Goal: Information Seeking & Learning: Learn about a topic

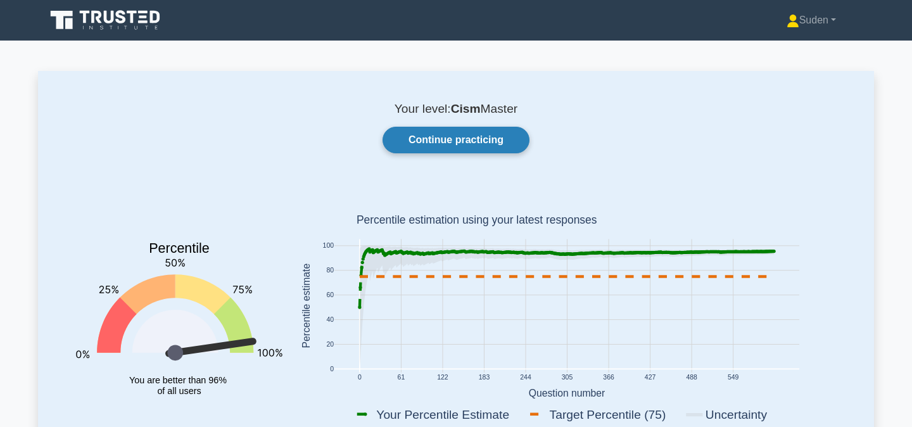
click at [472, 135] on link "Continue practicing" at bounding box center [455, 140] width 147 height 27
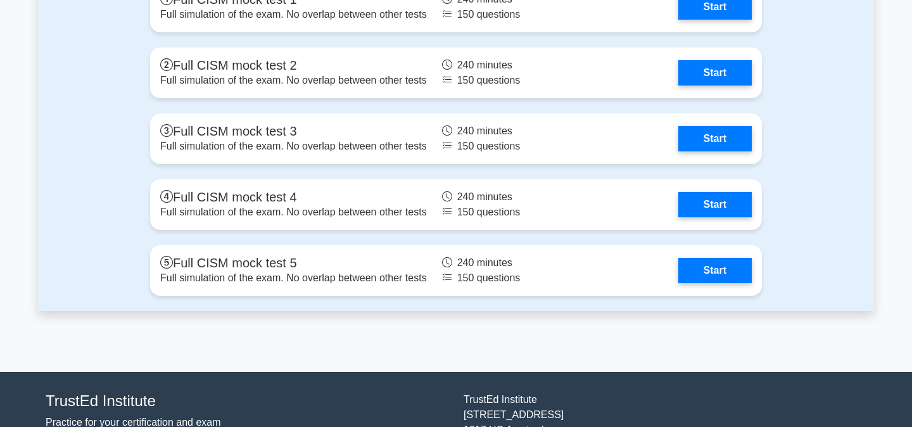
scroll to position [1575, 0]
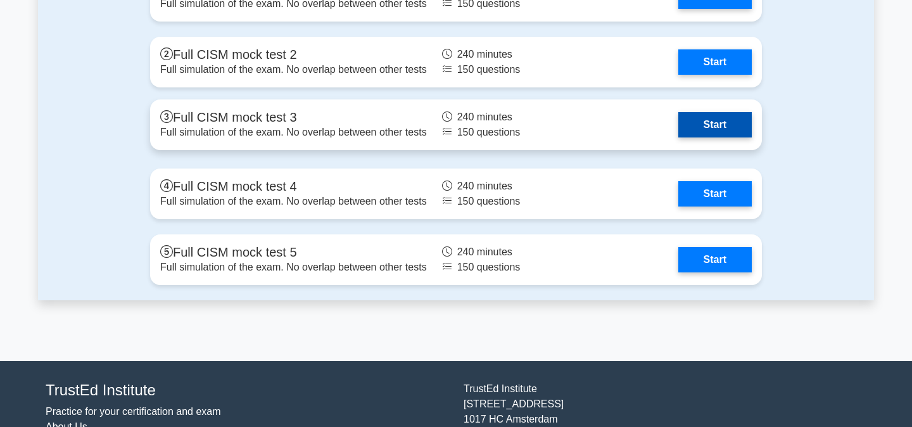
click at [731, 132] on link "Start" at bounding box center [714, 124] width 73 height 25
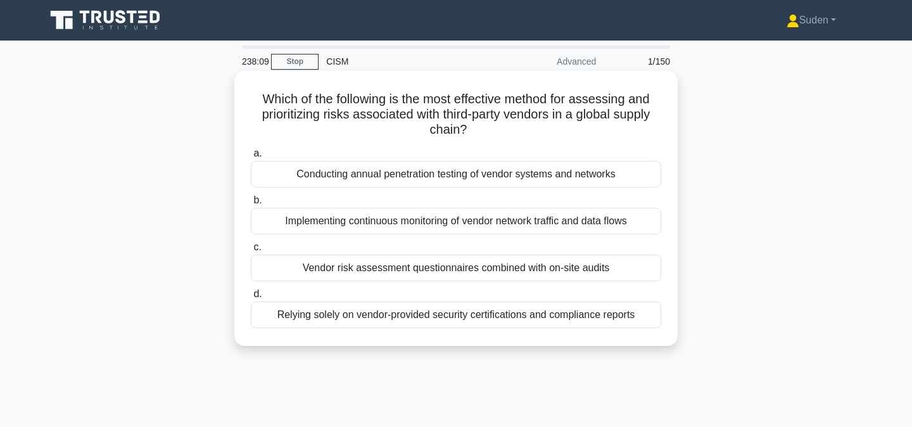
click at [529, 272] on div "Vendor risk assessment questionnaires combined with on-site audits" at bounding box center [456, 268] width 410 height 27
click at [251, 251] on input "c. Vendor risk assessment questionnaires combined with on-site audits" at bounding box center [251, 247] width 0 height 8
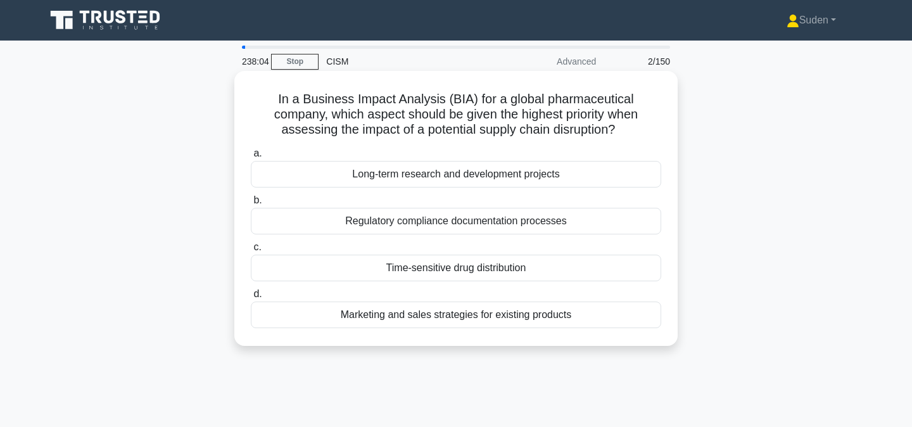
click at [414, 267] on div "Time-sensitive drug distribution" at bounding box center [456, 268] width 410 height 27
click at [251, 251] on input "c. Time-sensitive drug distribution" at bounding box center [251, 247] width 0 height 8
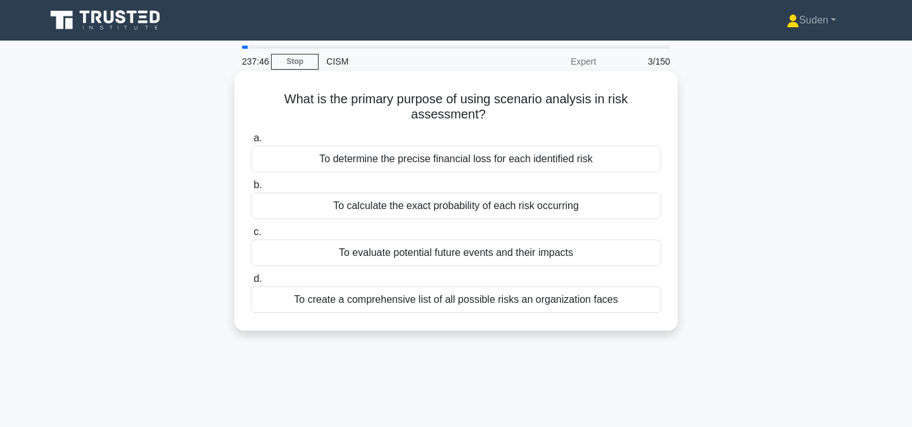
scroll to position [3, 0]
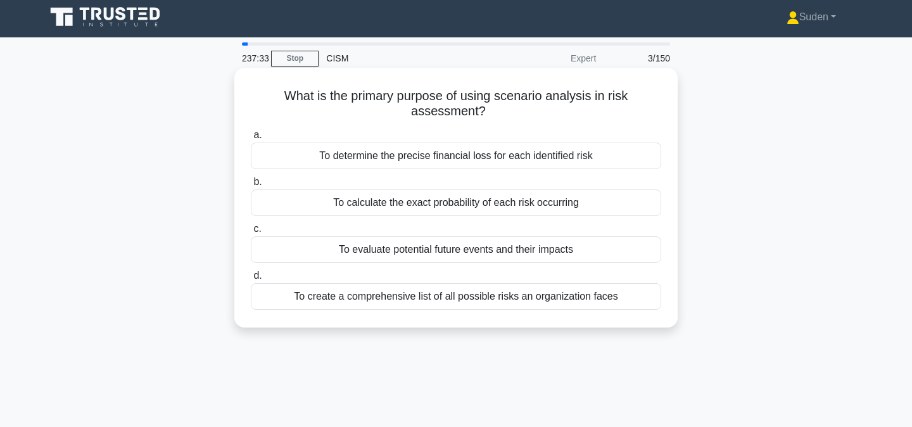
click at [394, 255] on div "To evaluate potential future events and their impacts" at bounding box center [456, 249] width 410 height 27
click at [251, 233] on input "c. To evaluate potential future events and their impacts" at bounding box center [251, 229] width 0 height 8
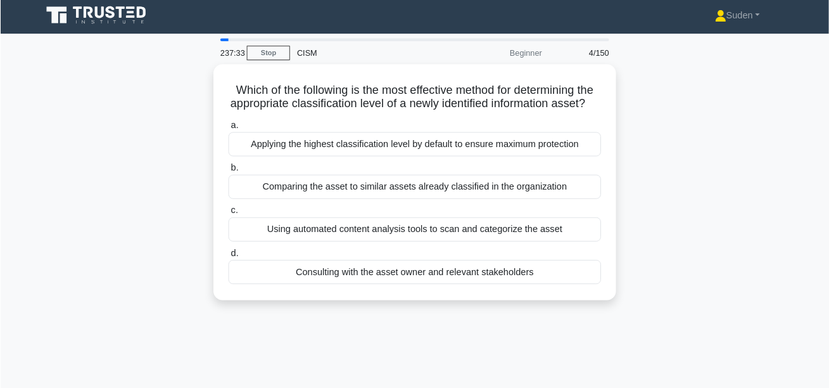
scroll to position [0, 0]
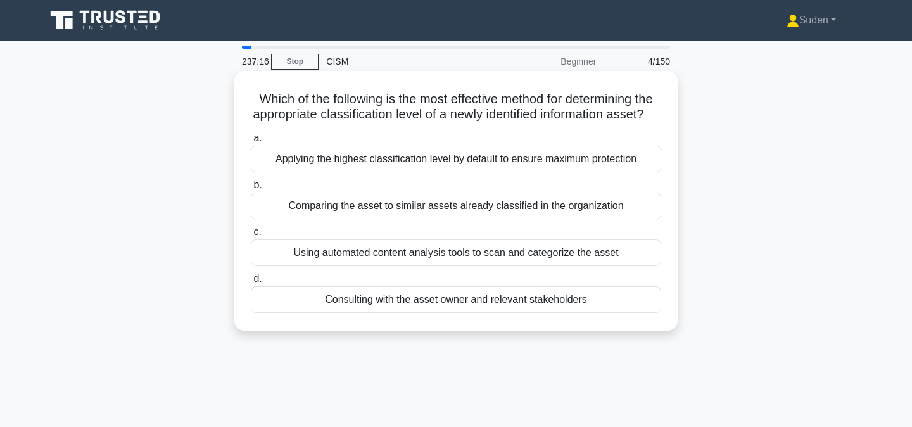
click at [455, 306] on div "Consulting with the asset owner and relevant stakeholders" at bounding box center [456, 299] width 410 height 27
click at [251, 283] on input "d. Consulting with the asset owner and relevant stakeholders" at bounding box center [251, 279] width 0 height 8
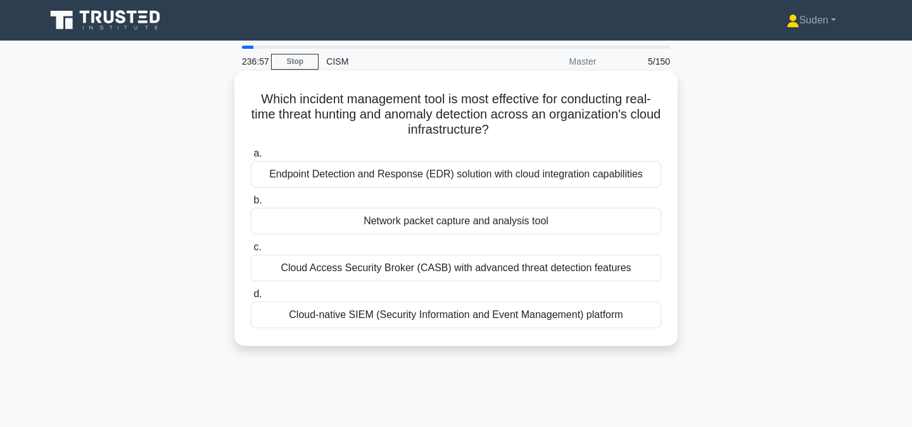
click at [456, 320] on div "Cloud-native SIEM (Security Information and Event Management) platform" at bounding box center [456, 314] width 410 height 27
click at [251, 298] on input "d. Cloud-native SIEM (Security Information and Event Management) platform" at bounding box center [251, 294] width 0 height 8
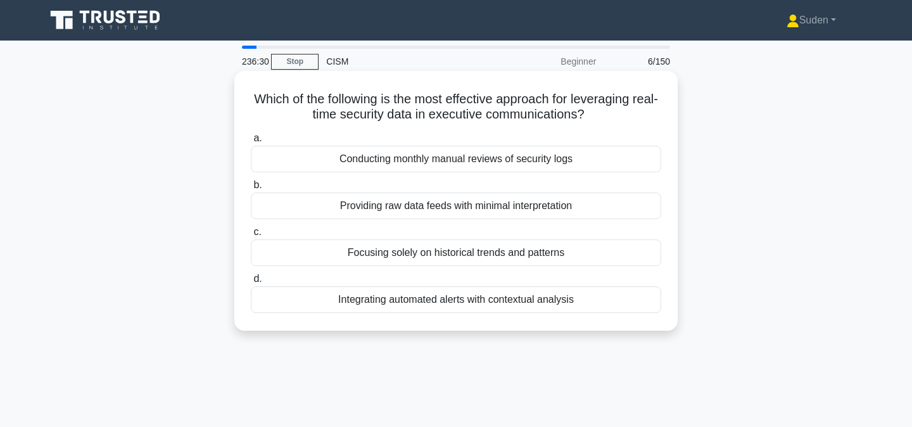
click at [439, 304] on div "Integrating automated alerts with contextual analysis" at bounding box center [456, 299] width 410 height 27
click at [251, 283] on input "d. Integrating automated alerts with contextual analysis" at bounding box center [251, 279] width 0 height 8
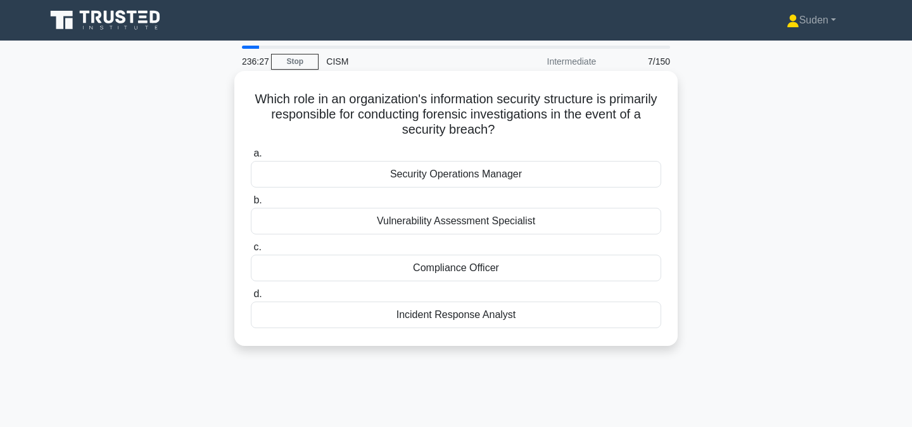
click at [490, 313] on div "Incident Response Analyst" at bounding box center [456, 314] width 410 height 27
click at [251, 298] on input "d. Incident Response Analyst" at bounding box center [251, 294] width 0 height 8
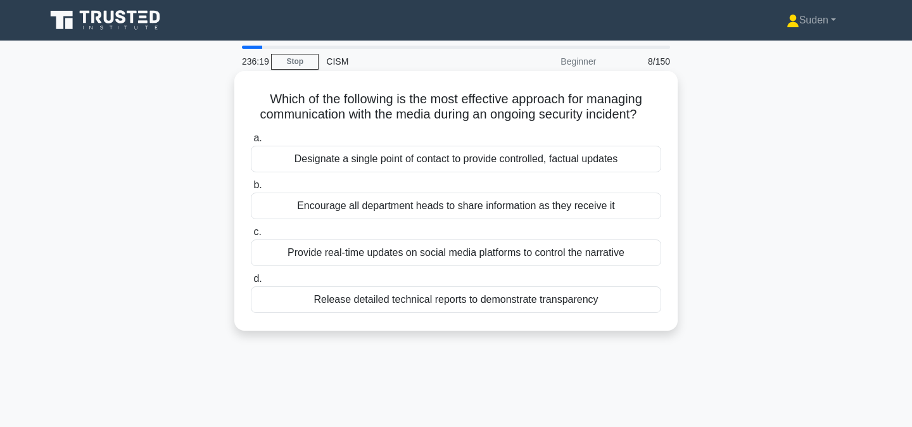
click at [462, 161] on div "Designate a single point of contact to provide controlled, factual updates" at bounding box center [456, 159] width 410 height 27
click at [251, 142] on input "a. Designate a single point of contact to provide controlled, factual updates" at bounding box center [251, 138] width 0 height 8
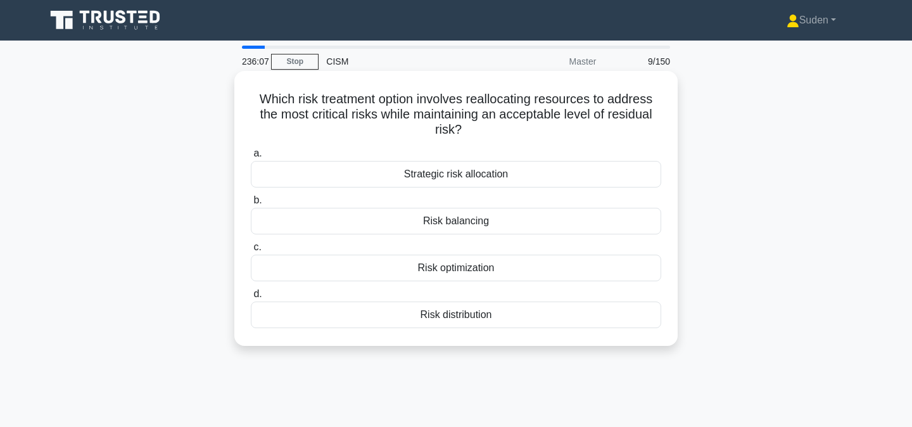
click at [422, 175] on div "Strategic risk allocation" at bounding box center [456, 174] width 410 height 27
click at [251, 158] on input "a. Strategic risk allocation" at bounding box center [251, 153] width 0 height 8
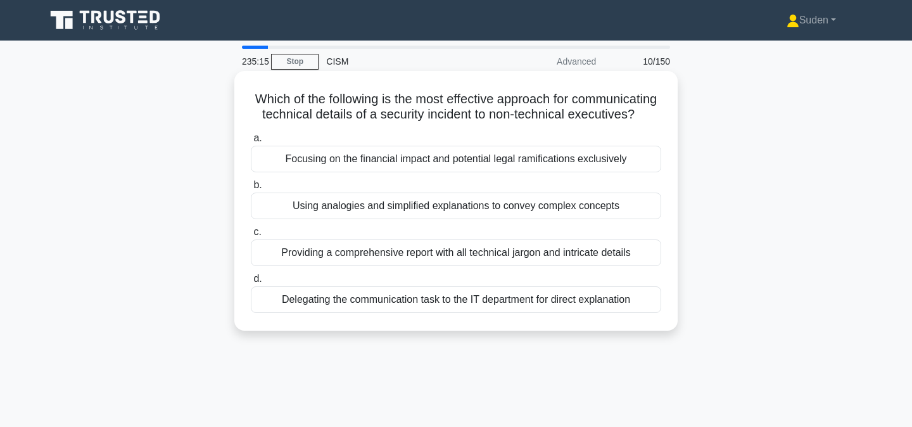
click at [386, 208] on div "Using analogies and simplified explanations to convey complex concepts" at bounding box center [456, 205] width 410 height 27
click at [251, 189] on input "b. Using analogies and simplified explanations to convey complex concepts" at bounding box center [251, 185] width 0 height 8
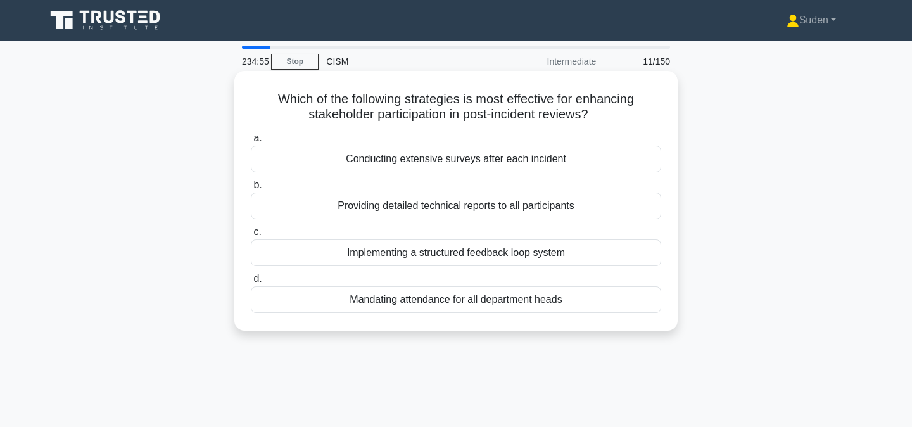
click at [326, 252] on div "Implementing a structured feedback loop system" at bounding box center [456, 252] width 410 height 27
click at [251, 236] on input "c. Implementing a structured feedback loop system" at bounding box center [251, 232] width 0 height 8
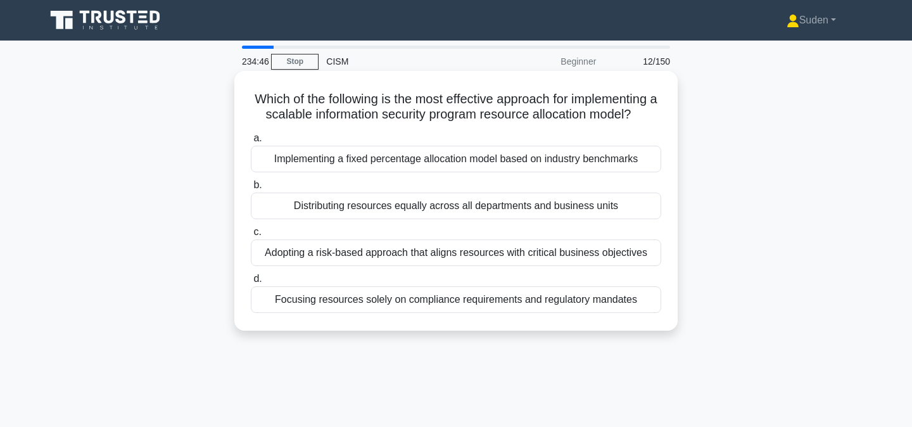
click at [534, 251] on div "Adopting a risk-based approach that aligns resources with critical business obj…" at bounding box center [456, 252] width 410 height 27
click at [251, 236] on input "c. Adopting a risk-based approach that aligns resources with critical business …" at bounding box center [251, 232] width 0 height 8
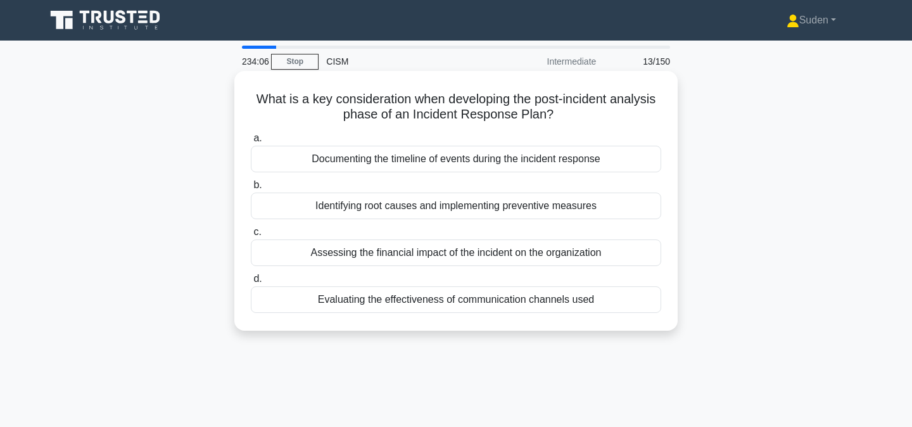
click at [398, 211] on div "Identifying root causes and implementing preventive measures" at bounding box center [456, 205] width 410 height 27
click at [251, 189] on input "b. Identifying root causes and implementing preventive measures" at bounding box center [251, 185] width 0 height 8
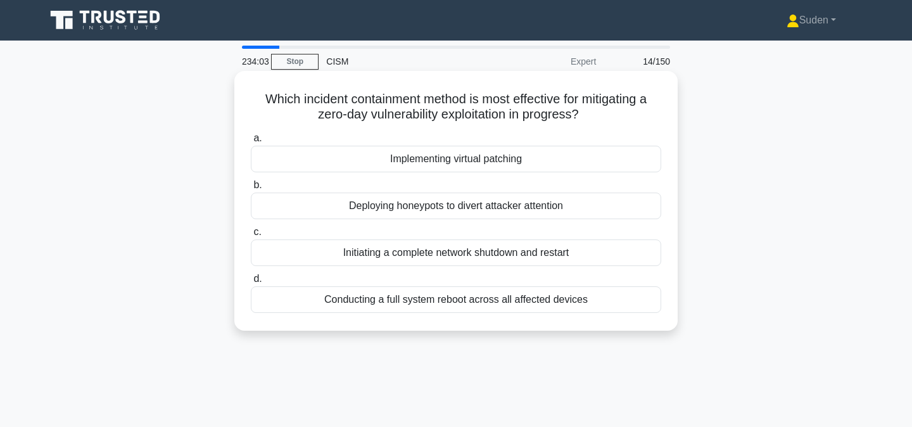
click at [441, 159] on div "Implementing virtual patching" at bounding box center [456, 159] width 410 height 27
click at [251, 142] on input "a. Implementing virtual patching" at bounding box center [251, 138] width 0 height 8
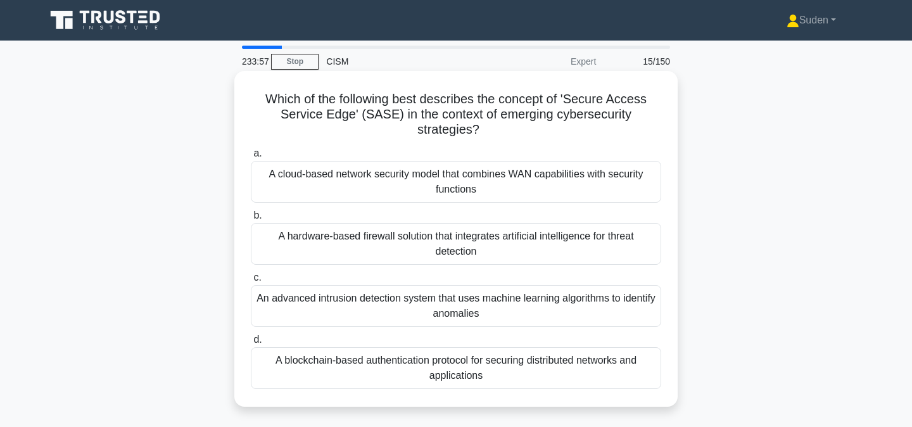
click at [368, 177] on div "A cloud-based network security model that combines WAN capabilities with securi…" at bounding box center [456, 182] width 410 height 42
click at [251, 158] on input "a. A cloud-based network security model that combines WAN capabilities with sec…" at bounding box center [251, 153] width 0 height 8
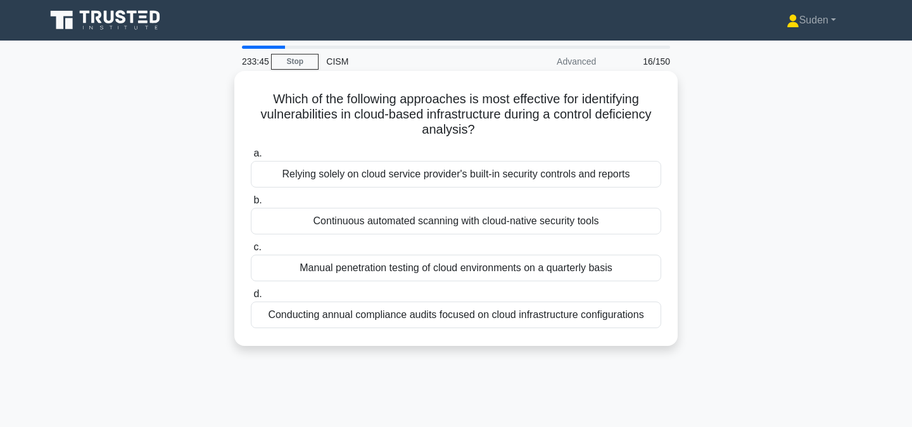
click at [373, 221] on div "Continuous automated scanning with cloud-native security tools" at bounding box center [456, 221] width 410 height 27
click at [251, 205] on input "b. Continuous automated scanning with cloud-native security tools" at bounding box center [251, 200] width 0 height 8
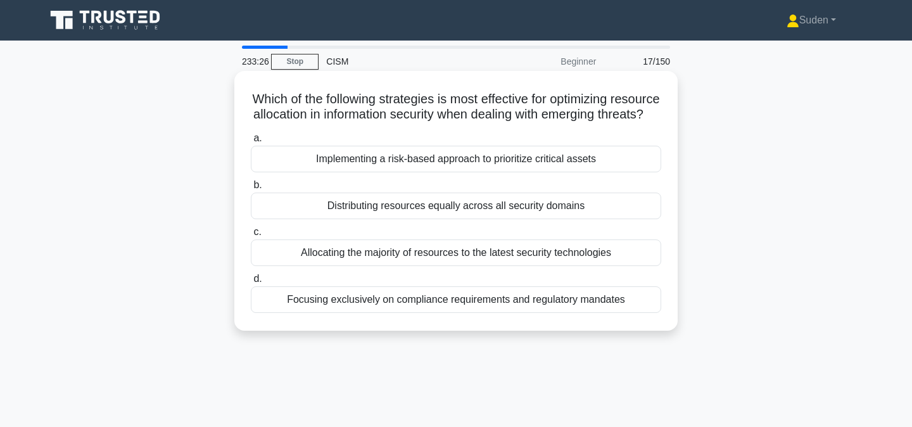
click at [393, 158] on div "Implementing a risk-based approach to prioritize critical assets" at bounding box center [456, 159] width 410 height 27
click at [251, 142] on input "a. Implementing a risk-based approach to prioritize critical assets" at bounding box center [251, 138] width 0 height 8
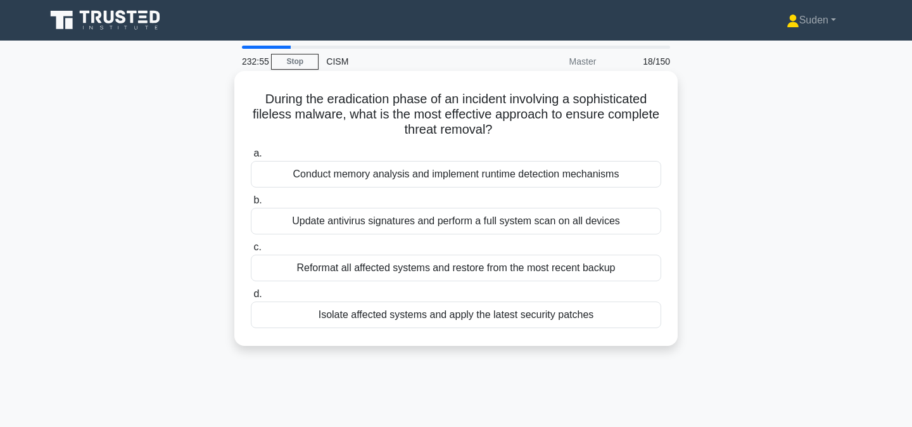
click at [460, 170] on div "Conduct memory analysis and implement runtime detection mechanisms" at bounding box center [456, 174] width 410 height 27
click at [251, 158] on input "a. Conduct memory analysis and implement runtime detection mechanisms" at bounding box center [251, 153] width 0 height 8
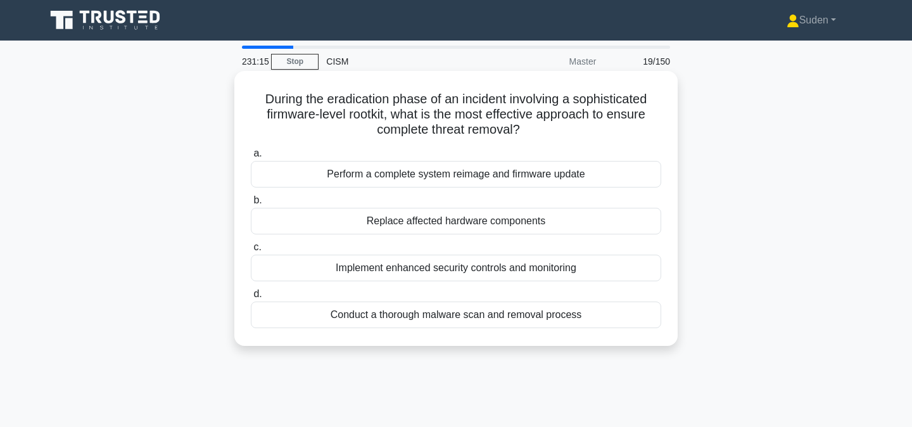
click at [476, 172] on div "Perform a complete system reimage and firmware update" at bounding box center [456, 174] width 410 height 27
click at [251, 158] on input "a. Perform a complete system reimage and firmware update" at bounding box center [251, 153] width 0 height 8
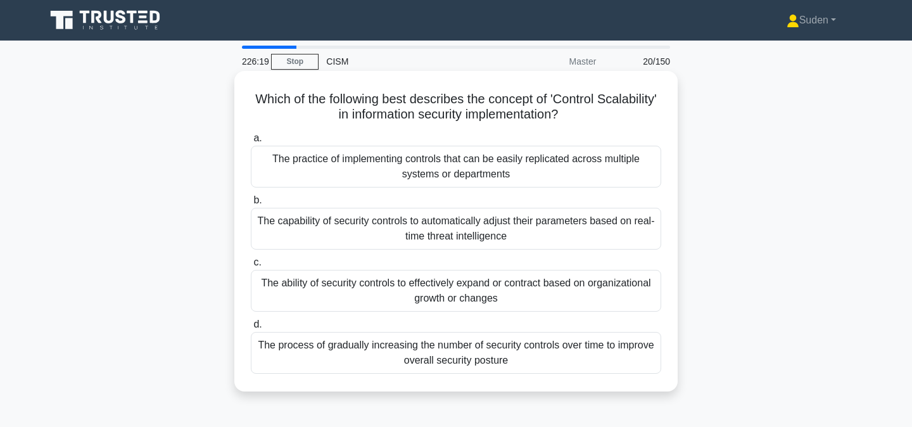
click at [596, 282] on div "The ability of security controls to effectively expand or contract based on org…" at bounding box center [456, 291] width 410 height 42
click at [251, 267] on input "c. The ability of security controls to effectively expand or contract based on …" at bounding box center [251, 262] width 0 height 8
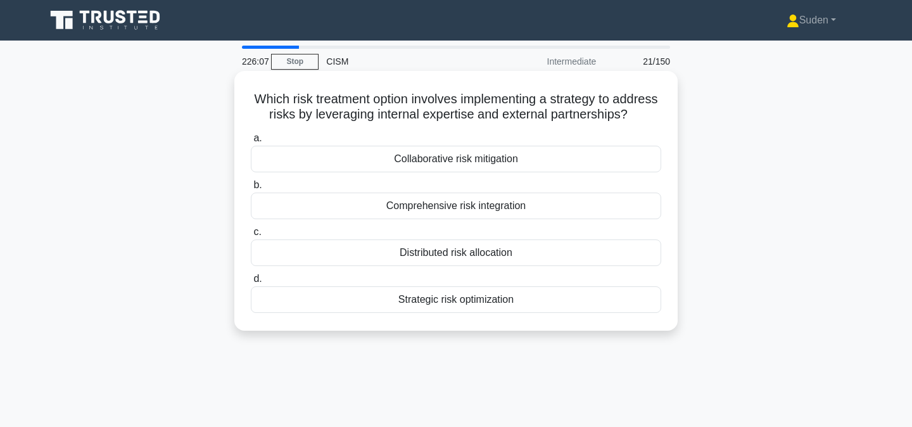
click at [534, 163] on div "Collaborative risk mitigation" at bounding box center [456, 159] width 410 height 27
click at [251, 142] on input "a. Collaborative risk mitigation" at bounding box center [251, 138] width 0 height 8
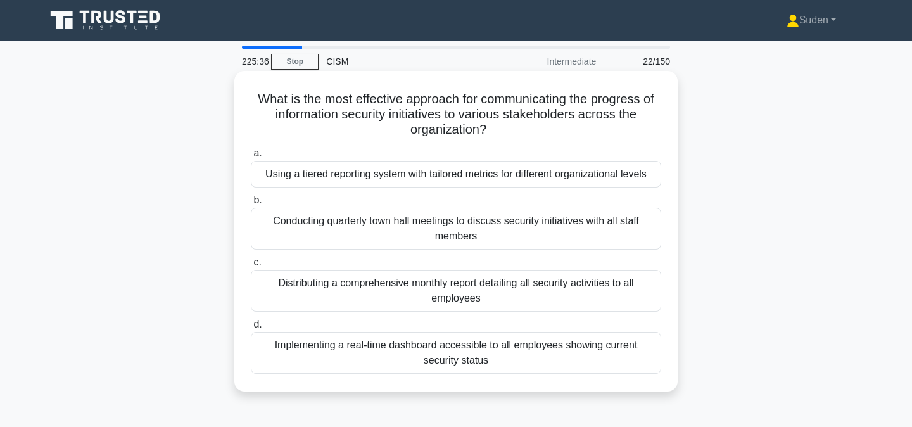
click at [468, 355] on div "Implementing a real-time dashboard accessible to all employees showing current …" at bounding box center [456, 353] width 410 height 42
click at [251, 329] on input "d. Implementing a real-time dashboard accessible to all employees showing curre…" at bounding box center [251, 324] width 0 height 8
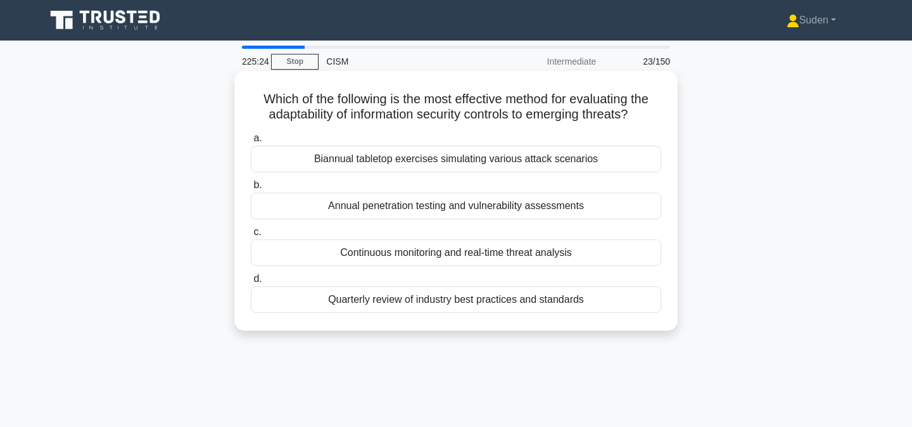
click at [546, 246] on div "Continuous monitoring and real-time threat analysis" at bounding box center [456, 252] width 410 height 27
click at [251, 236] on input "c. Continuous monitoring and real-time threat analysis" at bounding box center [251, 232] width 0 height 8
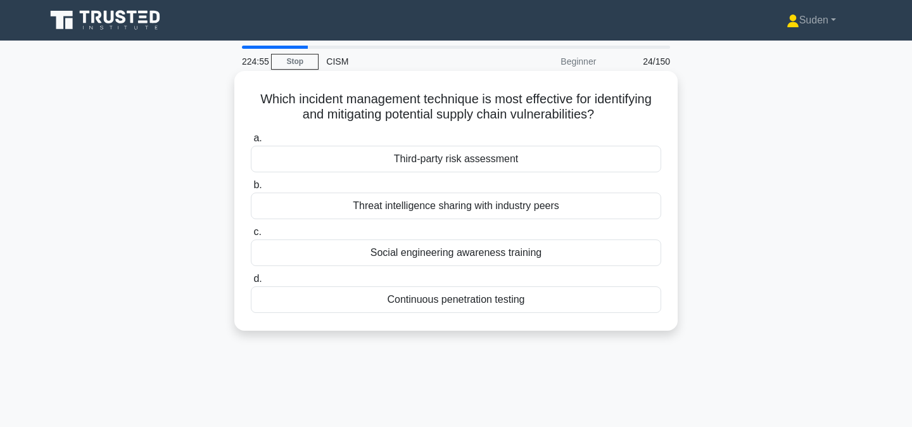
click at [481, 155] on div "Third-party risk assessment" at bounding box center [456, 159] width 410 height 27
click at [251, 142] on input "a. Third-party risk assessment" at bounding box center [251, 138] width 0 height 8
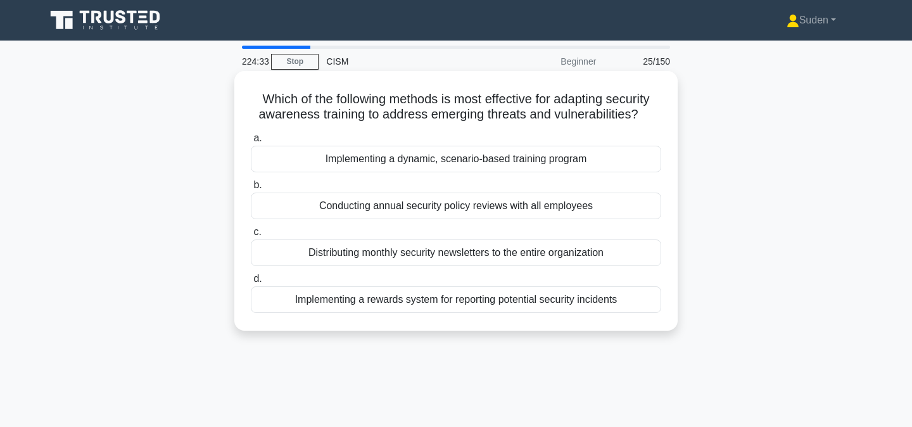
click at [453, 160] on div "Implementing a dynamic, scenario-based training program" at bounding box center [456, 159] width 410 height 27
click at [251, 142] on input "a. Implementing a dynamic, scenario-based training program" at bounding box center [251, 138] width 0 height 8
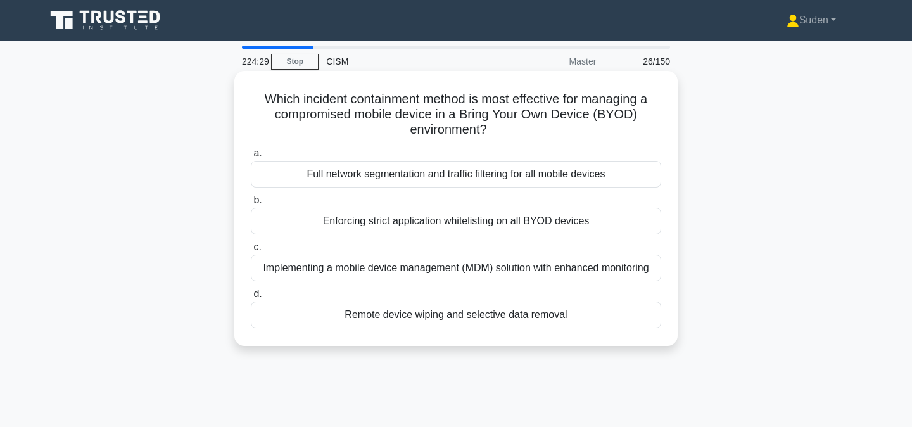
click at [483, 267] on div "Implementing a mobile device management (MDM) solution with enhanced monitoring" at bounding box center [456, 268] width 410 height 27
click at [251, 251] on input "c. Implementing a mobile device management (MDM) solution with enhanced monitor…" at bounding box center [251, 247] width 0 height 8
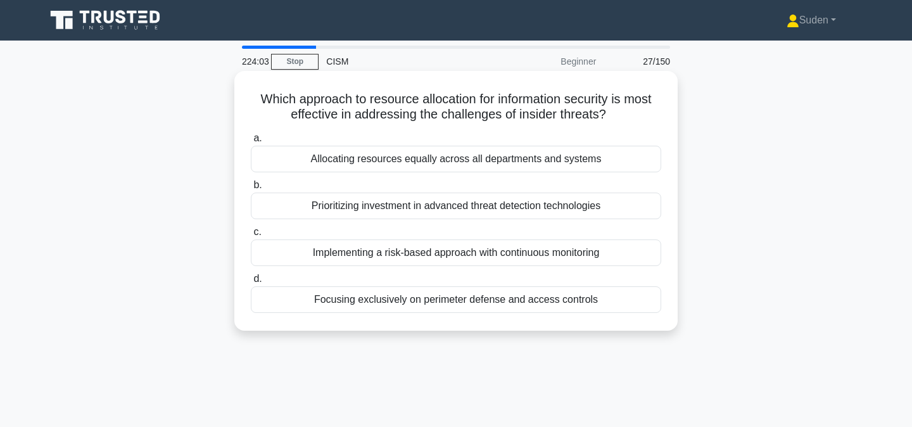
click at [511, 256] on div "Implementing a risk-based approach with continuous monitoring" at bounding box center [456, 252] width 410 height 27
click at [251, 236] on input "c. Implementing a risk-based approach with continuous monitoring" at bounding box center [251, 232] width 0 height 8
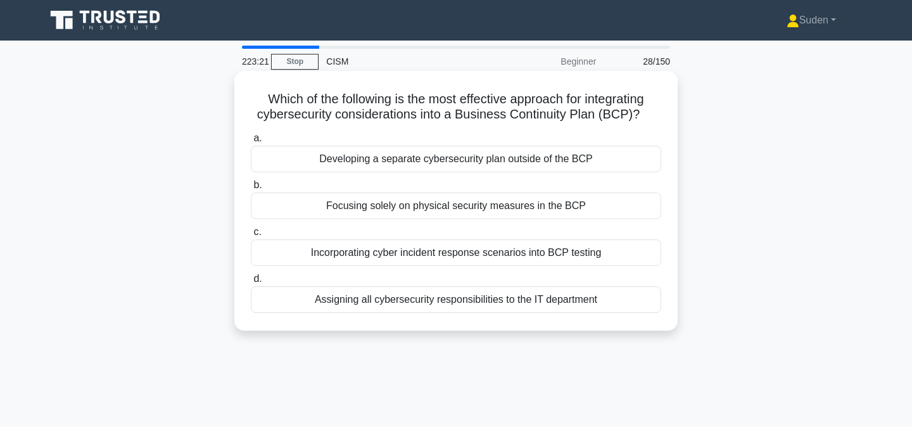
click at [526, 260] on div "Incorporating cyber incident response scenarios into BCP testing" at bounding box center [456, 252] width 410 height 27
click at [251, 236] on input "c. Incorporating cyber incident response scenarios into BCP testing" at bounding box center [251, 232] width 0 height 8
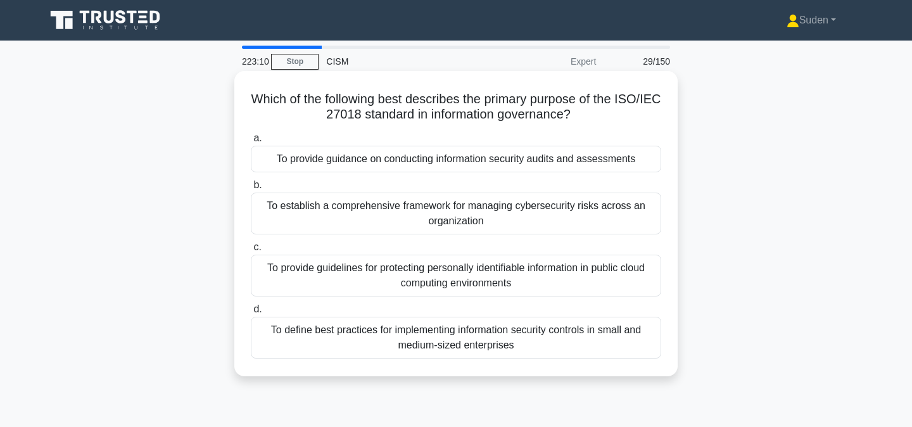
click at [578, 277] on div "To provide guidelines for protecting personally identifiable information in pub…" at bounding box center [456, 276] width 410 height 42
click at [251, 251] on input "c. To provide guidelines for protecting personally identifiable information in …" at bounding box center [251, 247] width 0 height 8
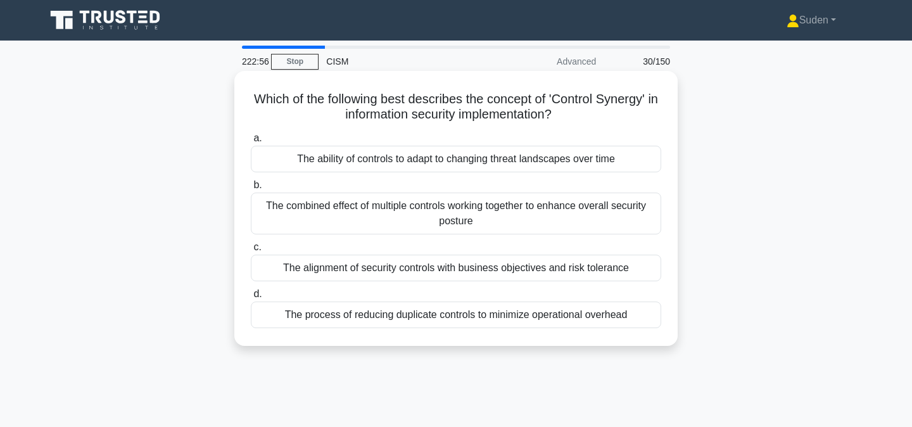
click at [593, 158] on div "The ability of controls to adapt to changing threat landscapes over time" at bounding box center [456, 159] width 410 height 27
click at [251, 142] on input "a. The ability of controls to adapt to changing threat landscapes over time" at bounding box center [251, 138] width 0 height 8
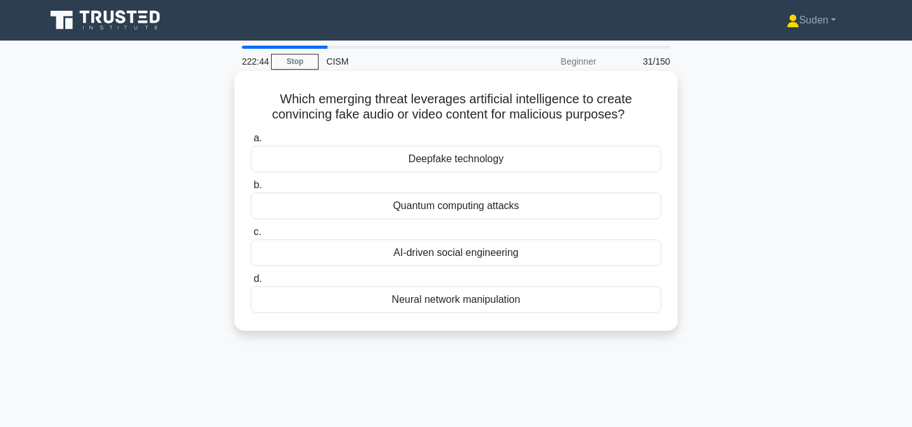
click at [503, 152] on div "Deepfake technology" at bounding box center [456, 159] width 410 height 27
click at [251, 142] on input "a. Deepfake technology" at bounding box center [251, 138] width 0 height 8
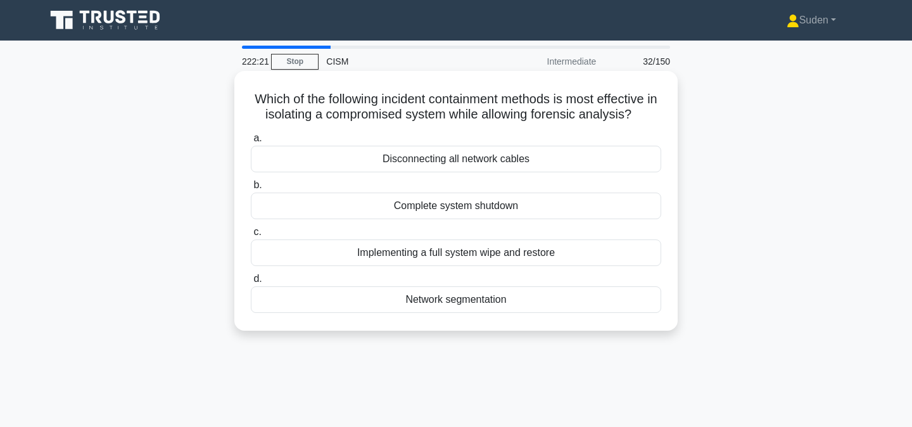
click at [473, 300] on div "Network segmentation" at bounding box center [456, 299] width 410 height 27
click at [251, 283] on input "d. Network segmentation" at bounding box center [251, 279] width 0 height 8
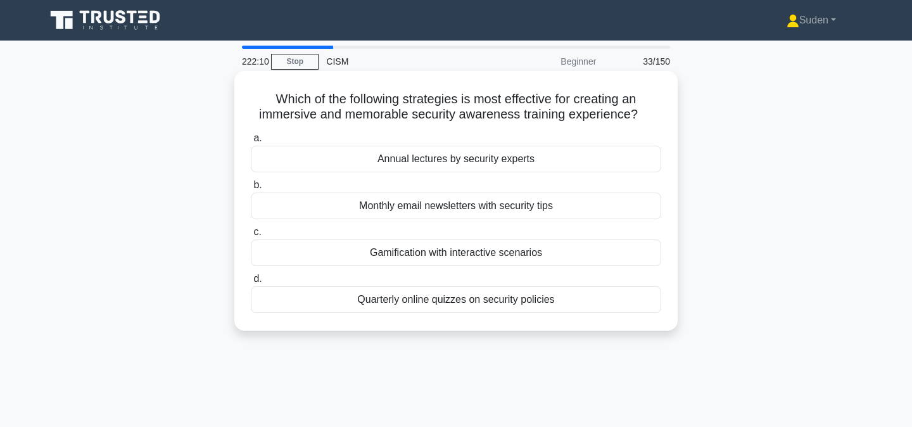
click at [652, 251] on div "Gamification with interactive scenarios" at bounding box center [456, 252] width 410 height 27
click at [251, 236] on input "c. Gamification with interactive scenarios" at bounding box center [251, 232] width 0 height 8
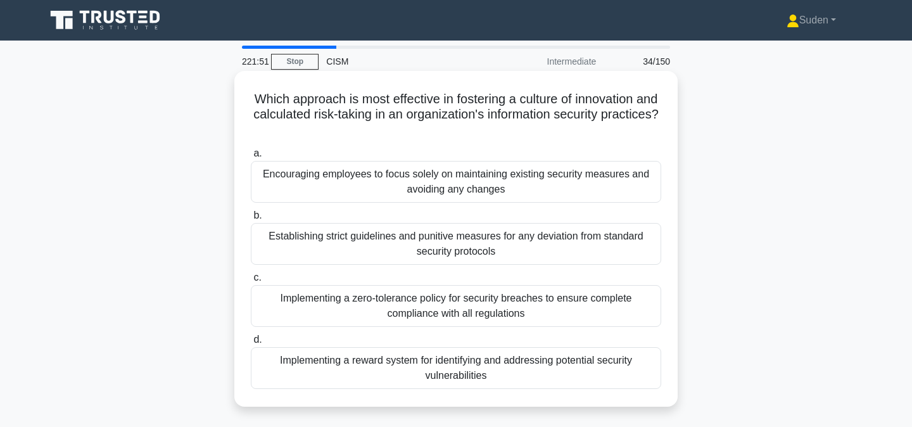
click at [499, 373] on div "Implementing a reward system for identifying and addressing potential security …" at bounding box center [456, 368] width 410 height 42
click at [251, 344] on input "d. Implementing a reward system for identifying and addressing potential securi…" at bounding box center [251, 340] width 0 height 8
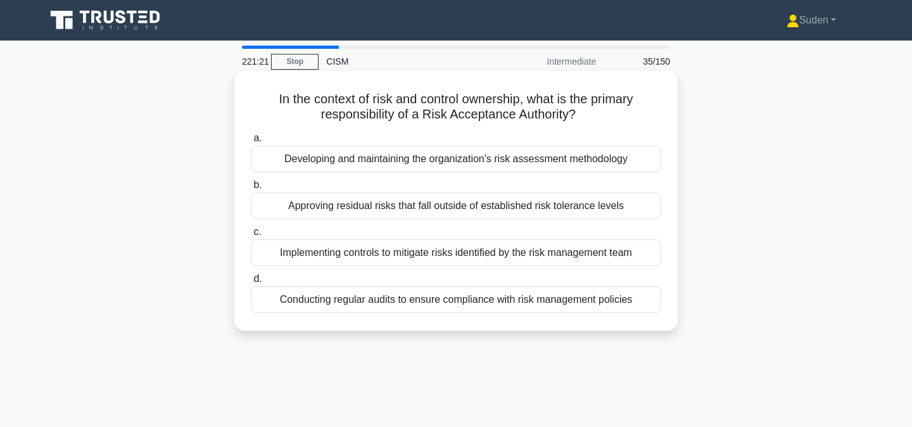
click at [537, 207] on div "Approving residual risks that fall outside of established risk tolerance levels" at bounding box center [456, 205] width 410 height 27
click at [251, 189] on input "b. Approving residual risks that fall outside of established risk tolerance lev…" at bounding box center [251, 185] width 0 height 8
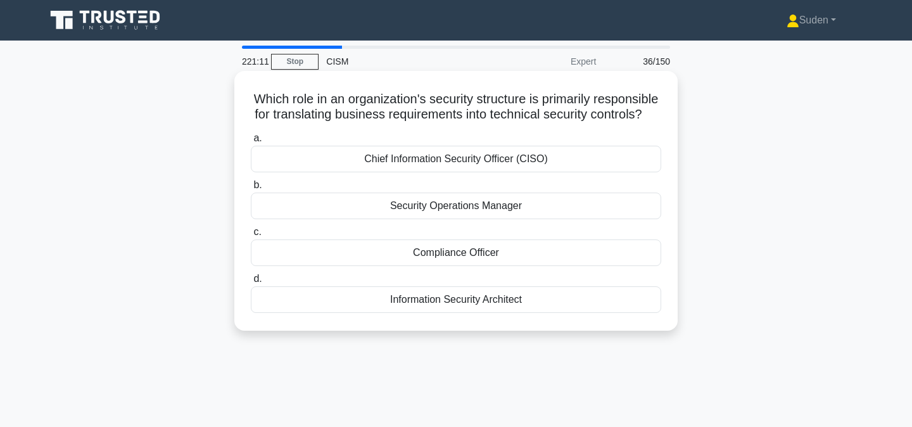
click at [438, 303] on div "Information Security Architect" at bounding box center [456, 299] width 410 height 27
click at [251, 283] on input "d. Information Security Architect" at bounding box center [251, 279] width 0 height 8
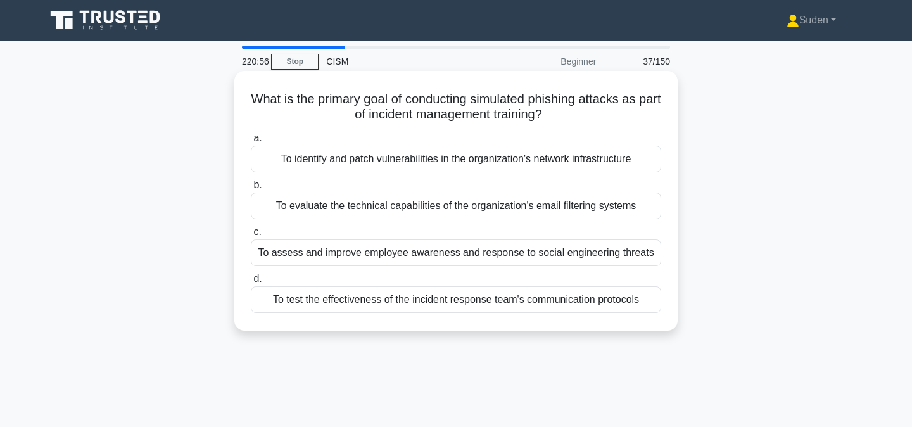
click at [360, 253] on div "To assess and improve employee awareness and response to social engineering thr…" at bounding box center [456, 252] width 410 height 27
click at [251, 236] on input "c. To assess and improve employee awareness and response to social engineering …" at bounding box center [251, 232] width 0 height 8
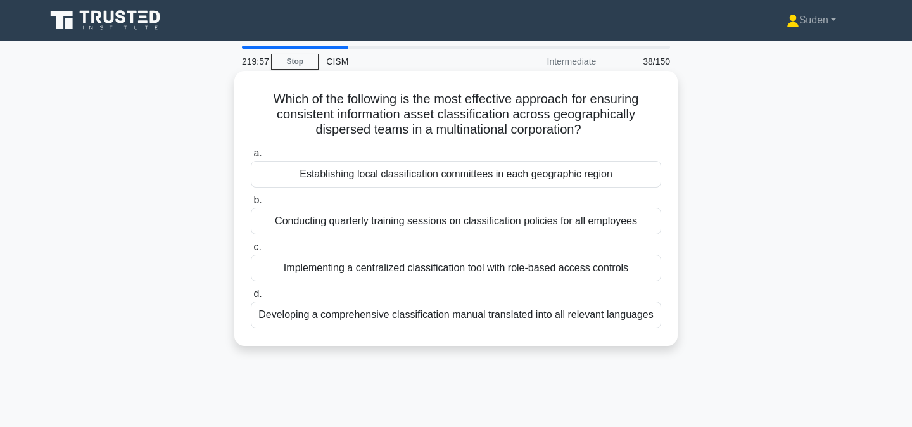
click at [592, 273] on div "Implementing a centralized classification tool with role-based access controls" at bounding box center [456, 268] width 410 height 27
click at [251, 251] on input "c. Implementing a centralized classification tool with role-based access contro…" at bounding box center [251, 247] width 0 height 8
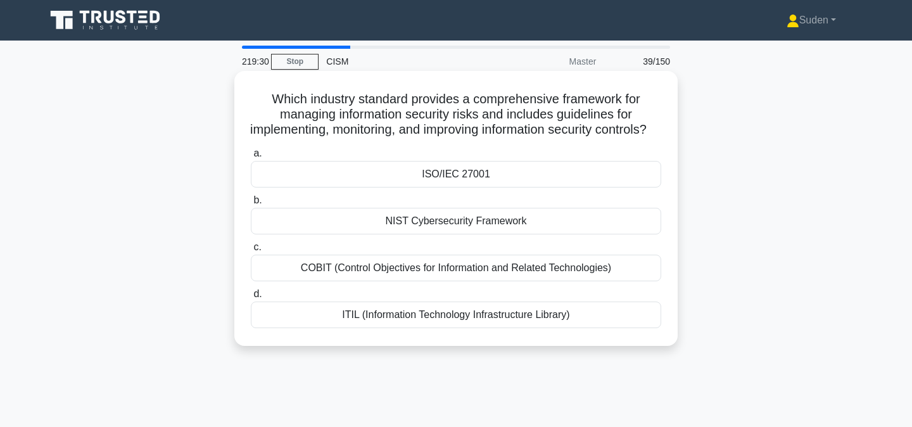
click at [539, 187] on div "ISO/IEC 27001" at bounding box center [456, 174] width 410 height 27
click at [251, 158] on input "a. ISO/IEC 27001" at bounding box center [251, 153] width 0 height 8
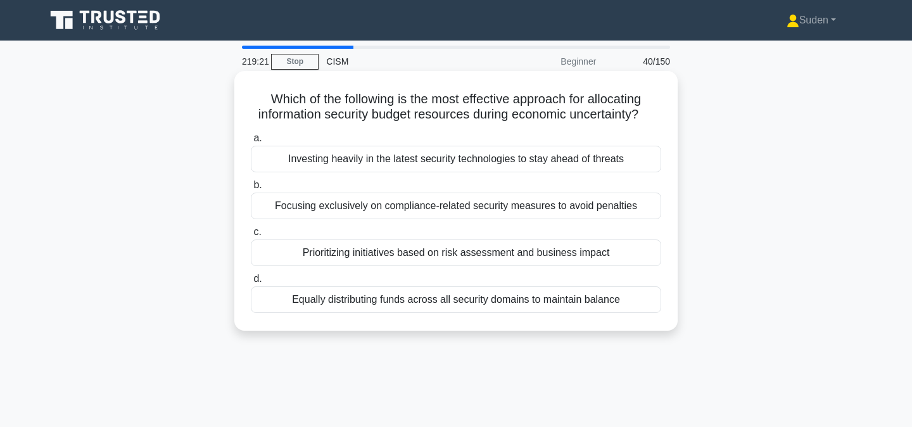
click at [641, 258] on div "Prioritizing initiatives based on risk assessment and business impact" at bounding box center [456, 252] width 410 height 27
click at [251, 236] on input "c. Prioritizing initiatives based on risk assessment and business impact" at bounding box center [251, 232] width 0 height 8
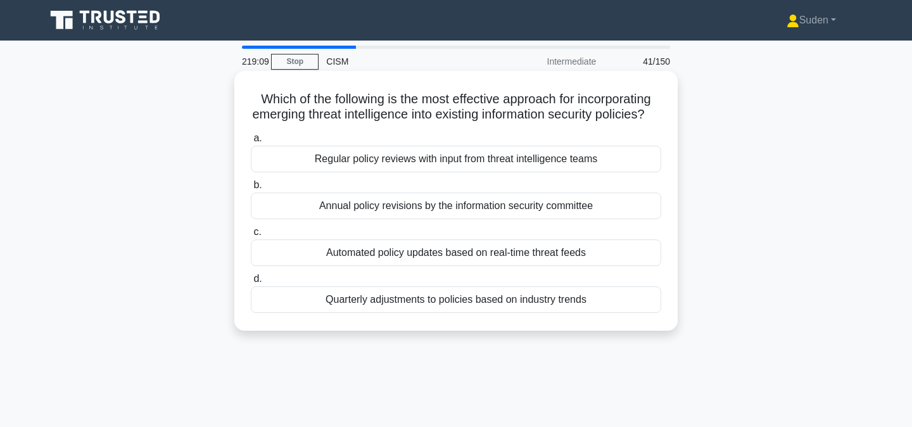
click at [590, 164] on div "Regular policy reviews with input from threat intelligence teams" at bounding box center [456, 159] width 410 height 27
click at [251, 142] on input "a. Regular policy reviews with input from threat intelligence teams" at bounding box center [251, 138] width 0 height 8
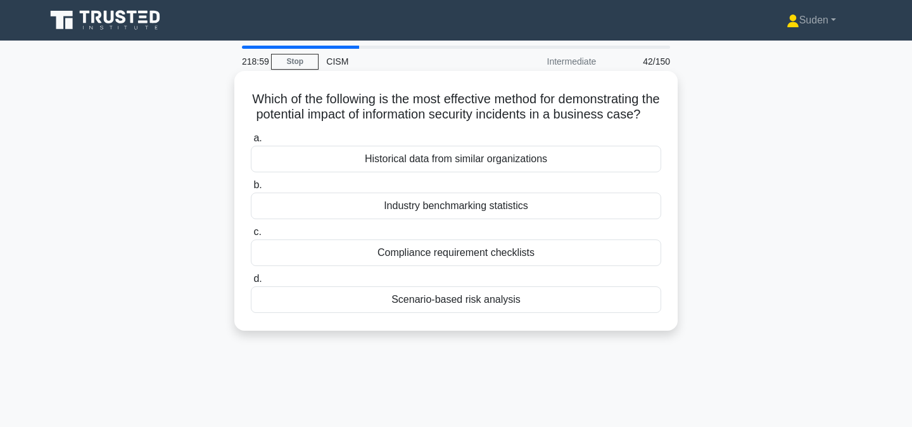
click at [547, 313] on div "Scenario-based risk analysis" at bounding box center [456, 299] width 410 height 27
click at [251, 283] on input "d. Scenario-based risk analysis" at bounding box center [251, 279] width 0 height 8
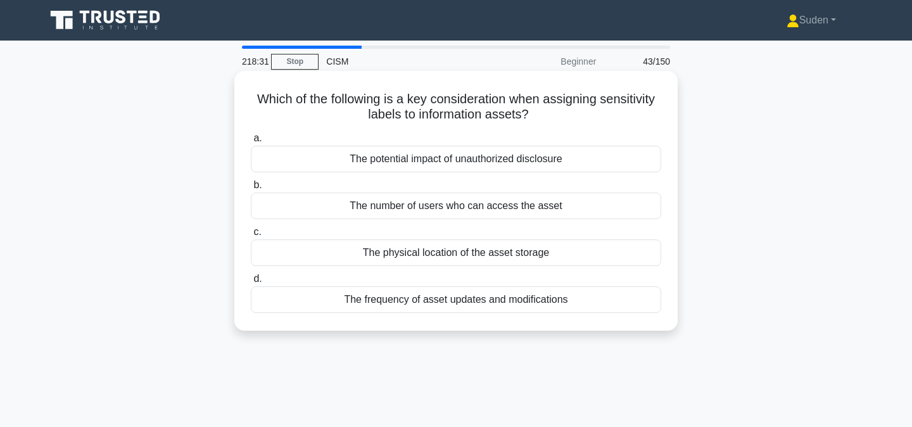
click at [541, 161] on div "The potential impact of unauthorized disclosure" at bounding box center [456, 159] width 410 height 27
click at [251, 142] on input "a. The potential impact of unauthorized disclosure" at bounding box center [251, 138] width 0 height 8
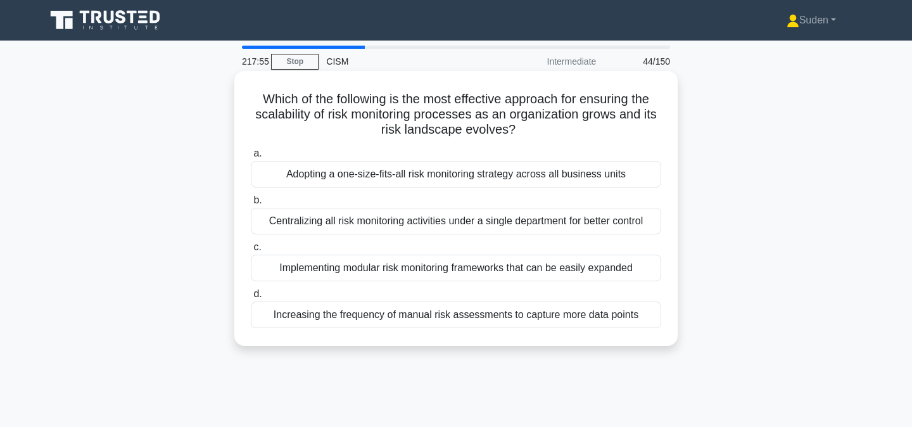
click at [636, 267] on div "Implementing modular risk monitoring frameworks that can be easily expanded" at bounding box center [456, 268] width 410 height 27
click at [251, 251] on input "c. Implementing modular risk monitoring frameworks that can be easily expanded" at bounding box center [251, 247] width 0 height 8
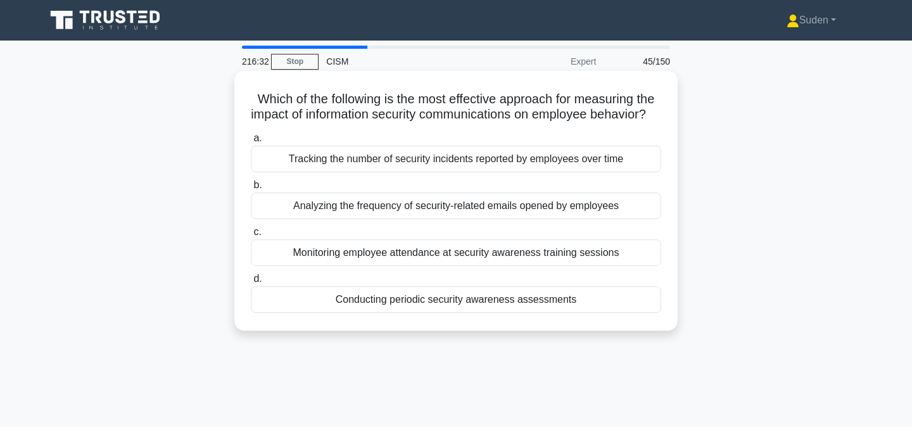
click at [351, 313] on div "Conducting periodic security awareness assessments" at bounding box center [456, 299] width 410 height 27
click at [251, 283] on input "d. Conducting periodic security awareness assessments" at bounding box center [251, 279] width 0 height 8
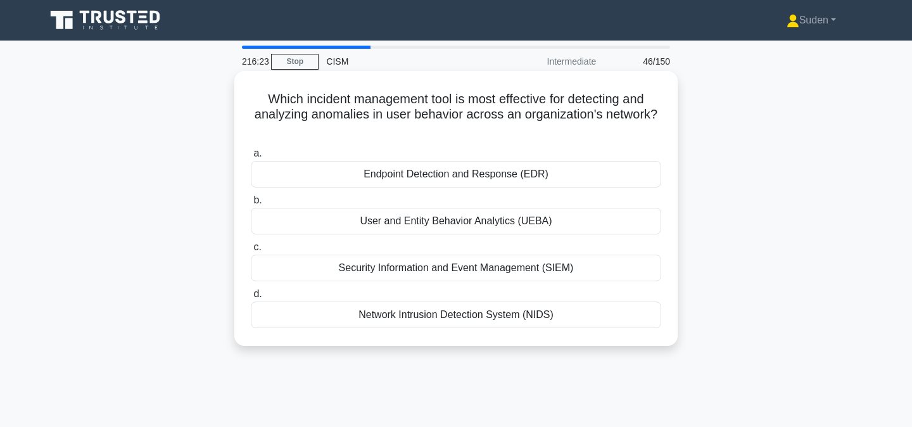
click at [612, 223] on div "User and Entity Behavior Analytics (UEBA)" at bounding box center [456, 221] width 410 height 27
click at [251, 205] on input "b. User and Entity Behavior Analytics (UEBA)" at bounding box center [251, 200] width 0 height 8
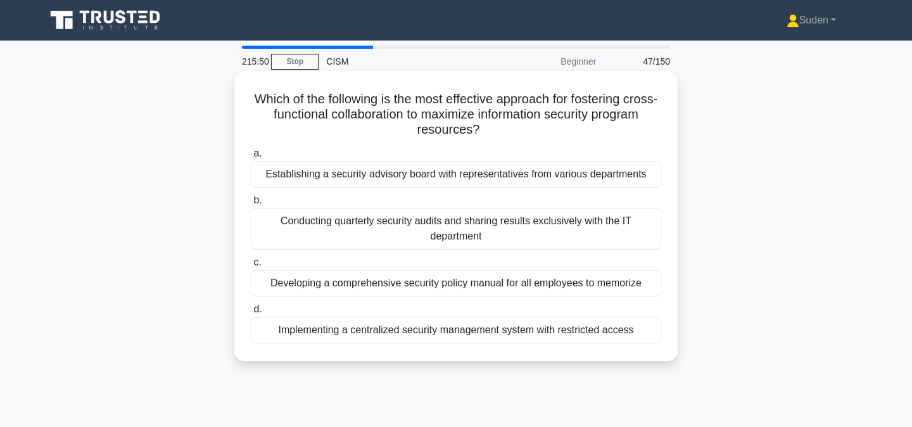
click at [372, 174] on div "Establishing a security advisory board with representatives from various depart…" at bounding box center [456, 174] width 410 height 27
click at [251, 158] on input "a. Establishing a security advisory board with representatives from various dep…" at bounding box center [251, 153] width 0 height 8
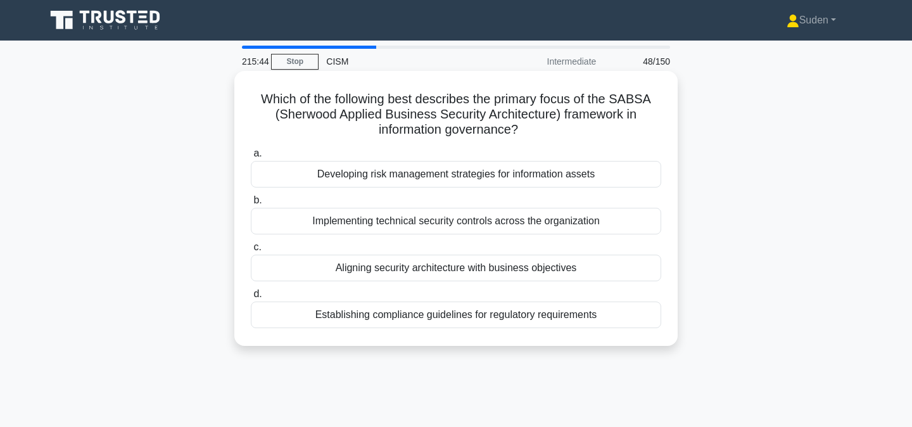
click at [533, 272] on div "Aligning security architecture with business objectives" at bounding box center [456, 268] width 410 height 27
click at [251, 251] on input "c. Aligning security architecture with business objectives" at bounding box center [251, 247] width 0 height 8
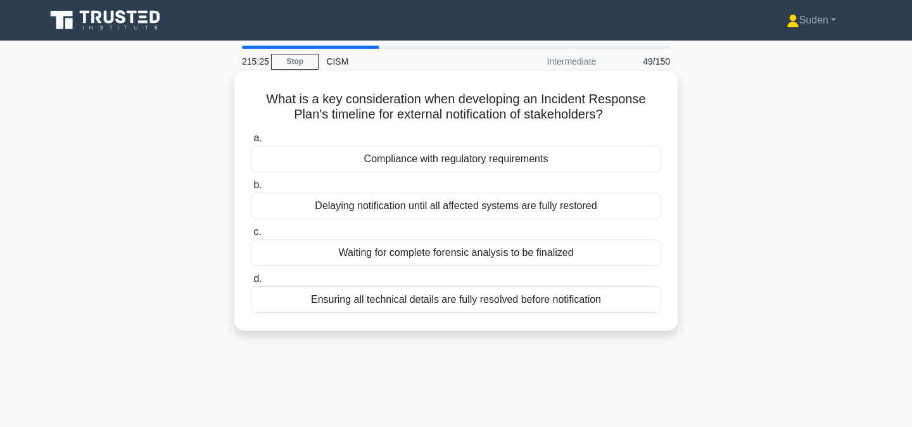
click at [561, 161] on div "Compliance with regulatory requirements" at bounding box center [456, 159] width 410 height 27
click at [251, 142] on input "a. Compliance with regulatory requirements" at bounding box center [251, 138] width 0 height 8
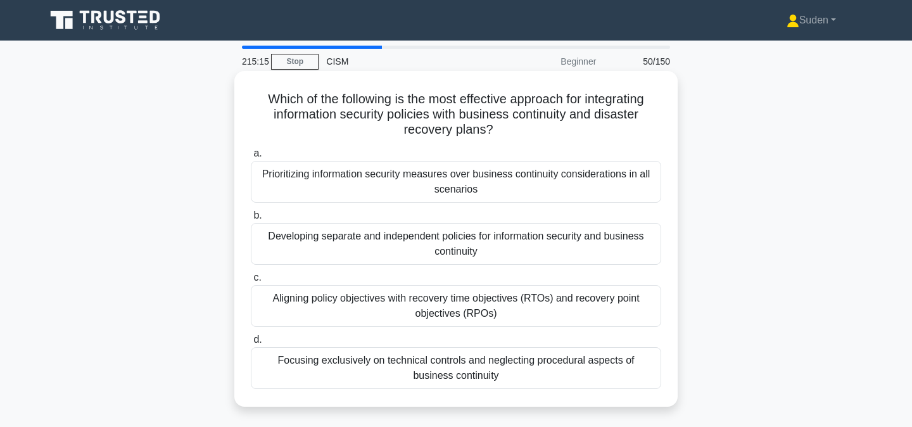
click at [618, 318] on div "Aligning policy objectives with recovery time objectives (RTOs) and recovery po…" at bounding box center [456, 306] width 410 height 42
click at [251, 282] on input "c. Aligning policy objectives with recovery time objectives (RTOs) and recovery…" at bounding box center [251, 278] width 0 height 8
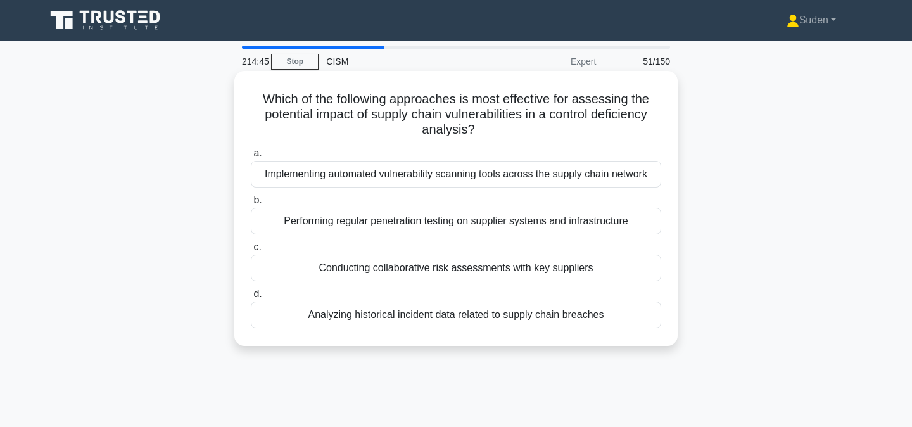
click at [577, 270] on div "Conducting collaborative risk assessments with key suppliers" at bounding box center [456, 268] width 410 height 27
click at [251, 251] on input "c. Conducting collaborative risk assessments with key suppliers" at bounding box center [251, 247] width 0 height 8
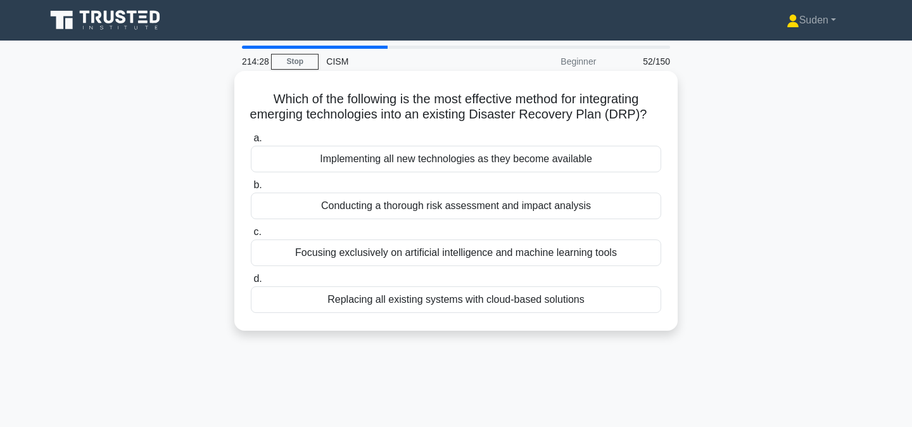
click at [600, 208] on div "Conducting a thorough risk assessment and impact analysis" at bounding box center [456, 205] width 410 height 27
click at [251, 189] on input "b. Conducting a thorough risk assessment and impact analysis" at bounding box center [251, 185] width 0 height 8
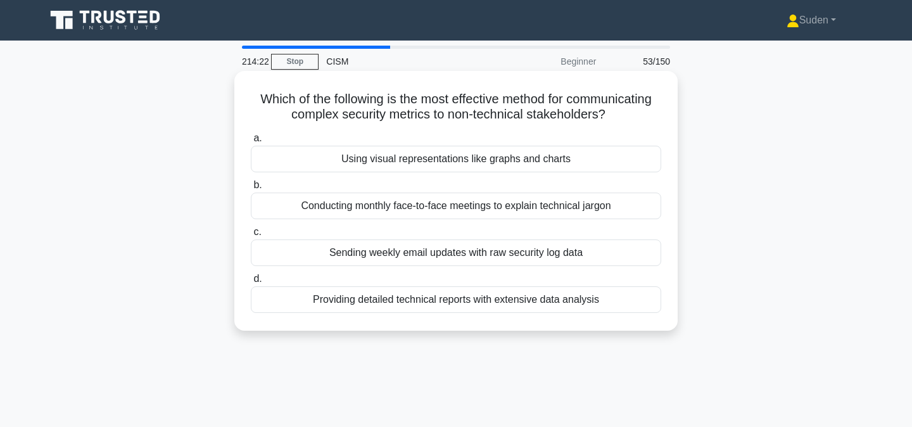
click at [597, 160] on div "Using visual representations like graphs and charts" at bounding box center [456, 159] width 410 height 27
click at [251, 142] on input "a. Using visual representations like graphs and charts" at bounding box center [251, 138] width 0 height 8
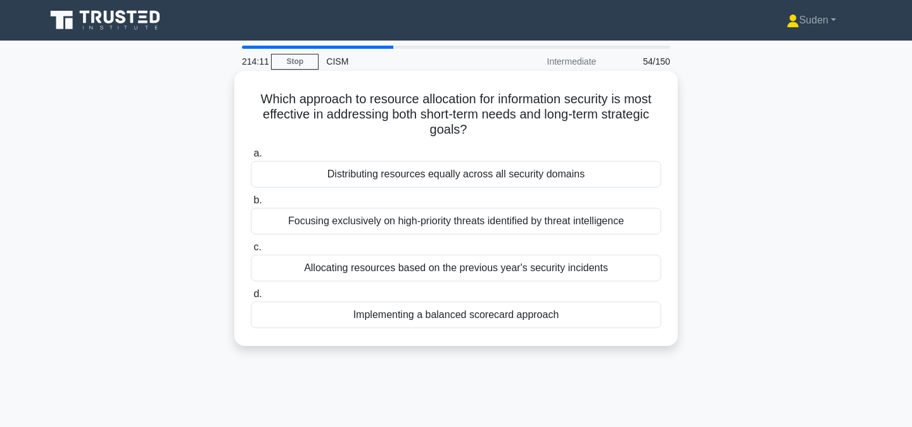
click at [590, 317] on div "Implementing a balanced scorecard approach" at bounding box center [456, 314] width 410 height 27
click at [251, 298] on input "d. Implementing a balanced scorecard approach" at bounding box center [251, 294] width 0 height 8
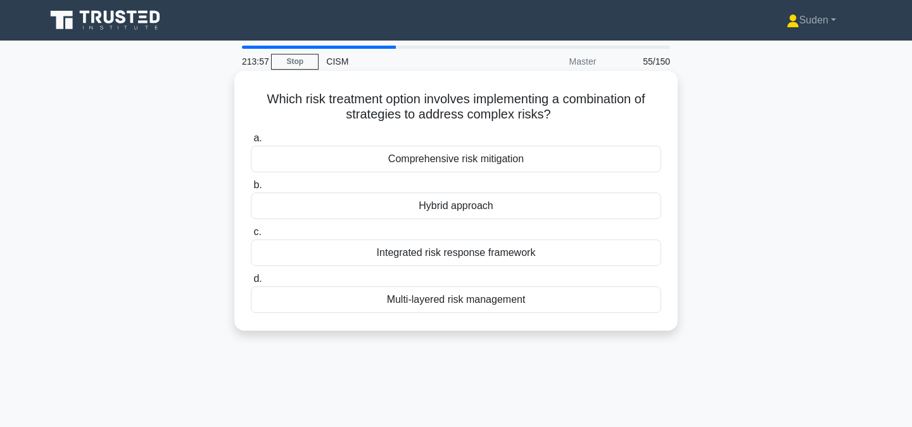
click at [514, 158] on div "Comprehensive risk mitigation" at bounding box center [456, 159] width 410 height 27
click at [251, 142] on input "a. Comprehensive risk mitigation" at bounding box center [251, 138] width 0 height 8
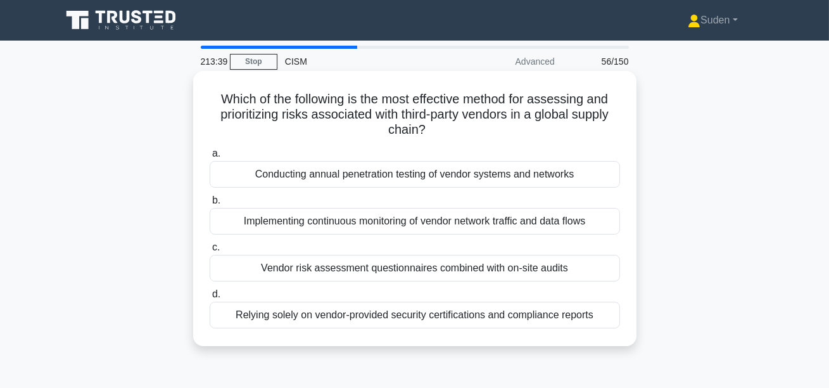
click at [432, 265] on div "Vendor risk assessment questionnaires combined with on-site audits" at bounding box center [415, 268] width 410 height 27
click at [210, 251] on input "c. Vendor risk assessment questionnaires combined with on-site audits" at bounding box center [210, 247] width 0 height 8
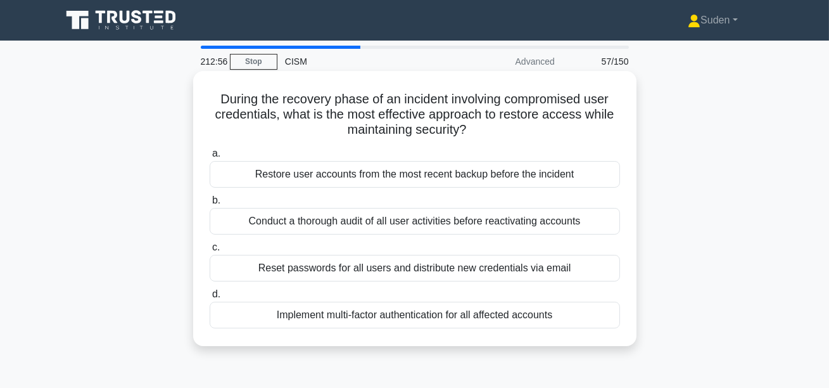
click at [546, 223] on div "Conduct a thorough audit of all user activities before reactivating accounts" at bounding box center [415, 221] width 410 height 27
click at [210, 205] on input "b. Conduct a thorough audit of all user activities before reactivating accounts" at bounding box center [210, 200] width 0 height 8
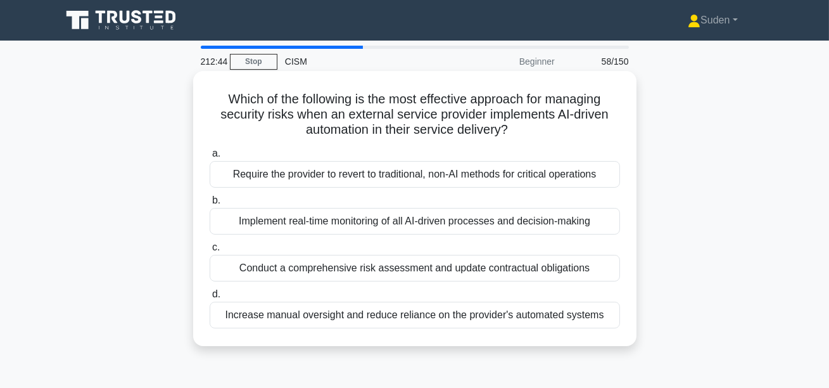
click at [541, 271] on div "Conduct a comprehensive risk assessment and update contractual obligations" at bounding box center [415, 268] width 410 height 27
click at [210, 251] on input "c. Conduct a comprehensive risk assessment and update contractual obligations" at bounding box center [210, 247] width 0 height 8
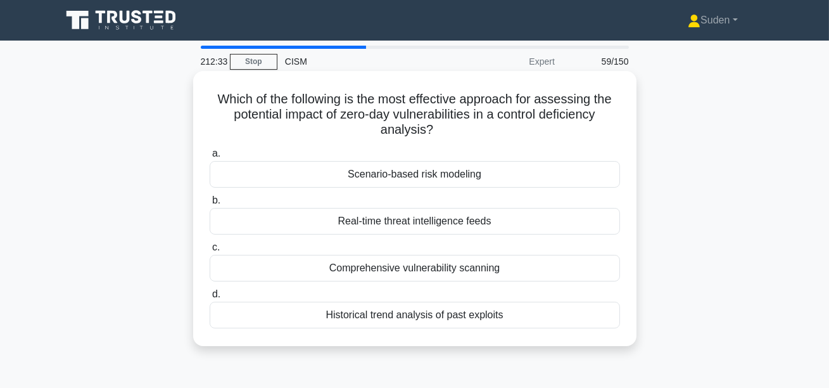
click at [426, 178] on div "Scenario-based risk modeling" at bounding box center [415, 174] width 410 height 27
click at [210, 158] on input "a. Scenario-based risk modeling" at bounding box center [210, 153] width 0 height 8
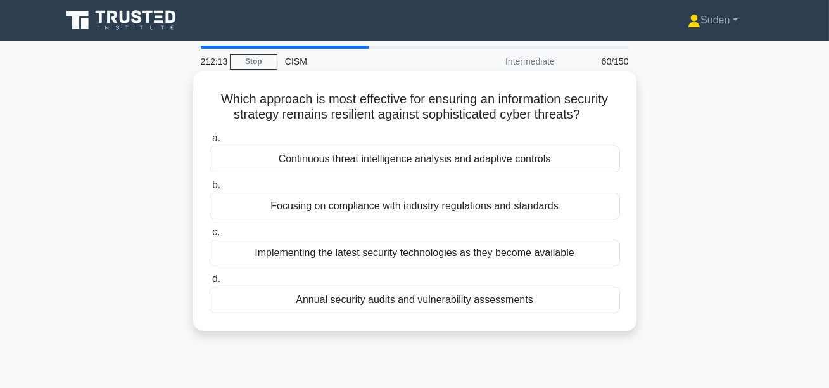
click at [429, 155] on div "Continuous threat intelligence analysis and adaptive controls" at bounding box center [415, 159] width 410 height 27
click at [210, 142] on input "a. Continuous threat intelligence analysis and adaptive controls" at bounding box center [210, 138] width 0 height 8
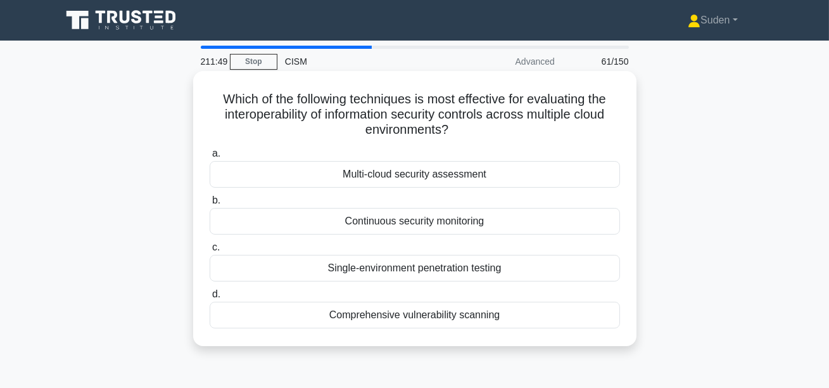
click at [414, 170] on div "Multi-cloud security assessment" at bounding box center [415, 174] width 410 height 27
click at [210, 158] on input "a. Multi-cloud security assessment" at bounding box center [210, 153] width 0 height 8
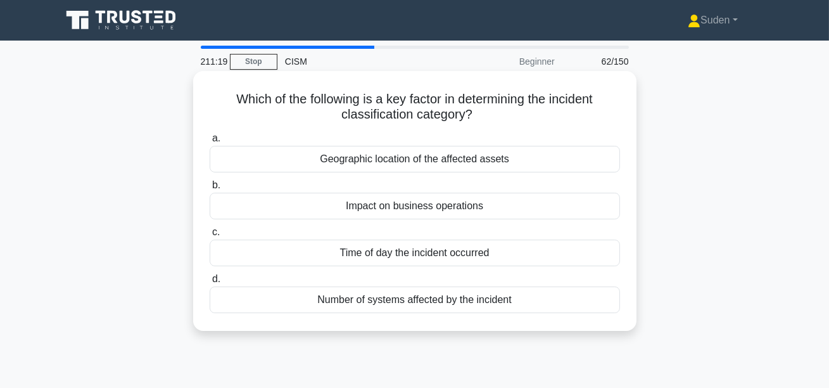
click at [534, 211] on div "Impact on business operations" at bounding box center [415, 205] width 410 height 27
click at [210, 189] on input "b. Impact on business operations" at bounding box center [210, 185] width 0 height 8
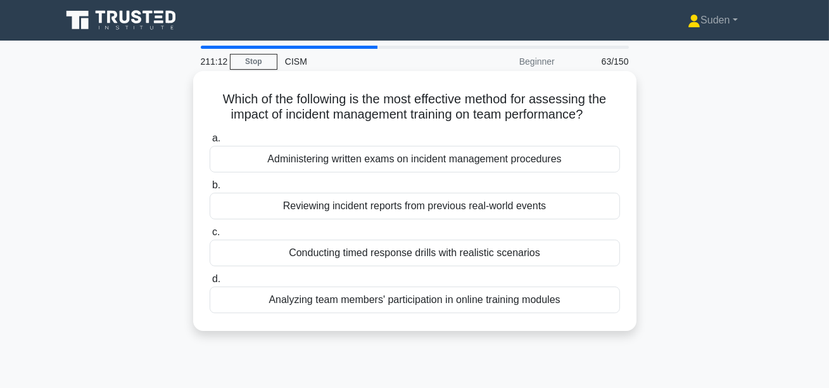
click at [535, 253] on div "Conducting timed response drills with realistic scenarios" at bounding box center [415, 252] width 410 height 27
click at [210, 236] on input "c. Conducting timed response drills with realistic scenarios" at bounding box center [210, 232] width 0 height 8
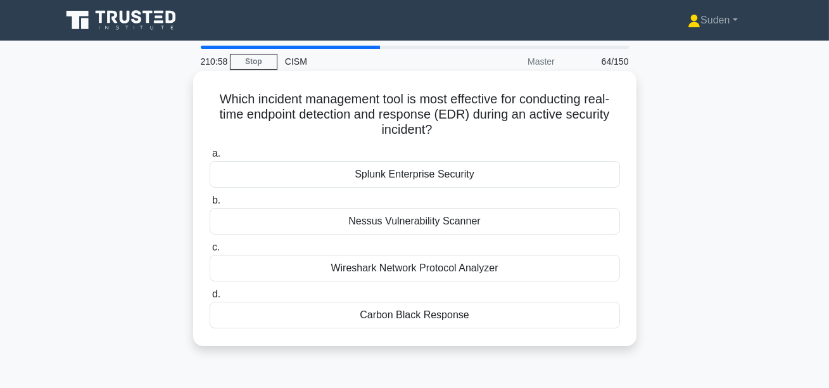
click at [470, 314] on div "Carbon Black Response" at bounding box center [415, 314] width 410 height 27
click at [210, 298] on input "d. Carbon Black Response" at bounding box center [210, 294] width 0 height 8
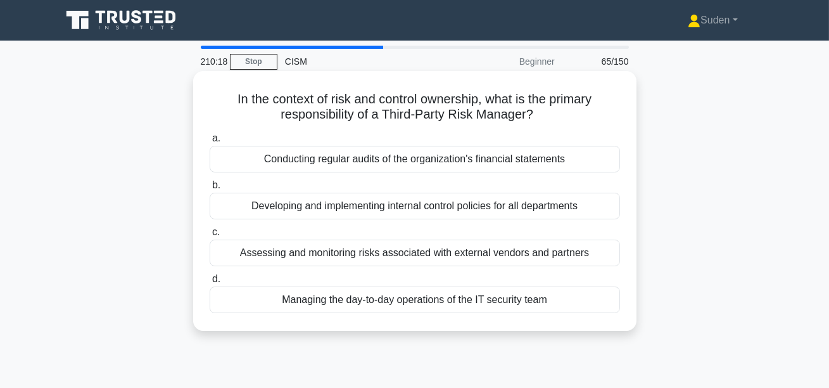
click at [450, 260] on div "Assessing and monitoring risks associated with external vendors and partners" at bounding box center [415, 252] width 410 height 27
click at [210, 236] on input "c. Assessing and monitoring risks associated with external vendors and partners" at bounding box center [210, 232] width 0 height 8
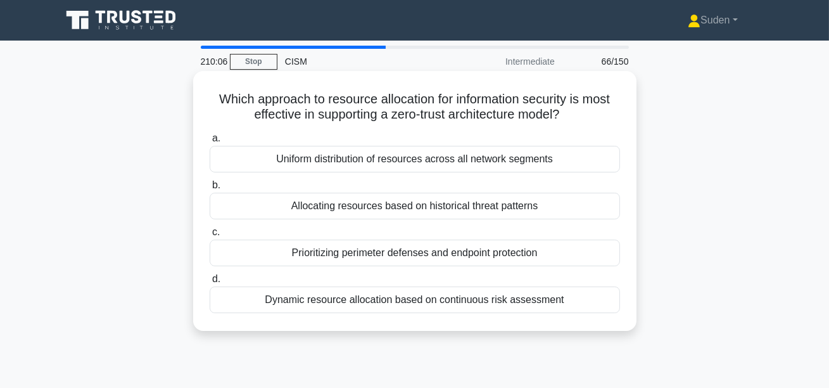
click at [541, 306] on div "Dynamic resource allocation based on continuous risk assessment" at bounding box center [415, 299] width 410 height 27
click at [210, 283] on input "d. Dynamic resource allocation based on continuous risk assessment" at bounding box center [210, 279] width 0 height 8
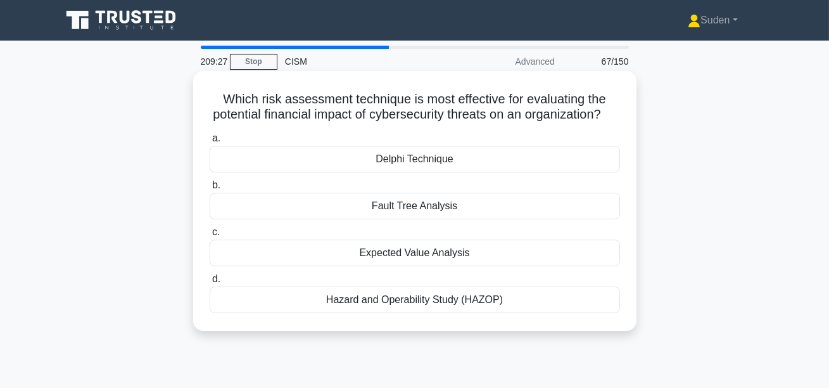
click at [560, 204] on div "Fault Tree Analysis" at bounding box center [415, 205] width 410 height 27
click at [210, 189] on input "b. Fault Tree Analysis" at bounding box center [210, 185] width 0 height 8
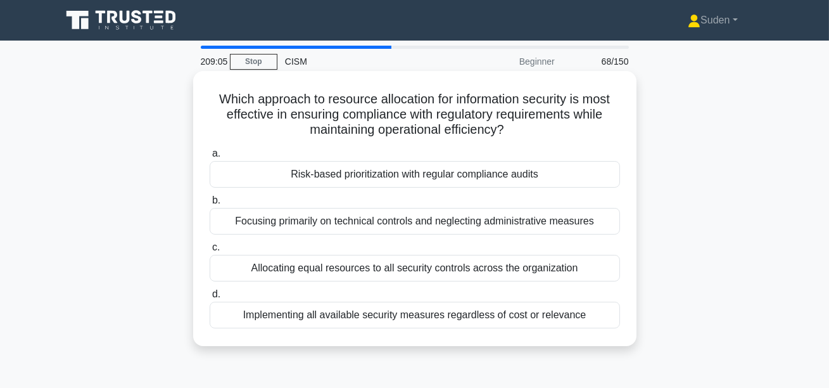
click at [365, 177] on div "Risk-based prioritization with regular compliance audits" at bounding box center [415, 174] width 410 height 27
click at [210, 158] on input "a. Risk-based prioritization with regular compliance audits" at bounding box center [210, 153] width 0 height 8
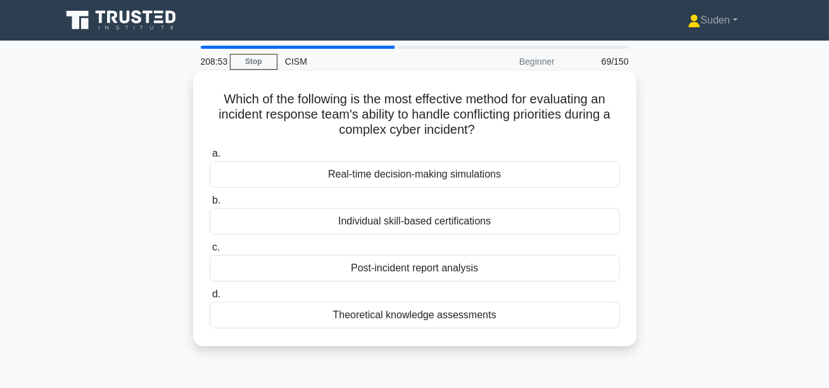
click at [370, 180] on div "Real-time decision-making simulations" at bounding box center [415, 174] width 410 height 27
click at [210, 158] on input "a. Real-time decision-making simulations" at bounding box center [210, 153] width 0 height 8
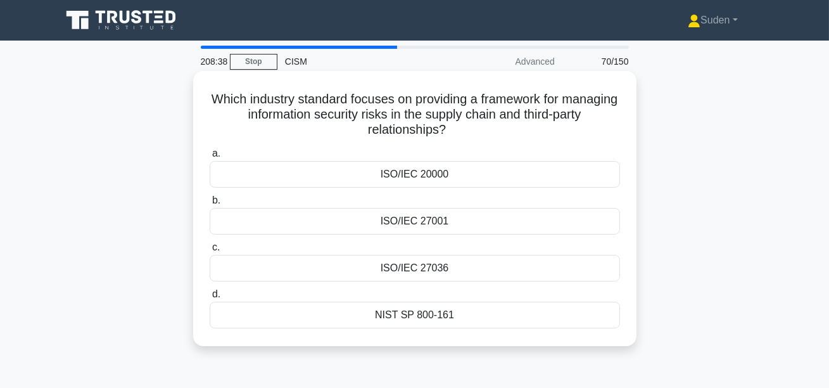
click at [505, 267] on div "ISO/IEC 27036" at bounding box center [415, 268] width 410 height 27
click at [210, 251] on input "c. ISO/IEC 27036" at bounding box center [210, 247] width 0 height 8
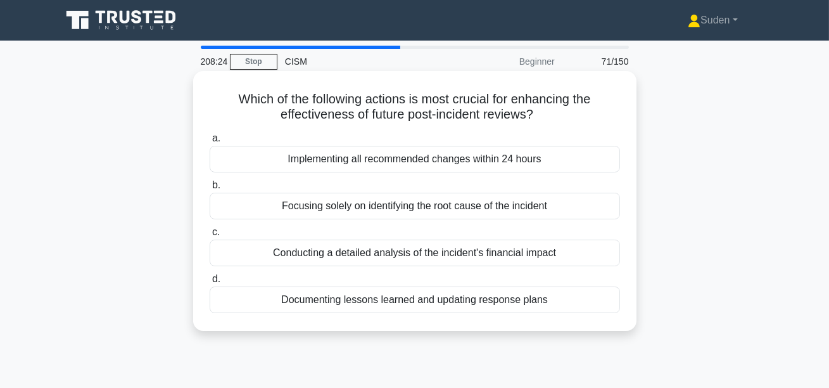
click at [588, 304] on div "Documenting lessons learned and updating response plans" at bounding box center [415, 299] width 410 height 27
click at [210, 283] on input "d. Documenting lessons learned and updating response plans" at bounding box center [210, 279] width 0 height 8
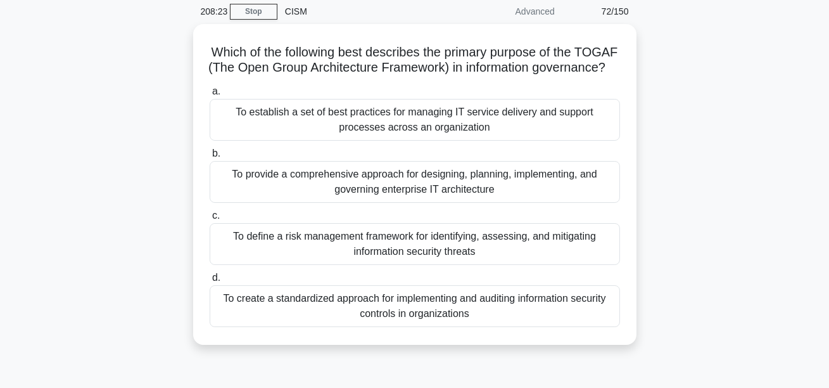
scroll to position [54, 0]
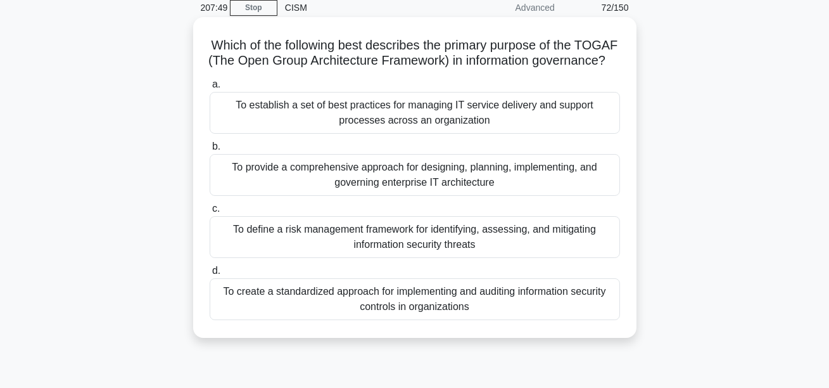
click at [445, 182] on div "To provide a comprehensive approach for designing, planning, implementing, and …" at bounding box center [415, 175] width 410 height 42
click at [210, 151] on input "b. To provide a comprehensive approach for designing, planning, implementing, a…" at bounding box center [210, 146] width 0 height 8
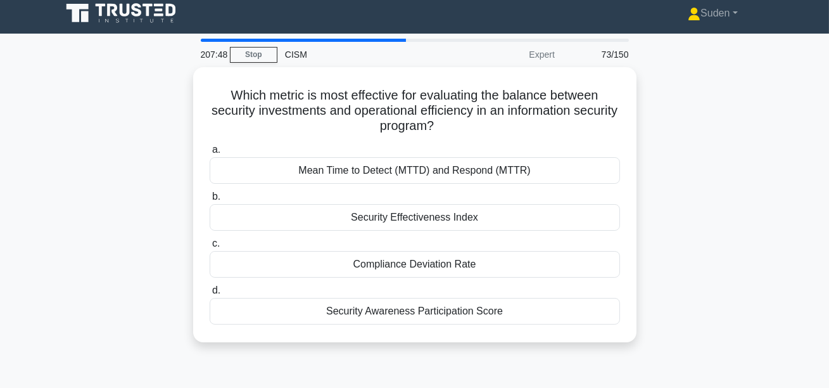
scroll to position [0, 0]
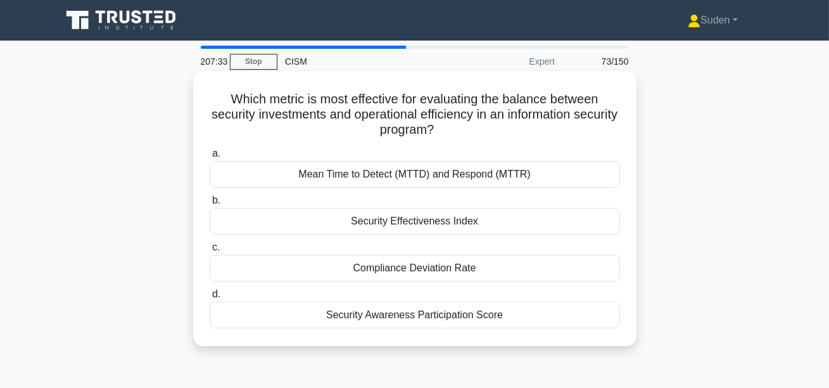
click at [459, 222] on div "Security Effectiveness Index" at bounding box center [415, 221] width 410 height 27
click at [210, 205] on input "b. Security Effectiveness Index" at bounding box center [210, 200] width 0 height 8
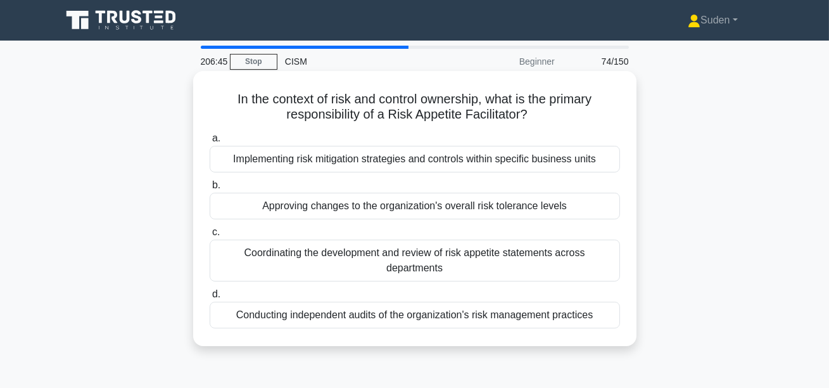
click at [419, 268] on div "Coordinating the development and review of risk appetite statements across depa…" at bounding box center [415, 260] width 410 height 42
click at [210, 236] on input "c. Coordinating the development and review of risk appetite statements across d…" at bounding box center [210, 232] width 0 height 8
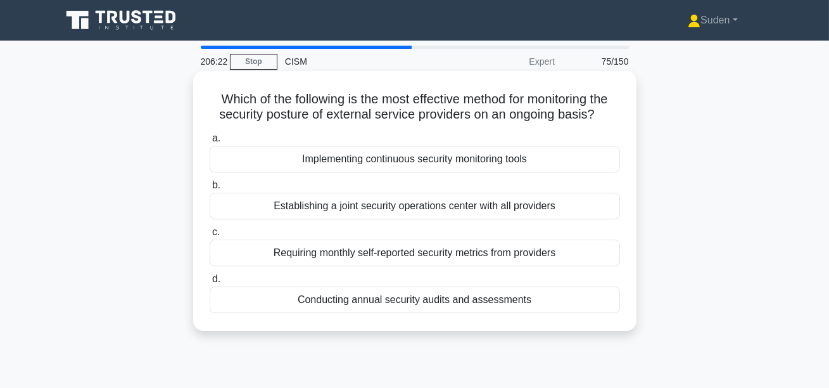
click at [523, 158] on div "Implementing continuous security monitoring tools" at bounding box center [415, 159] width 410 height 27
click at [210, 142] on input "a. Implementing continuous security monitoring tools" at bounding box center [210, 138] width 0 height 8
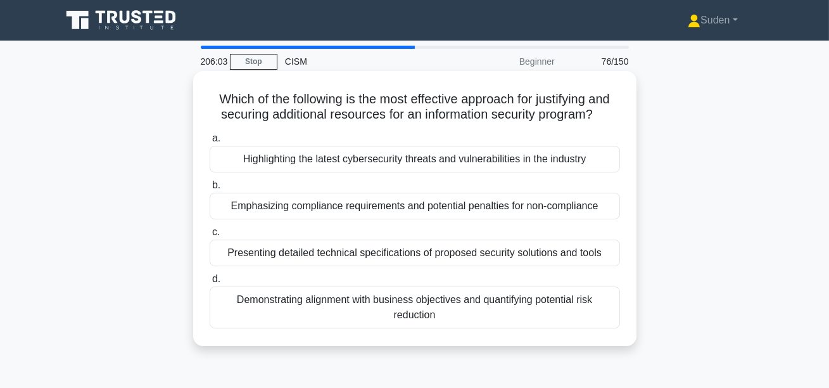
click at [558, 311] on div "Demonstrating alignment with business objectives and quantifying potential risk…" at bounding box center [415, 307] width 410 height 42
click at [210, 283] on input "d. Demonstrating alignment with business objectives and quantifying potential r…" at bounding box center [210, 279] width 0 height 8
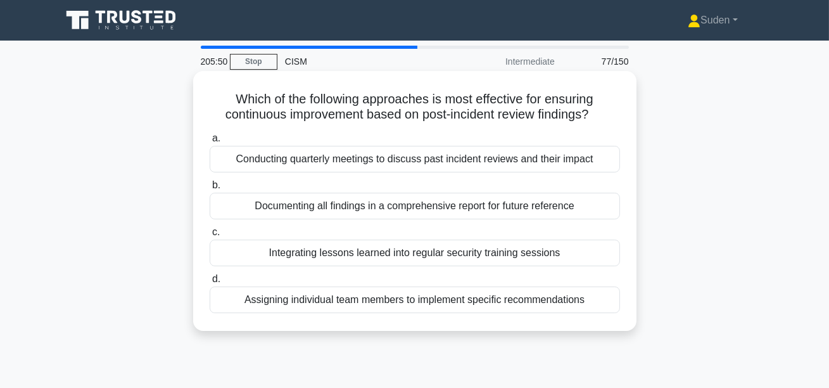
click at [580, 258] on div "Integrating lessons learned into regular security training sessions" at bounding box center [415, 252] width 410 height 27
click at [210, 236] on input "c. Integrating lessons learned into regular security training sessions" at bounding box center [210, 232] width 0 height 8
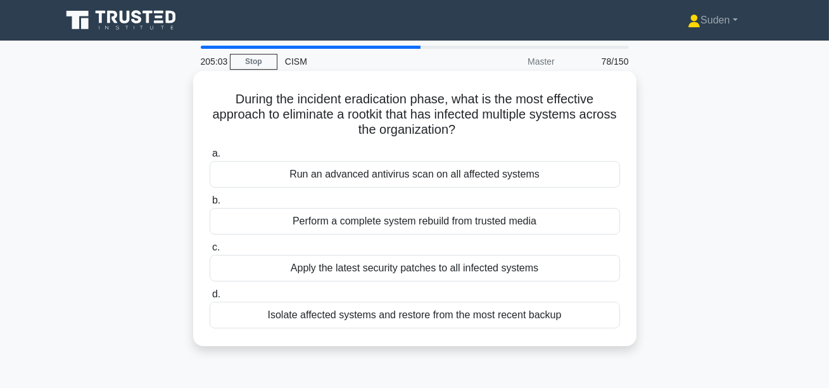
click at [403, 229] on div "Perform a complete system rebuild from trusted media" at bounding box center [415, 221] width 410 height 27
click at [210, 205] on input "b. Perform a complete system rebuild from trusted media" at bounding box center [210, 200] width 0 height 8
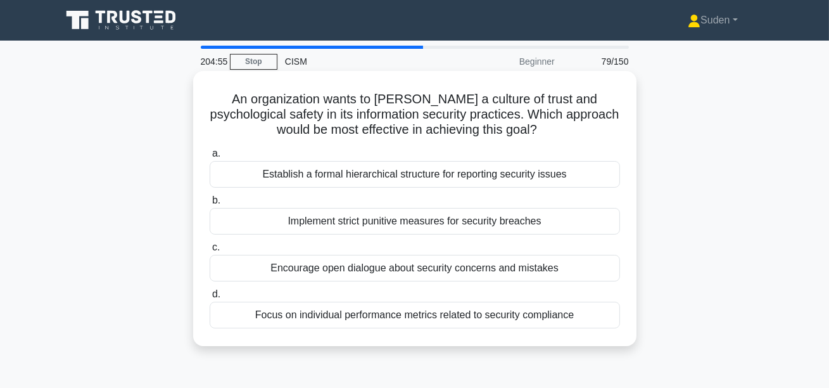
click at [577, 267] on div "Encourage open dialogue about security concerns and mistakes" at bounding box center [415, 268] width 410 height 27
click at [210, 251] on input "c. Encourage open dialogue about security concerns and mistakes" at bounding box center [210, 247] width 0 height 8
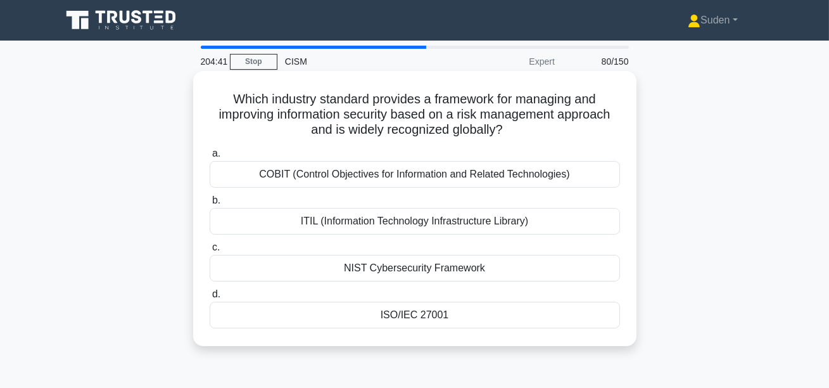
click at [562, 310] on div "ISO/IEC 27001" at bounding box center [415, 314] width 410 height 27
click at [210, 298] on input "d. ISO/IEC 27001" at bounding box center [210, 294] width 0 height 8
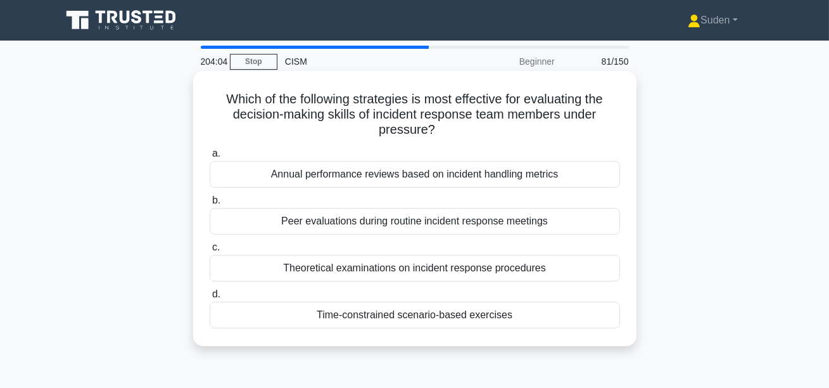
click at [427, 318] on div "Time-constrained scenario-based exercises" at bounding box center [415, 314] width 410 height 27
click at [210, 298] on input "d. Time-constrained scenario-based exercises" at bounding box center [210, 294] width 0 height 8
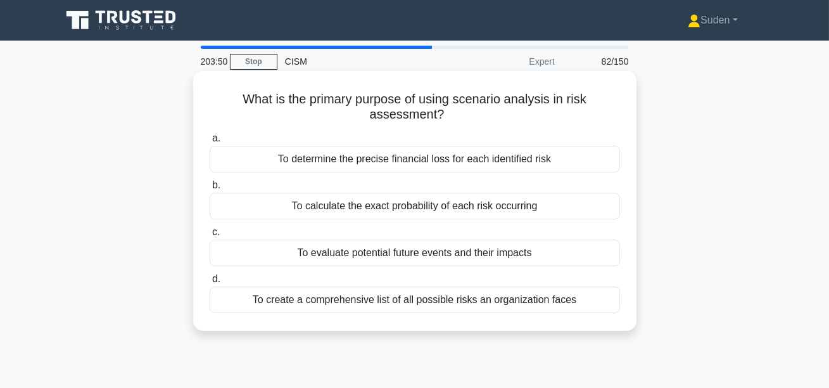
click at [321, 256] on div "To evaluate potential future events and their impacts" at bounding box center [415, 252] width 410 height 27
click at [210, 236] on input "c. To evaluate potential future events and their impacts" at bounding box center [210, 232] width 0 height 8
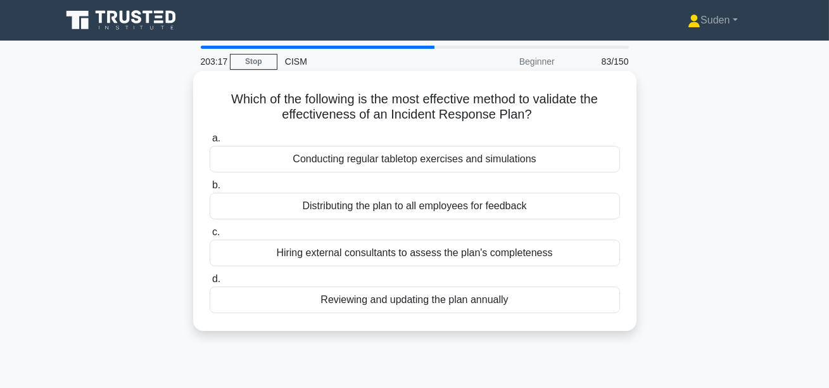
click at [559, 149] on div "Conducting regular tabletop exercises and simulations" at bounding box center [415, 159] width 410 height 27
click at [210, 142] on input "a. Conducting regular tabletop exercises and simulations" at bounding box center [210, 138] width 0 height 8
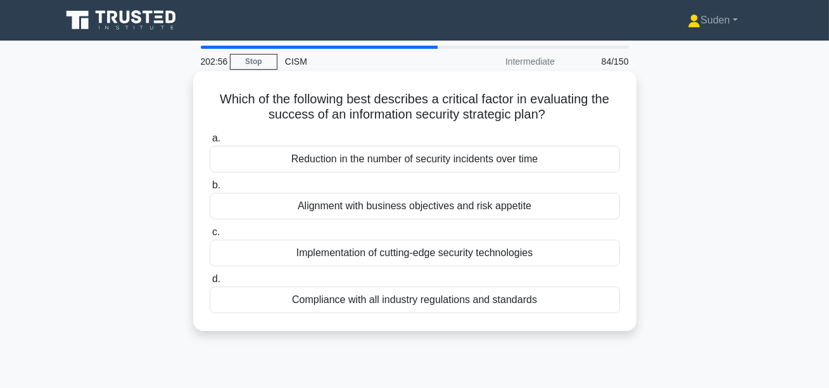
click at [354, 209] on div "Alignment with business objectives and risk appetite" at bounding box center [415, 205] width 410 height 27
click at [210, 189] on input "b. Alignment with business objectives and risk appetite" at bounding box center [210, 185] width 0 height 8
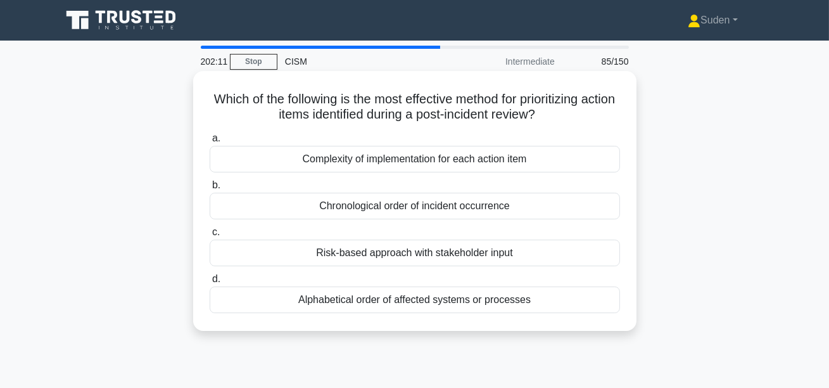
click at [365, 259] on div "Risk-based approach with stakeholder input" at bounding box center [415, 252] width 410 height 27
click at [210, 236] on input "c. Risk-based approach with stakeholder input" at bounding box center [210, 232] width 0 height 8
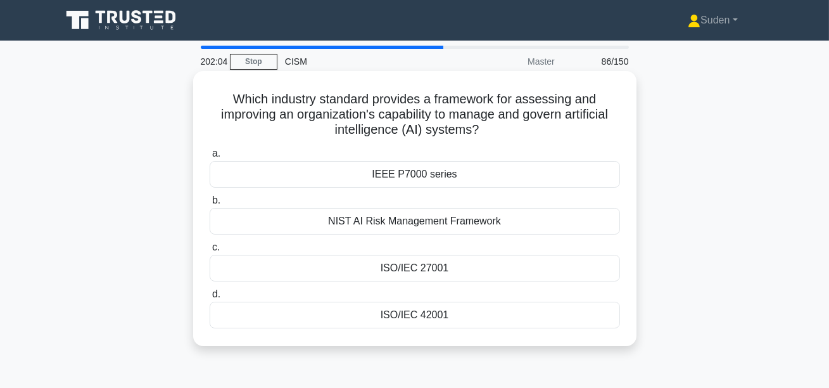
click at [398, 316] on div "ISO/IEC 42001" at bounding box center [415, 314] width 410 height 27
click at [210, 298] on input "d. ISO/IEC 42001" at bounding box center [210, 294] width 0 height 8
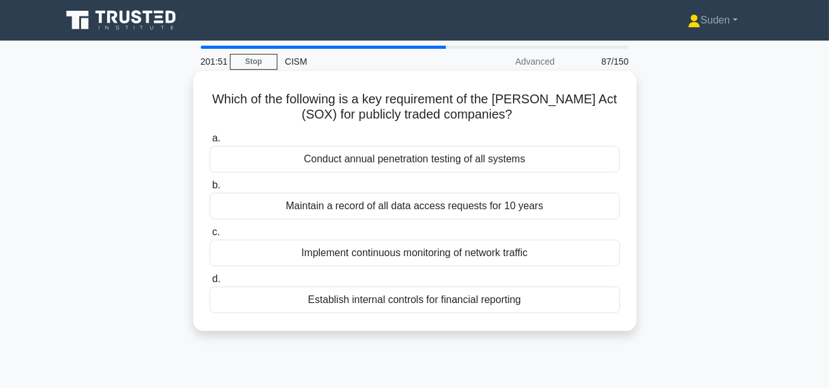
click at [379, 298] on div "Establish internal controls for financial reporting" at bounding box center [415, 299] width 410 height 27
click at [210, 283] on input "d. Establish internal controls for financial reporting" at bounding box center [210, 279] width 0 height 8
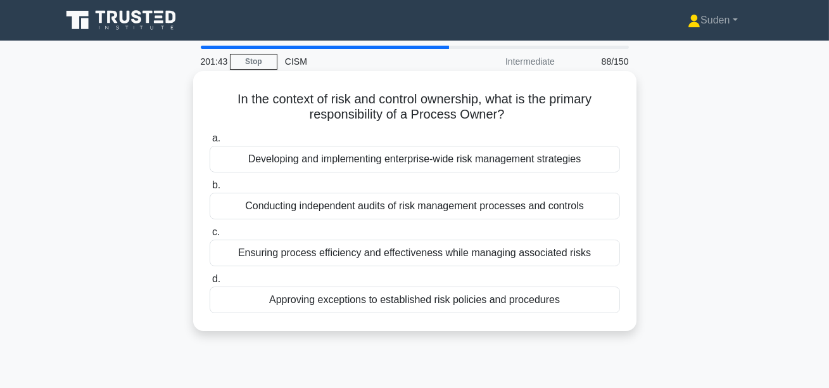
click at [343, 255] on div "Ensuring process efficiency and effectiveness while managing associated risks" at bounding box center [415, 252] width 410 height 27
click at [210, 236] on input "c. Ensuring process efficiency and effectiveness while managing associated risks" at bounding box center [210, 232] width 0 height 8
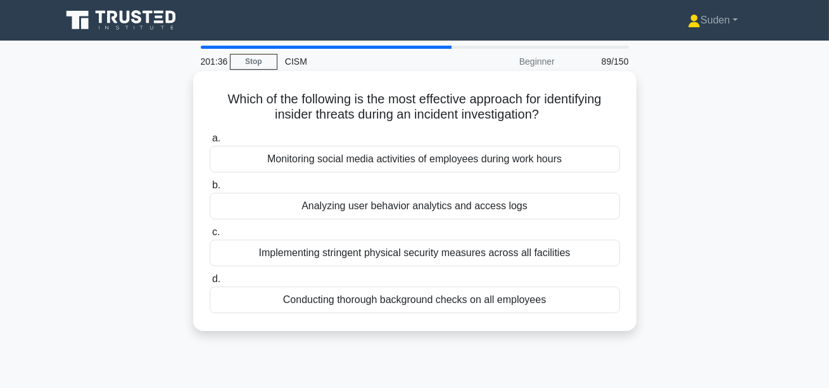
click at [382, 198] on div "Analyzing user behavior analytics and access logs" at bounding box center [415, 205] width 410 height 27
click at [210, 189] on input "b. Analyzing user behavior analytics and access logs" at bounding box center [210, 185] width 0 height 8
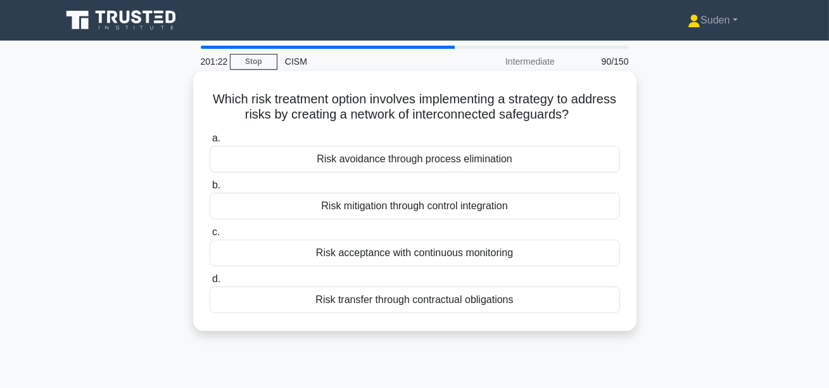
click at [396, 208] on div "Risk mitigation through control integration" at bounding box center [415, 205] width 410 height 27
click at [210, 189] on input "b. Risk mitigation through control integration" at bounding box center [210, 185] width 0 height 8
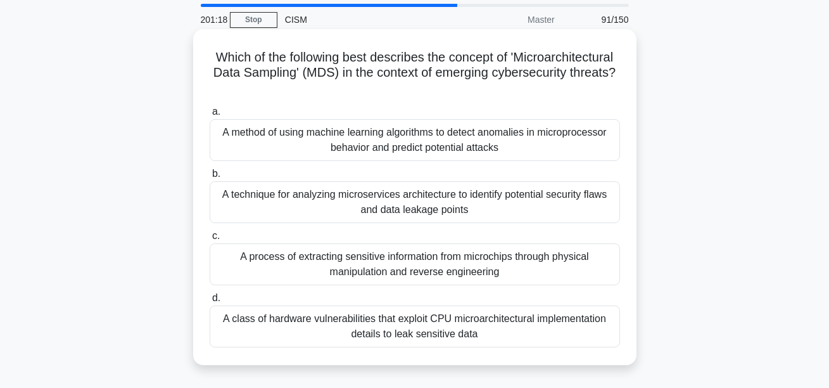
scroll to position [43, 0]
click at [382, 186] on div "A technique for analyzing microservices architecture to identify potential secu…" at bounding box center [415, 201] width 410 height 42
click at [210, 177] on input "b. A technique for analyzing microservices architecture to identify potential s…" at bounding box center [210, 172] width 0 height 8
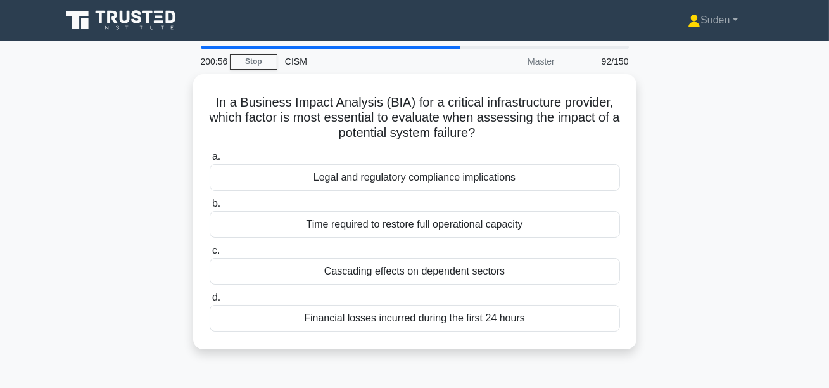
scroll to position [0, 0]
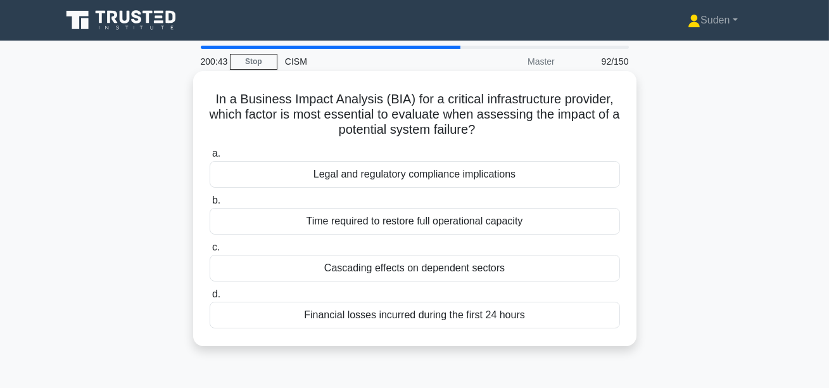
click at [327, 264] on div "Cascading effects on dependent sectors" at bounding box center [415, 268] width 410 height 27
click at [210, 251] on input "c. Cascading effects on dependent sectors" at bounding box center [210, 247] width 0 height 8
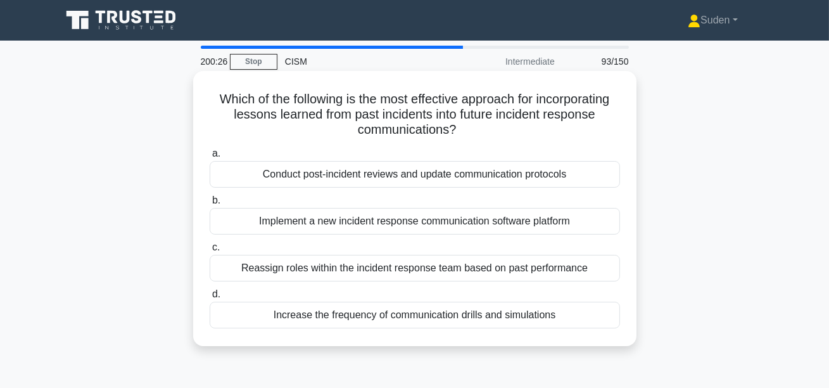
click at [392, 313] on div "Increase the frequency of communication drills and simulations" at bounding box center [415, 314] width 410 height 27
click at [210, 298] on input "d. Increase the frequency of communication drills and simulations" at bounding box center [210, 294] width 0 height 8
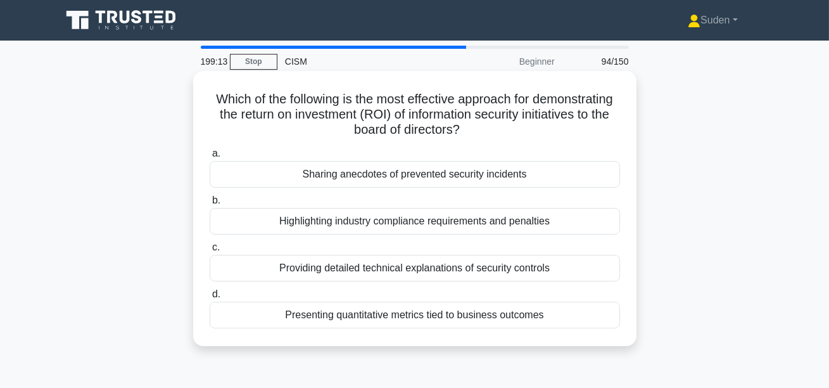
click at [521, 312] on div "Presenting quantitative metrics tied to business outcomes" at bounding box center [415, 314] width 410 height 27
click at [210, 298] on input "d. Presenting quantitative metrics tied to business outcomes" at bounding box center [210, 294] width 0 height 8
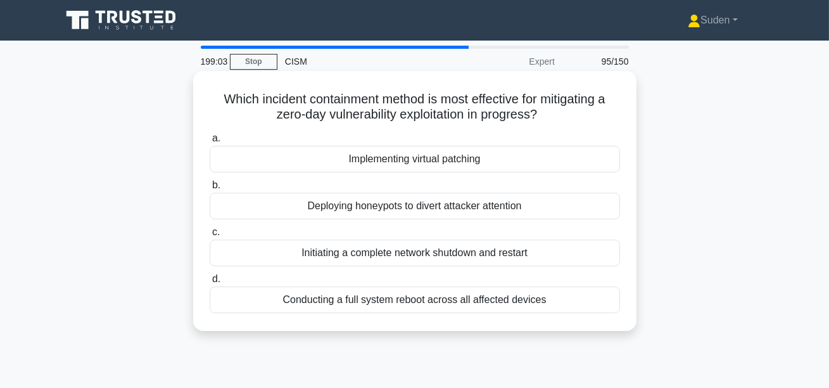
click at [396, 152] on div "Implementing virtual patching" at bounding box center [415, 159] width 410 height 27
click at [210, 142] on input "a. Implementing virtual patching" at bounding box center [210, 138] width 0 height 8
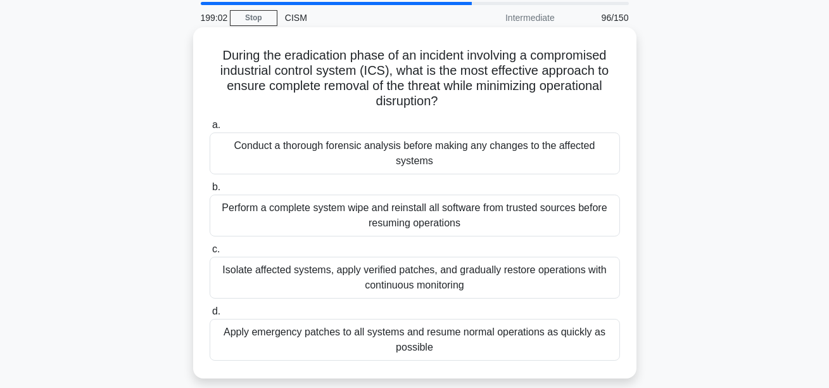
scroll to position [47, 0]
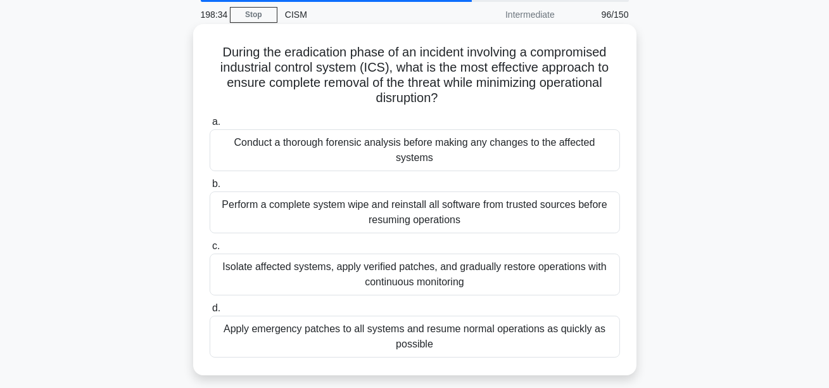
click at [288, 255] on div "Isolate affected systems, apply verified patches, and gradually restore operati…" at bounding box center [415, 274] width 410 height 42
click at [210, 250] on input "c. Isolate affected systems, apply verified patches, and gradually restore oper…" at bounding box center [210, 246] width 0 height 8
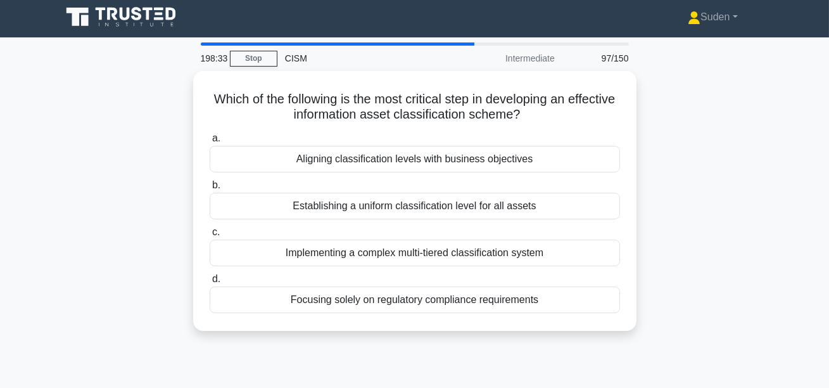
scroll to position [0, 0]
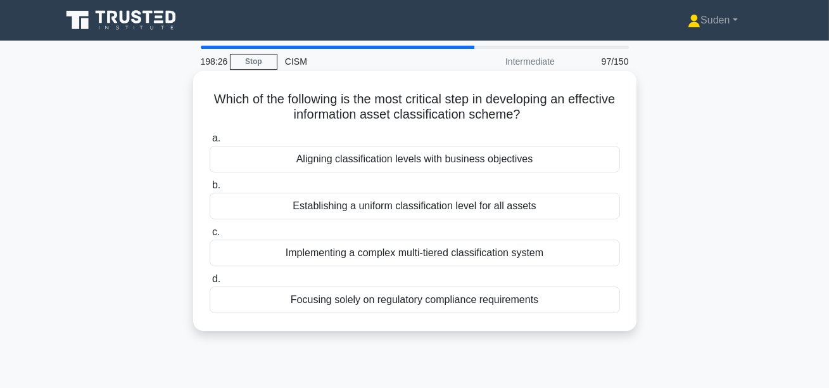
click at [503, 158] on div "Aligning classification levels with business objectives" at bounding box center [415, 159] width 410 height 27
click at [210, 142] on input "a. Aligning classification levels with business objectives" at bounding box center [210, 138] width 0 height 8
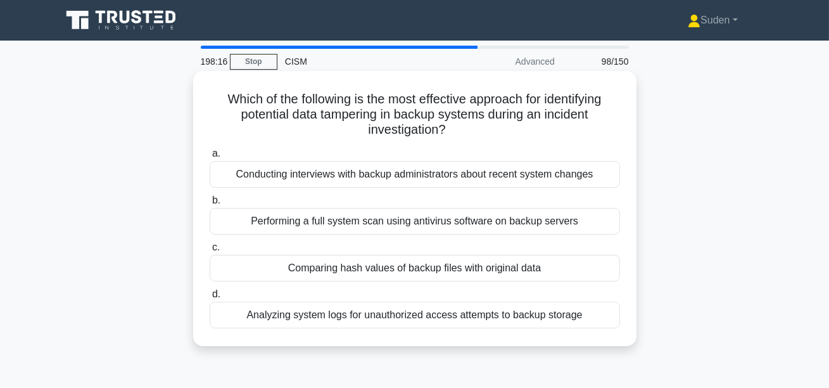
click at [338, 270] on div "Comparing hash values of backup files with original data" at bounding box center [415, 268] width 410 height 27
click at [210, 251] on input "c. Comparing hash values of backup files with original data" at bounding box center [210, 247] width 0 height 8
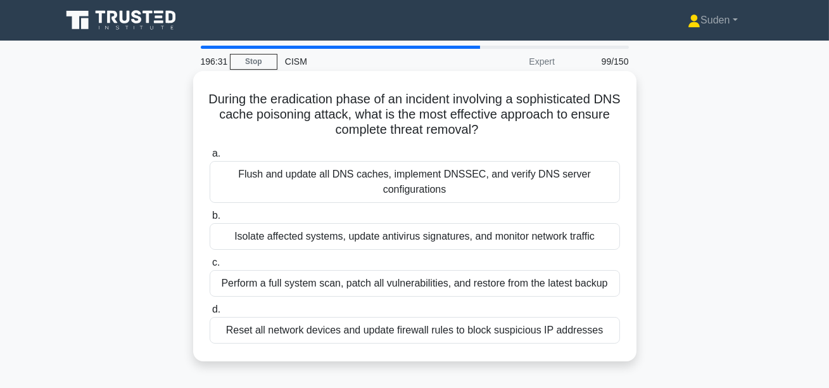
click at [467, 180] on div "Flush and update all DNS caches, implement DNSSEC, and verify DNS server config…" at bounding box center [415, 182] width 410 height 42
click at [210, 158] on input "a. Flush and update all DNS caches, implement DNSSEC, and verify DNS server con…" at bounding box center [210, 153] width 0 height 8
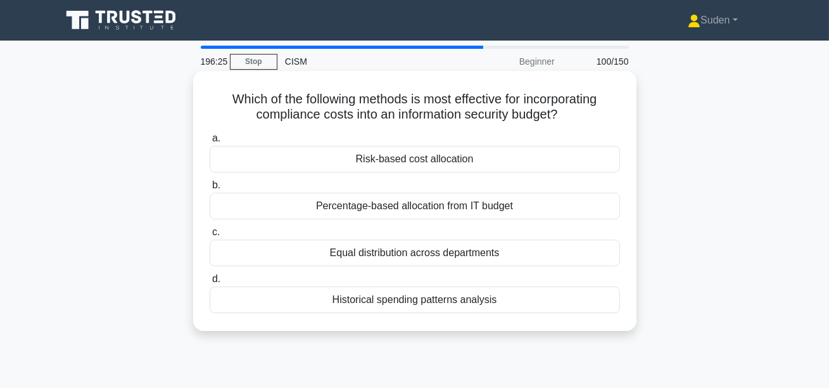
click at [426, 160] on div "Risk-based cost allocation" at bounding box center [415, 159] width 410 height 27
click at [210, 142] on input "a. Risk-based cost allocation" at bounding box center [210, 138] width 0 height 8
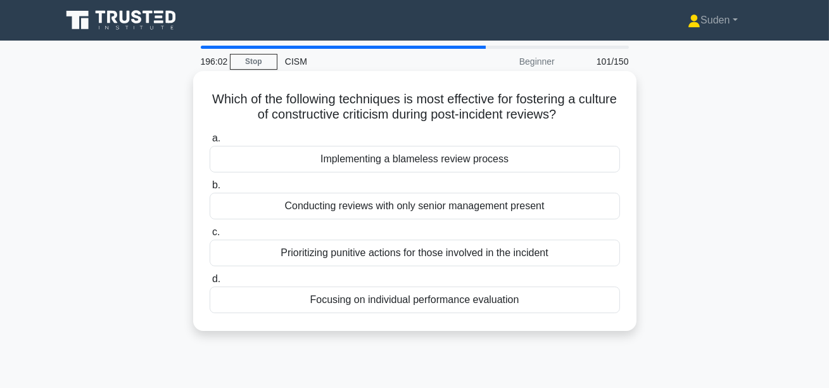
click at [430, 161] on div "Implementing a blameless review process" at bounding box center [415, 159] width 410 height 27
click at [210, 142] on input "a. Implementing a blameless review process" at bounding box center [210, 138] width 0 height 8
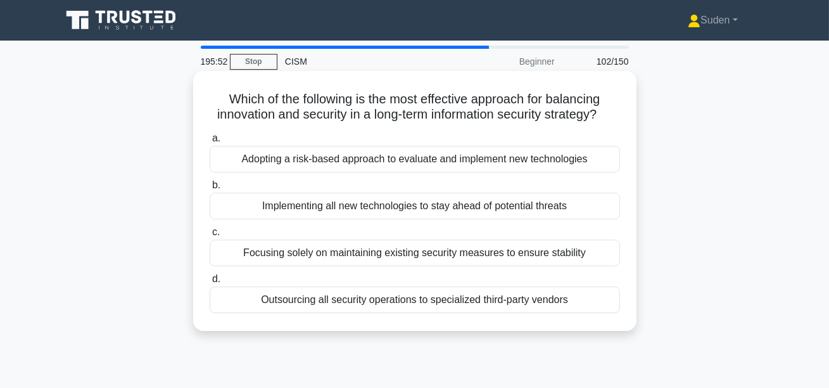
click at [387, 156] on div "Adopting a risk-based approach to evaluate and implement new technologies" at bounding box center [415, 159] width 410 height 27
click at [210, 142] on input "a. Adopting a risk-based approach to evaluate and implement new technologies" at bounding box center [210, 138] width 0 height 8
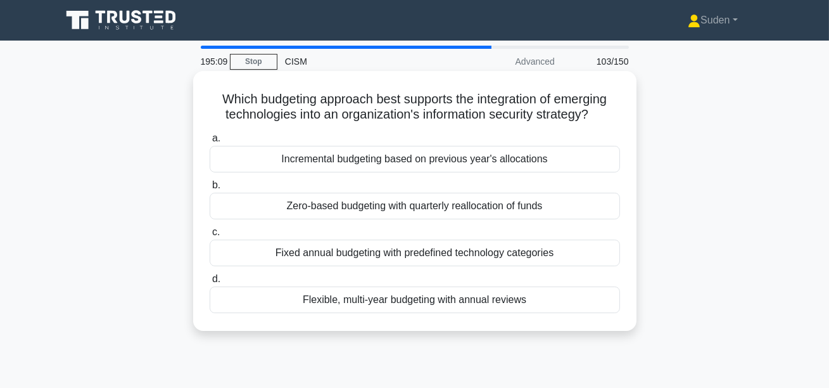
click at [357, 213] on div "Zero-based budgeting with quarterly reallocation of funds" at bounding box center [415, 205] width 410 height 27
click at [210, 189] on input "b. Zero-based budgeting with quarterly reallocation of funds" at bounding box center [210, 185] width 0 height 8
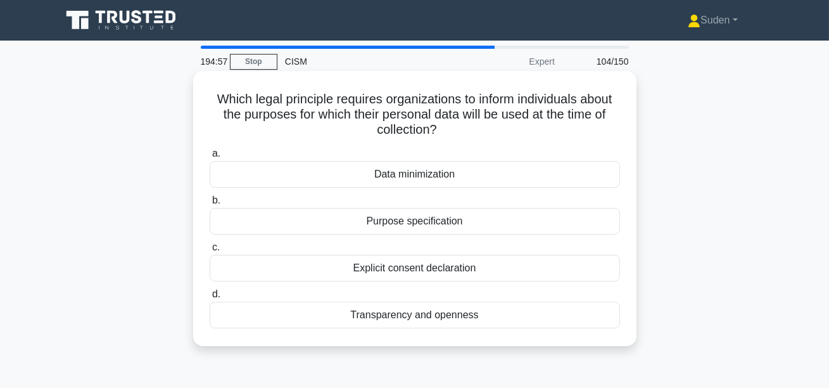
click at [544, 220] on div "Purpose specification" at bounding box center [415, 221] width 410 height 27
click at [210, 205] on input "b. Purpose specification" at bounding box center [210, 200] width 0 height 8
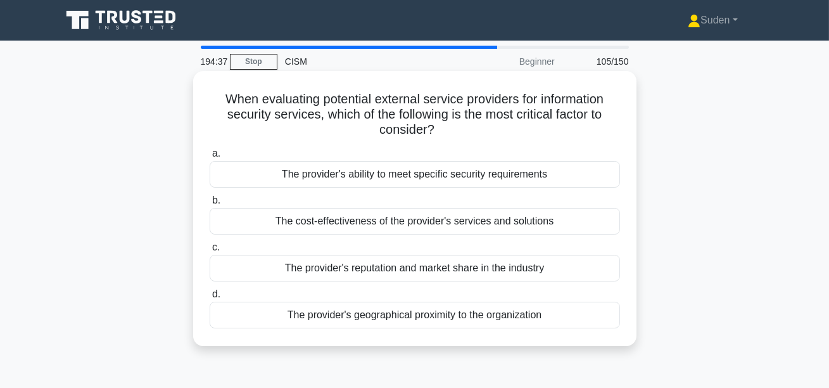
click at [511, 180] on div "The provider's ability to meet specific security requirements" at bounding box center [415, 174] width 410 height 27
click at [210, 158] on input "a. The provider's ability to meet specific security requirements" at bounding box center [210, 153] width 0 height 8
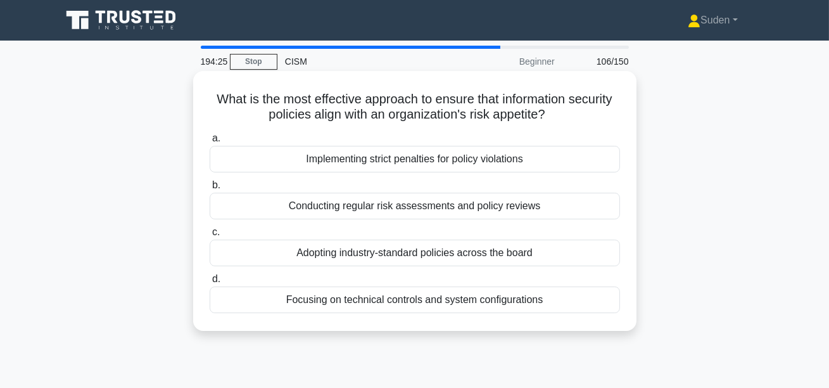
click at [527, 204] on div "Conducting regular risk assessments and policy reviews" at bounding box center [415, 205] width 410 height 27
click at [210, 189] on input "b. Conducting regular risk assessments and policy reviews" at bounding box center [210, 185] width 0 height 8
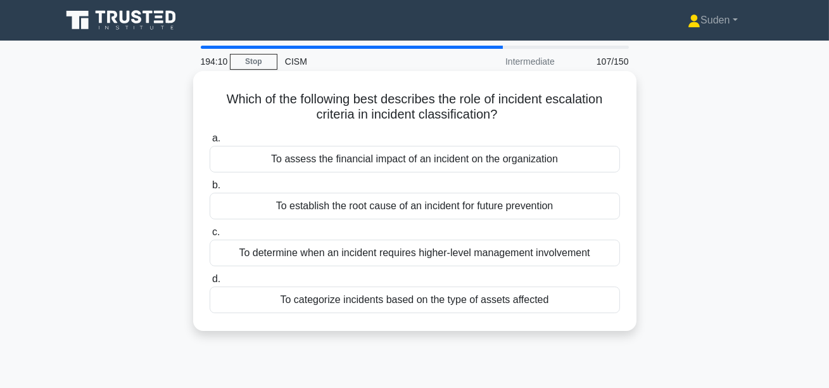
click at [369, 257] on div "To determine when an incident requires higher-level management involvement" at bounding box center [415, 252] width 410 height 27
click at [210, 236] on input "c. To determine when an incident requires higher-level management involvement" at bounding box center [210, 232] width 0 height 8
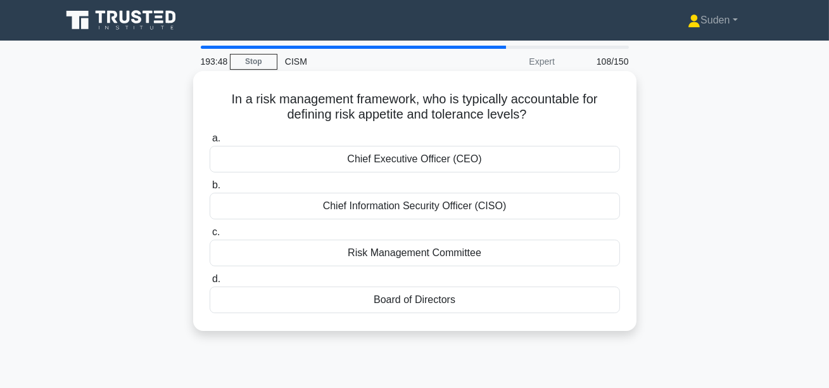
click at [489, 252] on div "Risk Management Committee" at bounding box center [415, 252] width 410 height 27
click at [210, 236] on input "c. Risk Management Committee" at bounding box center [210, 232] width 0 height 8
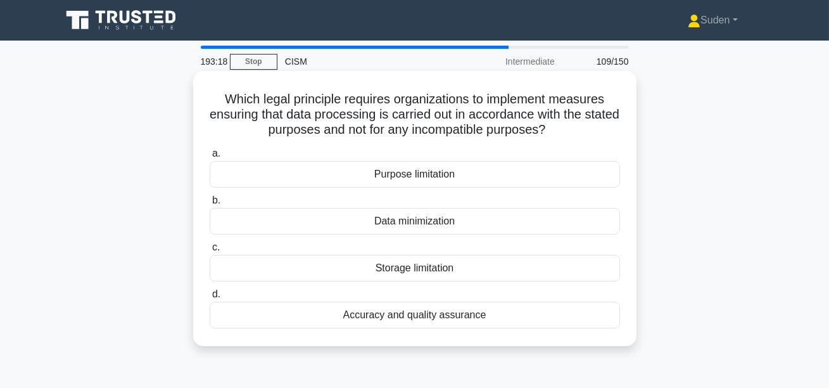
click at [396, 177] on div "Purpose limitation" at bounding box center [415, 174] width 410 height 27
click at [210, 158] on input "a. Purpose limitation" at bounding box center [210, 153] width 0 height 8
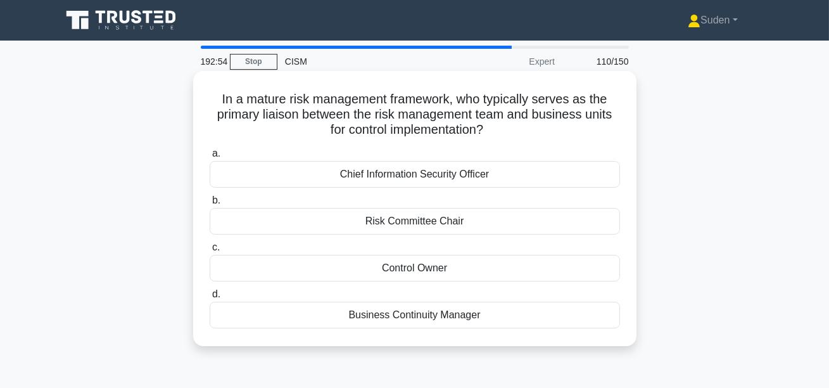
click at [457, 177] on div "Chief Information Security Officer" at bounding box center [415, 174] width 410 height 27
click at [210, 158] on input "a. Chief Information Security Officer" at bounding box center [210, 153] width 0 height 8
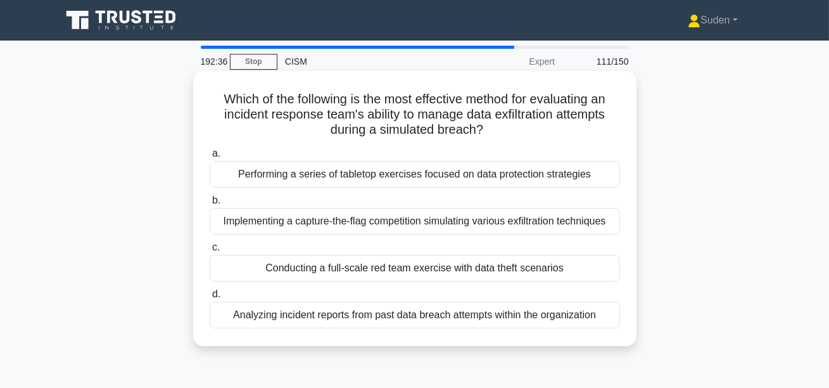
click at [493, 272] on div "Conducting a full-scale red team exercise with data theft scenarios" at bounding box center [415, 268] width 410 height 27
click at [210, 251] on input "c. Conducting a full-scale red team exercise with data theft scenarios" at bounding box center [210, 247] width 0 height 8
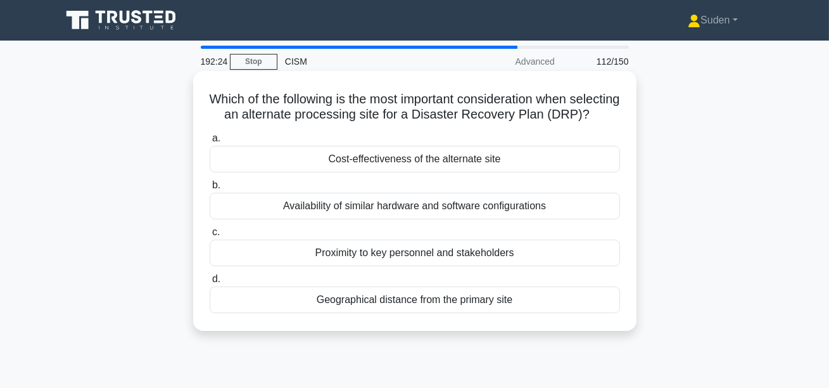
click at [396, 313] on div "Geographical distance from the primary site" at bounding box center [415, 299] width 410 height 27
click at [210, 283] on input "d. Geographical distance from the primary site" at bounding box center [210, 279] width 0 height 8
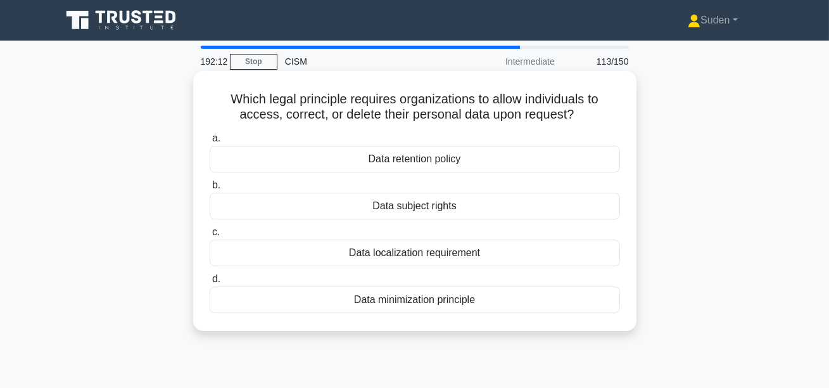
click at [537, 203] on div "Data subject rights" at bounding box center [415, 205] width 410 height 27
click at [210, 189] on input "b. Data subject rights" at bounding box center [210, 185] width 0 height 8
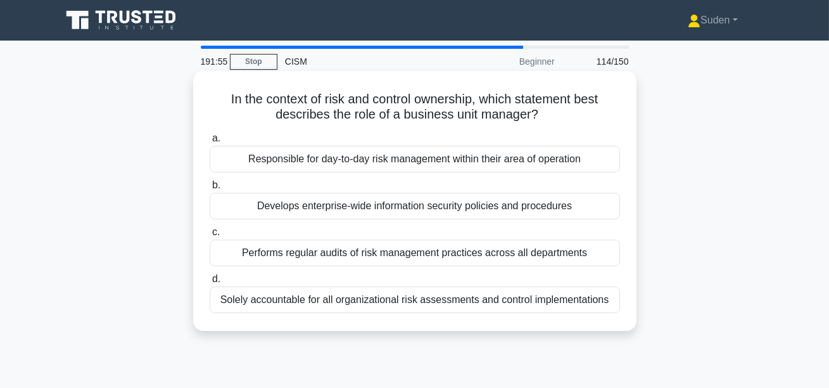
click at [444, 161] on div "Responsible for day-to-day risk management within their area of operation" at bounding box center [415, 159] width 410 height 27
click at [210, 142] on input "a. Responsible for day-to-day risk management within their area of operation" at bounding box center [210, 138] width 0 height 8
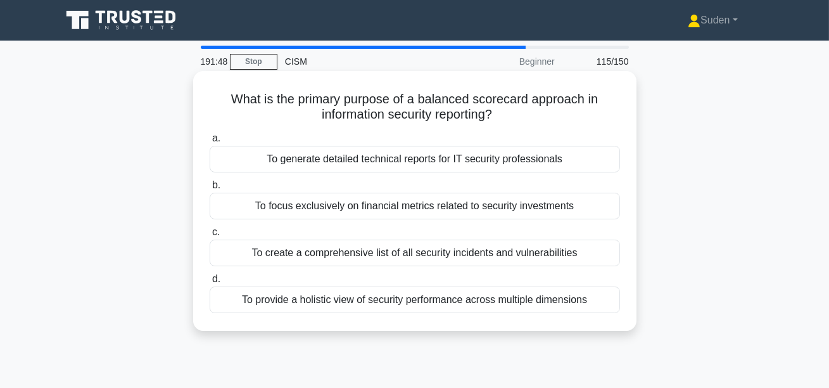
click at [301, 290] on div "To provide a holistic view of security performance across multiple dimensions" at bounding box center [415, 299] width 410 height 27
click at [210, 283] on input "d. To provide a holistic view of security performance across multiple dimensions" at bounding box center [210, 279] width 0 height 8
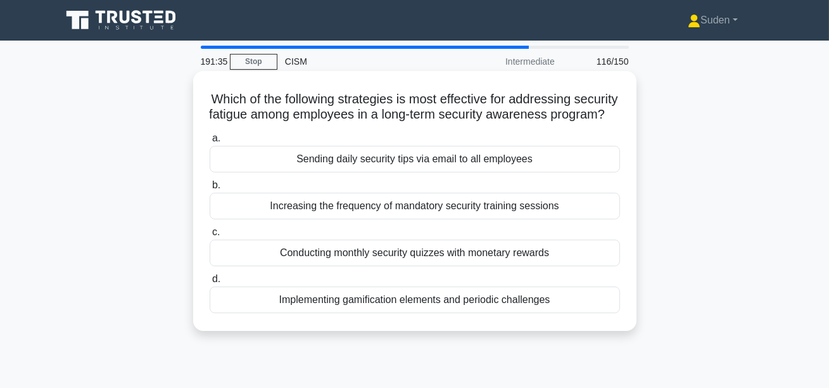
click at [585, 299] on div "Implementing gamification elements and periodic challenges" at bounding box center [415, 299] width 410 height 27
click at [210, 283] on input "d. Implementing gamification elements and periodic challenges" at bounding box center [210, 279] width 0 height 8
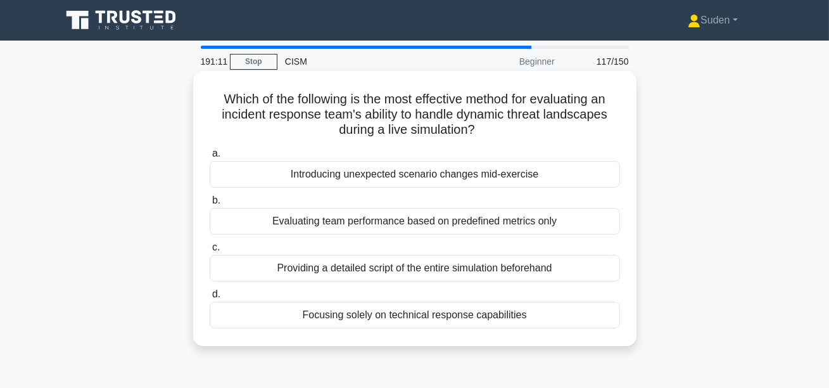
click at [479, 177] on div "Introducing unexpected scenario changes mid-exercise" at bounding box center [415, 174] width 410 height 27
click at [210, 158] on input "a. Introducing unexpected scenario changes mid-exercise" at bounding box center [210, 153] width 0 height 8
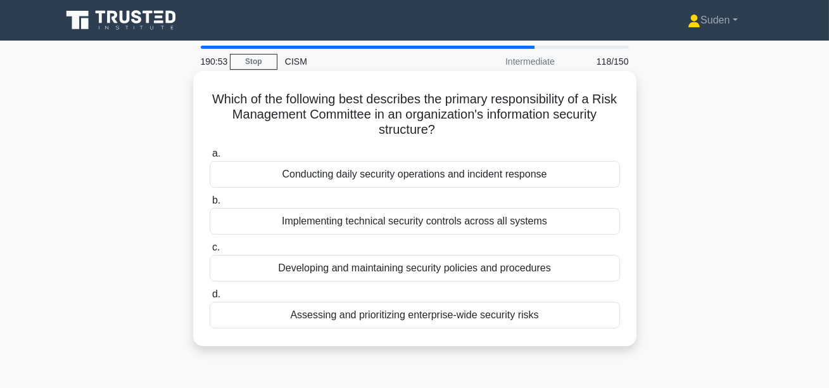
click at [306, 313] on div "Assessing and prioritizing enterprise-wide security risks" at bounding box center [415, 314] width 410 height 27
click at [210, 298] on input "d. Assessing and prioritizing enterprise-wide security risks" at bounding box center [210, 294] width 0 height 8
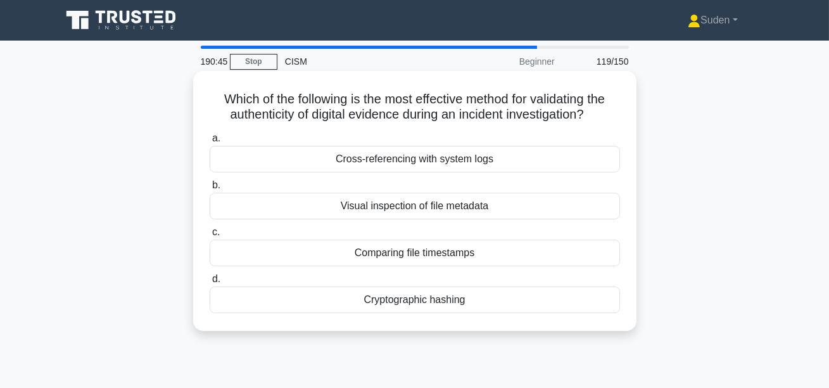
click at [384, 300] on div "Cryptographic hashing" at bounding box center [415, 299] width 410 height 27
click at [210, 283] on input "d. Cryptographic hashing" at bounding box center [210, 279] width 0 height 8
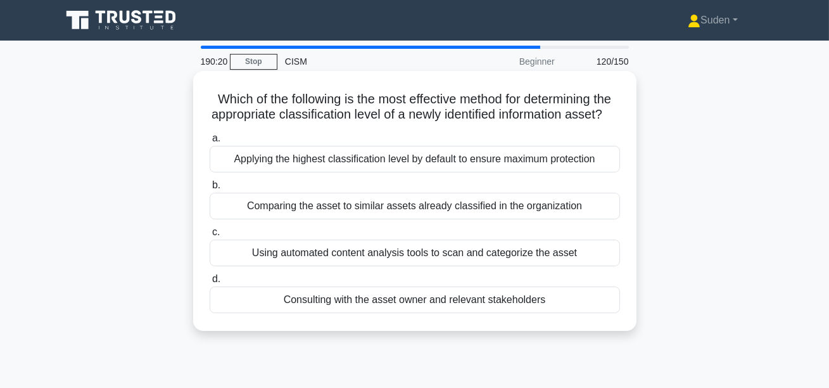
click at [358, 302] on div "Consulting with the asset owner and relevant stakeholders" at bounding box center [415, 299] width 410 height 27
click at [210, 283] on input "d. Consulting with the asset owner and relevant stakeholders" at bounding box center [210, 279] width 0 height 8
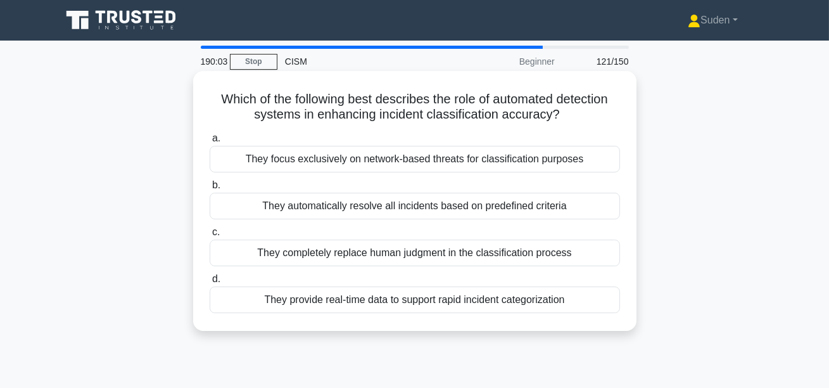
click at [306, 302] on div "They provide real-time data to support rapid incident categorization" at bounding box center [415, 299] width 410 height 27
click at [210, 283] on input "d. They provide real-time data to support rapid incident categorization" at bounding box center [210, 279] width 0 height 8
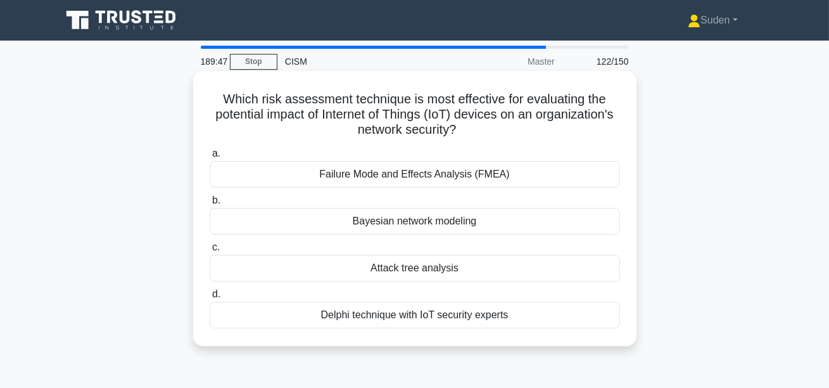
click at [499, 227] on div "Bayesian network modeling" at bounding box center [415, 221] width 410 height 27
click at [210, 205] on input "b. Bayesian network modeling" at bounding box center [210, 200] width 0 height 8
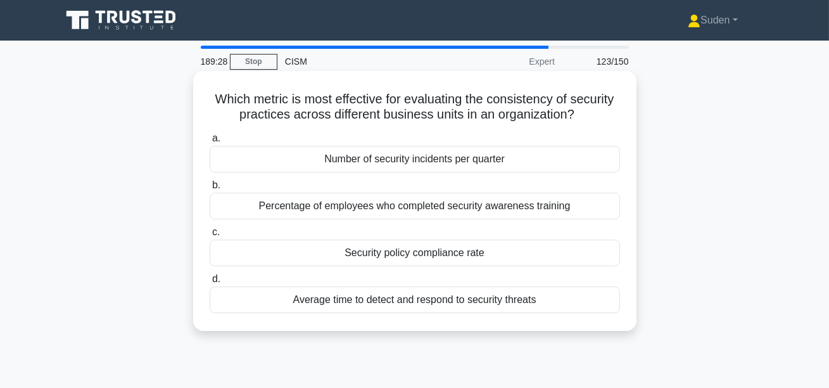
click at [519, 254] on div "Security policy compliance rate" at bounding box center [415, 252] width 410 height 27
click at [210, 236] on input "c. Security policy compliance rate" at bounding box center [210, 232] width 0 height 8
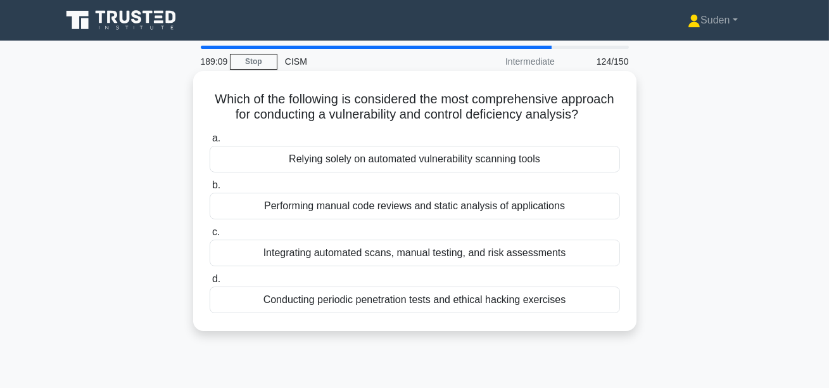
click at [350, 259] on div "Integrating automated scans, manual testing, and risk assessments" at bounding box center [415, 252] width 410 height 27
click at [210, 236] on input "c. Integrating automated scans, manual testing, and risk assessments" at bounding box center [210, 232] width 0 height 8
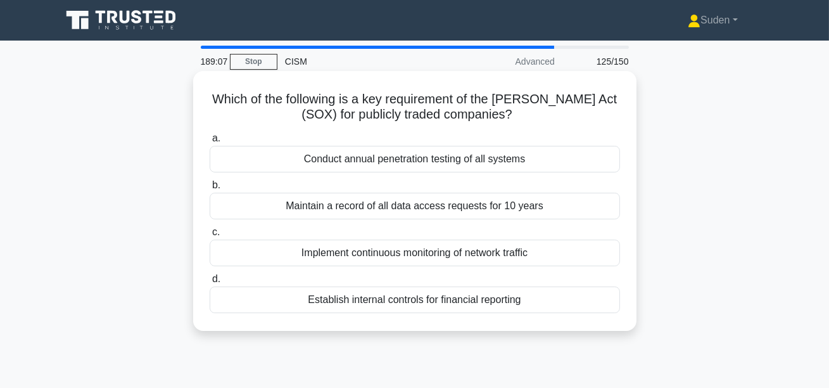
click at [432, 299] on div "Establish internal controls for financial reporting" at bounding box center [415, 299] width 410 height 27
click at [210, 283] on input "d. Establish internal controls for financial reporting" at bounding box center [210, 279] width 0 height 8
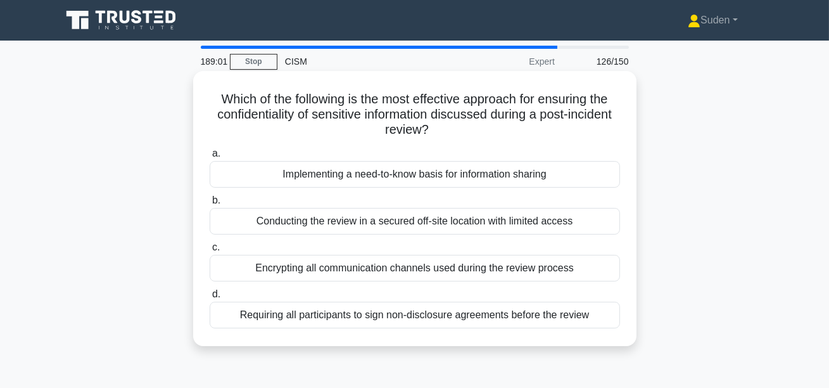
click at [456, 177] on div "Implementing a need-to-know basis for information sharing" at bounding box center [415, 174] width 410 height 27
click at [210, 158] on input "a. Implementing a need-to-know basis for information sharing" at bounding box center [210, 153] width 0 height 8
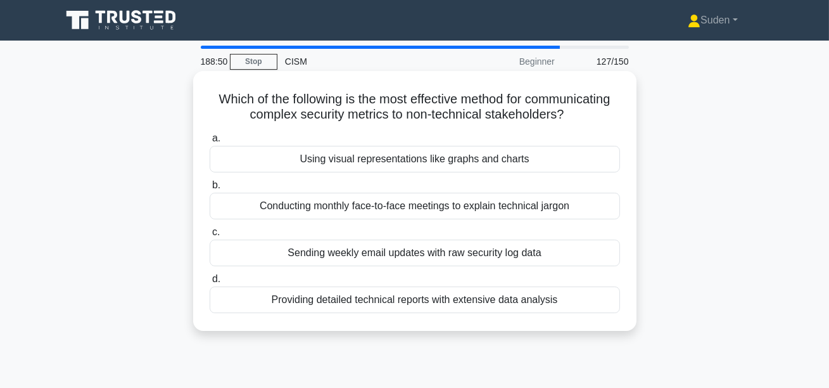
click at [458, 166] on div "Using visual representations like graphs and charts" at bounding box center [415, 159] width 410 height 27
click at [210, 142] on input "a. Using visual representations like graphs and charts" at bounding box center [210, 138] width 0 height 8
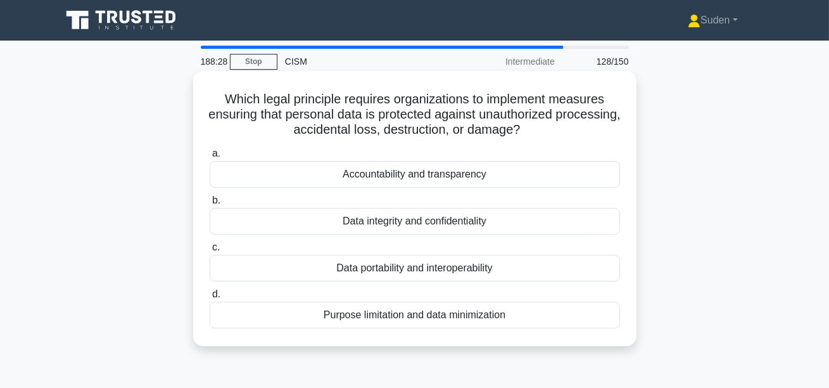
click at [436, 268] on div "Data portability and interoperability" at bounding box center [415, 268] width 410 height 27
click at [210, 251] on input "c. Data portability and interoperability" at bounding box center [210, 247] width 0 height 8
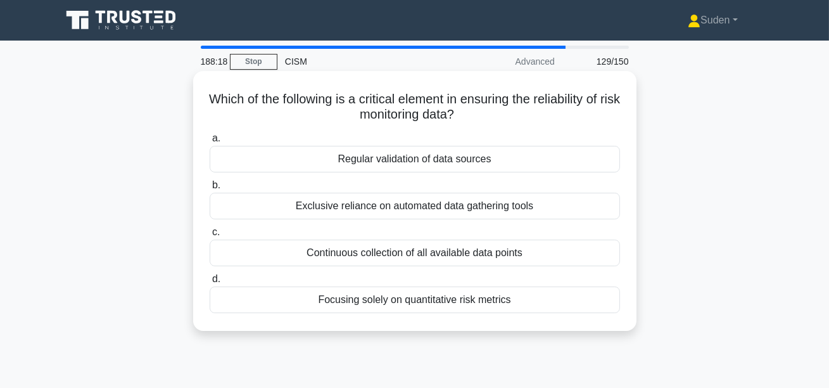
click at [434, 160] on div "Regular validation of data sources" at bounding box center [415, 159] width 410 height 27
click at [210, 142] on input "a. Regular validation of data sources" at bounding box center [210, 138] width 0 height 8
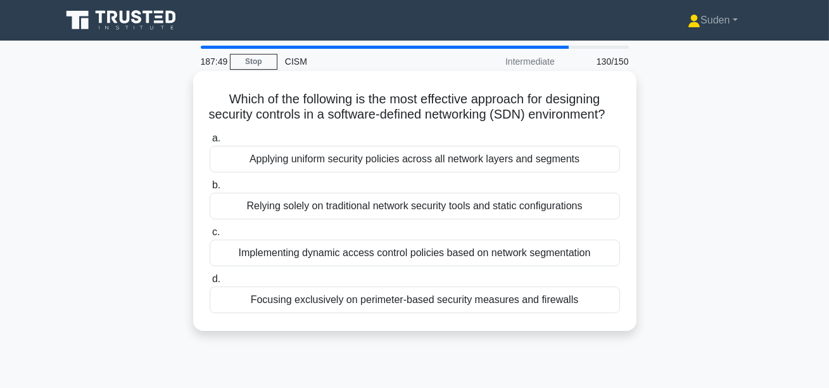
click at [420, 266] on div "Implementing dynamic access control policies based on network segmentation" at bounding box center [415, 252] width 410 height 27
click at [210, 236] on input "c. Implementing dynamic access control policies based on network segmentation" at bounding box center [210, 232] width 0 height 8
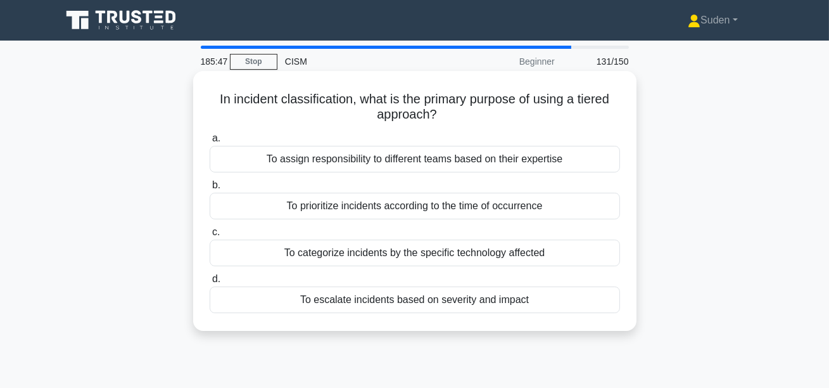
click at [493, 300] on div "To escalate incidents based on severity and impact" at bounding box center [415, 299] width 410 height 27
click at [210, 283] on input "d. To escalate incidents based on severity and impact" at bounding box center [210, 279] width 0 height 8
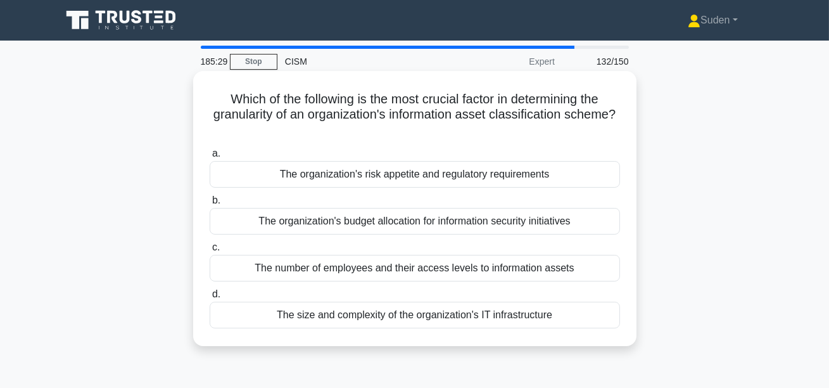
click at [450, 182] on div "The organization's risk appetite and regulatory requirements" at bounding box center [415, 174] width 410 height 27
click at [210, 158] on input "a. The organization's risk appetite and regulatory requirements" at bounding box center [210, 153] width 0 height 8
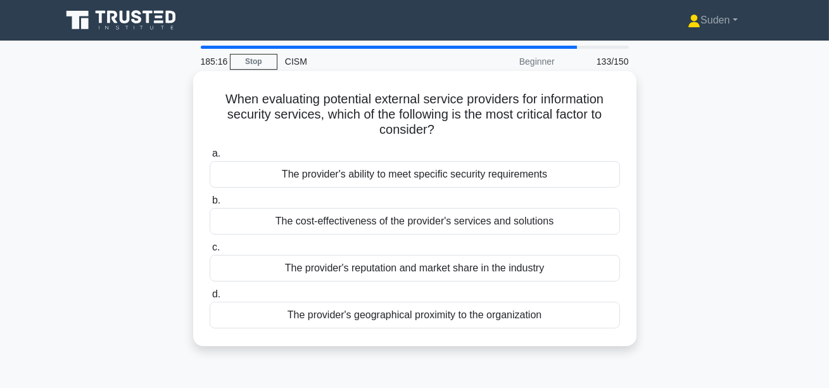
click at [346, 180] on div "The provider's ability to meet specific security requirements" at bounding box center [415, 174] width 410 height 27
click at [210, 158] on input "a. The provider's ability to meet specific security requirements" at bounding box center [210, 153] width 0 height 8
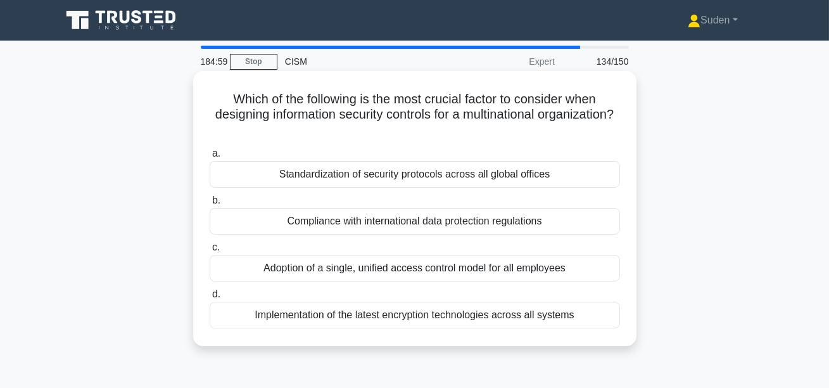
click at [436, 213] on div "Compliance with international data protection regulations" at bounding box center [415, 221] width 410 height 27
click at [210, 205] on input "b. Compliance with international data protection regulations" at bounding box center [210, 200] width 0 height 8
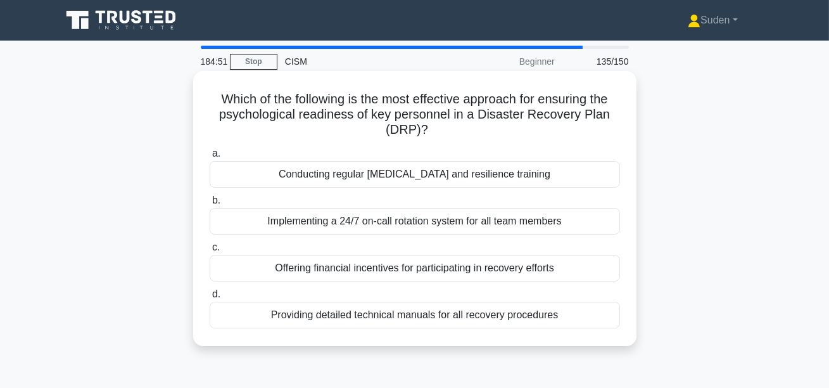
click at [533, 174] on div "Conducting regular stress management and resilience training" at bounding box center [415, 174] width 410 height 27
click at [210, 158] on input "a. Conducting regular stress management and resilience training" at bounding box center [210, 153] width 0 height 8
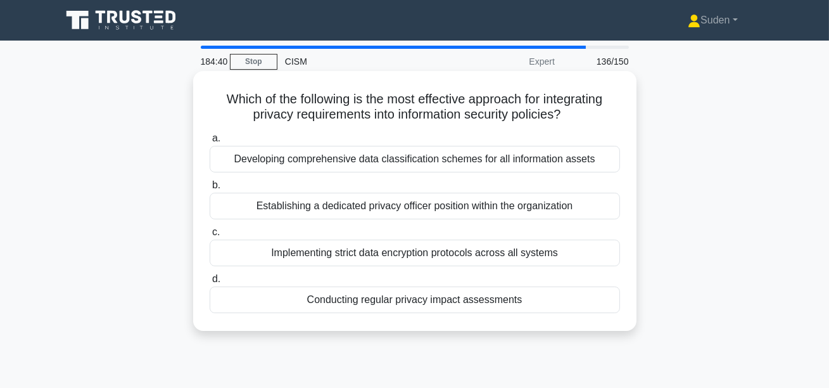
click at [495, 301] on div "Conducting regular privacy impact assessments" at bounding box center [415, 299] width 410 height 27
click at [210, 283] on input "d. Conducting regular privacy impact assessments" at bounding box center [210, 279] width 0 height 8
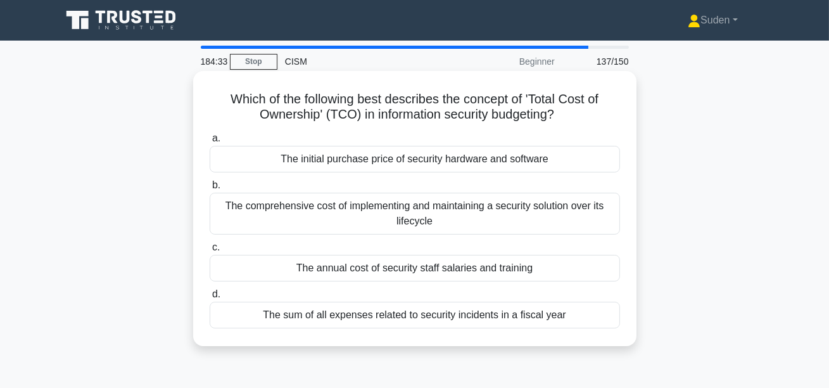
click at [512, 214] on div "The comprehensive cost of implementing and maintaining a security solution over…" at bounding box center [415, 213] width 410 height 42
click at [210, 189] on input "b. The comprehensive cost of implementing and maintaining a security solution o…" at bounding box center [210, 185] width 0 height 8
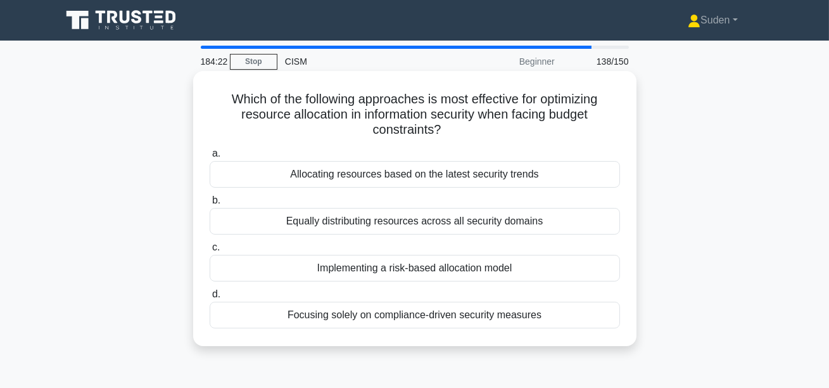
click at [489, 269] on div "Implementing a risk-based allocation model" at bounding box center [415, 268] width 410 height 27
click at [210, 251] on input "c. Implementing a risk-based allocation model" at bounding box center [210, 247] width 0 height 8
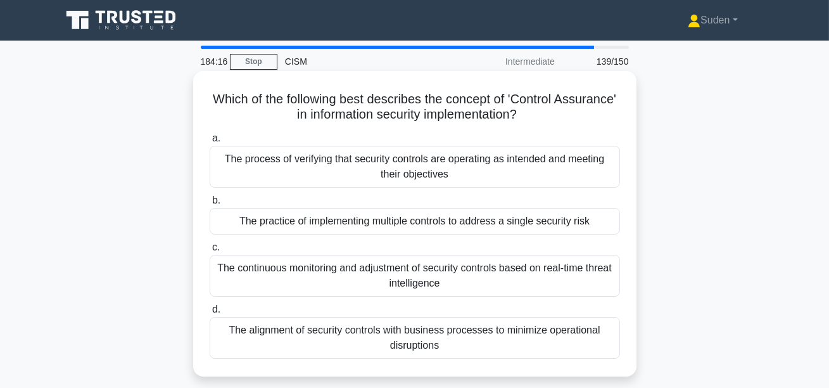
click at [528, 177] on div "The process of verifying that security controls are operating as intended and m…" at bounding box center [415, 167] width 410 height 42
click at [210, 142] on input "a. The process of verifying that security controls are operating as intended an…" at bounding box center [210, 138] width 0 height 8
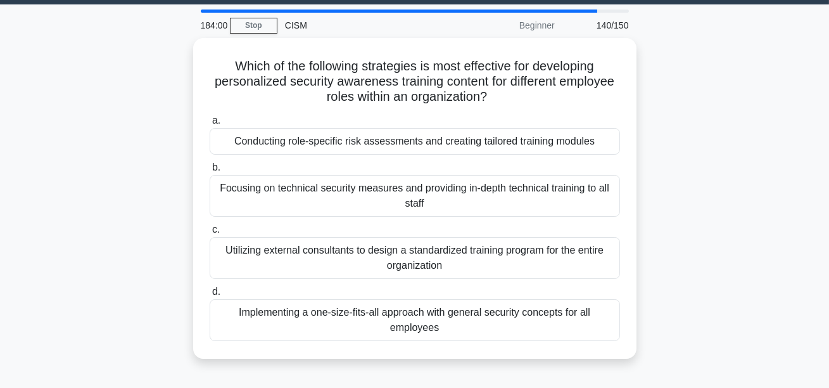
scroll to position [38, 0]
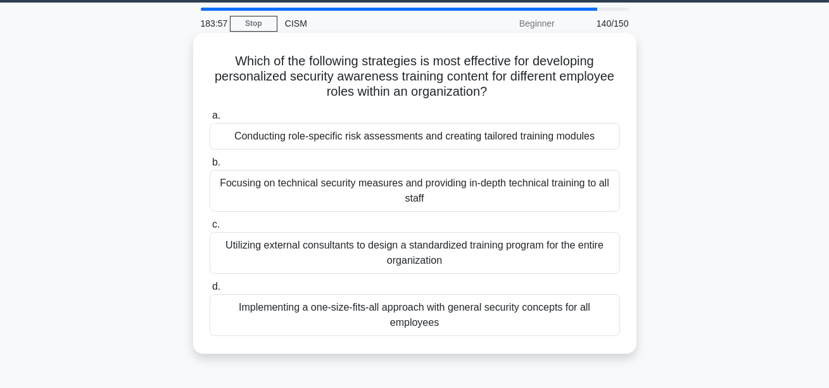
click at [461, 136] on div "Conducting role-specific risk assessments and creating tailored training modules" at bounding box center [415, 136] width 410 height 27
click at [210, 120] on input "a. Conducting role-specific risk assessments and creating tailored training mod…" at bounding box center [210, 115] width 0 height 8
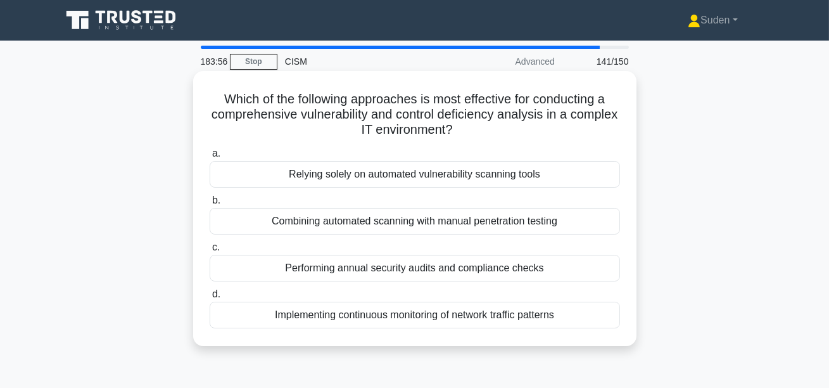
scroll to position [0, 0]
click at [546, 211] on div "Combining automated scanning with manual penetration testing" at bounding box center [415, 221] width 410 height 27
click at [210, 205] on input "b. Combining automated scanning with manual penetration testing" at bounding box center [210, 200] width 0 height 8
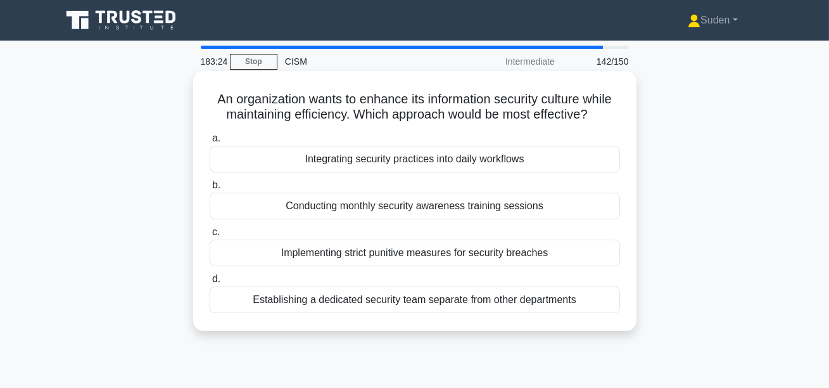
click at [375, 158] on div "Integrating security practices into daily workflows" at bounding box center [415, 159] width 410 height 27
click at [210, 142] on input "a. Integrating security practices into daily workflows" at bounding box center [210, 138] width 0 height 8
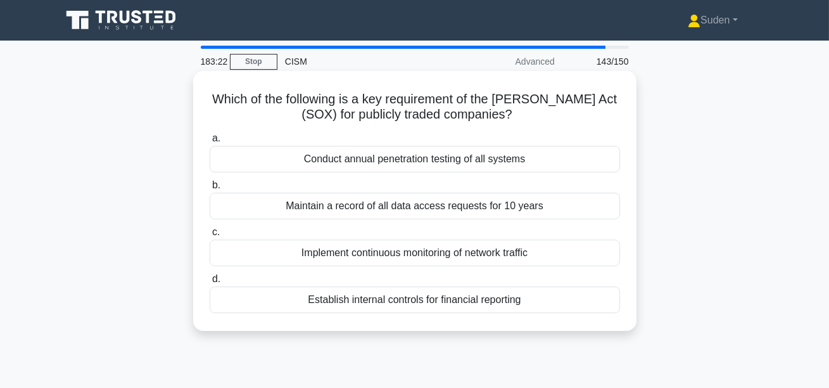
click at [372, 299] on div "Establish internal controls for financial reporting" at bounding box center [415, 299] width 410 height 27
click at [210, 283] on input "d. Establish internal controls for financial reporting" at bounding box center [210, 279] width 0 height 8
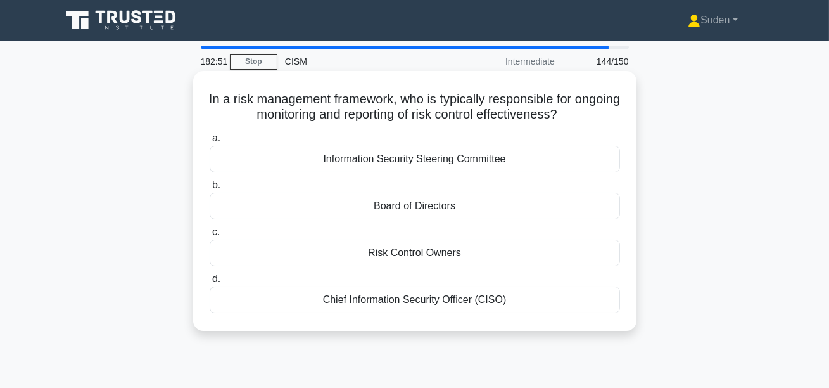
click at [377, 249] on div "Risk Control Owners" at bounding box center [415, 252] width 410 height 27
click at [210, 236] on input "c. Risk Control Owners" at bounding box center [210, 232] width 0 height 8
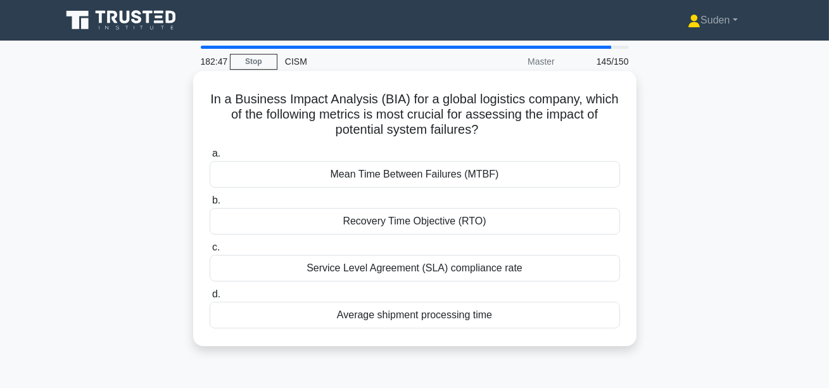
click at [348, 266] on div "Service Level Agreement (SLA) compliance rate" at bounding box center [415, 268] width 410 height 27
click at [210, 251] on input "c. Service Level Agreement (SLA) compliance rate" at bounding box center [210, 247] width 0 height 8
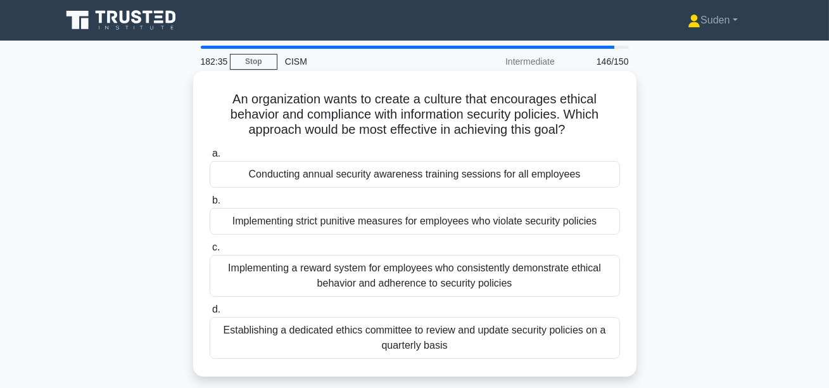
click at [274, 274] on div "Implementing a reward system for employees who consistently demonstrate ethical…" at bounding box center [415, 276] width 410 height 42
click at [210, 251] on input "c. Implementing a reward system for employees who consistently demonstrate ethi…" at bounding box center [210, 247] width 0 height 8
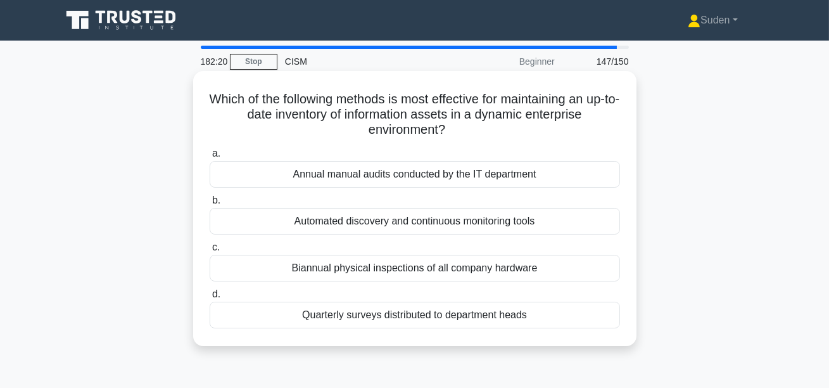
click at [352, 219] on div "Automated discovery and continuous monitoring tools" at bounding box center [415, 221] width 410 height 27
click at [210, 205] on input "b. Automated discovery and continuous monitoring tools" at bounding box center [210, 200] width 0 height 8
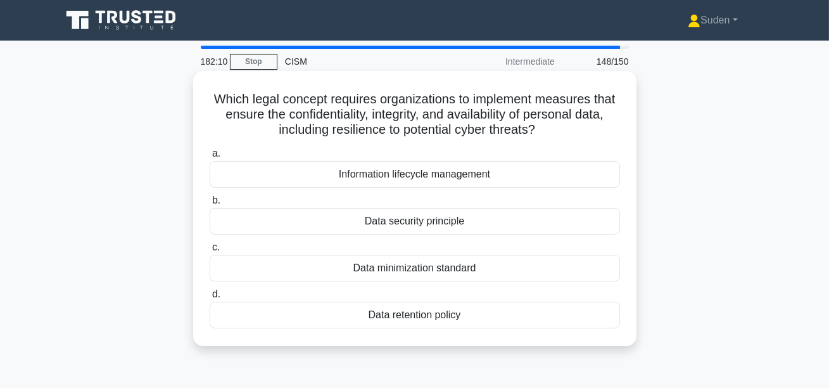
click at [339, 223] on div "Data security principle" at bounding box center [415, 221] width 410 height 27
click at [210, 205] on input "b. Data security principle" at bounding box center [210, 200] width 0 height 8
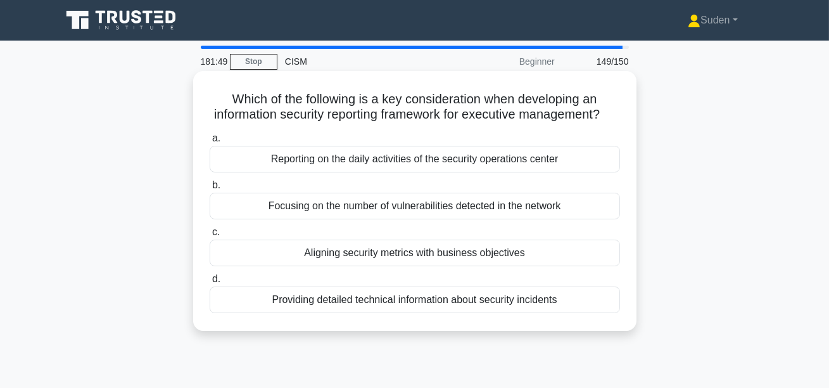
click at [552, 251] on div "Aligning security metrics with business objectives" at bounding box center [415, 252] width 410 height 27
click at [210, 236] on input "c. Aligning security metrics with business objectives" at bounding box center [210, 232] width 0 height 8
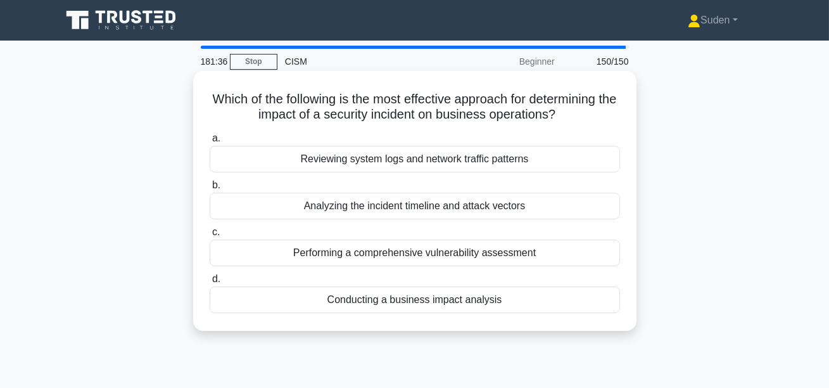
click at [493, 308] on div "Conducting a business impact analysis" at bounding box center [415, 299] width 410 height 27
click at [210, 283] on input "d. Conducting a business impact analysis" at bounding box center [210, 279] width 0 height 8
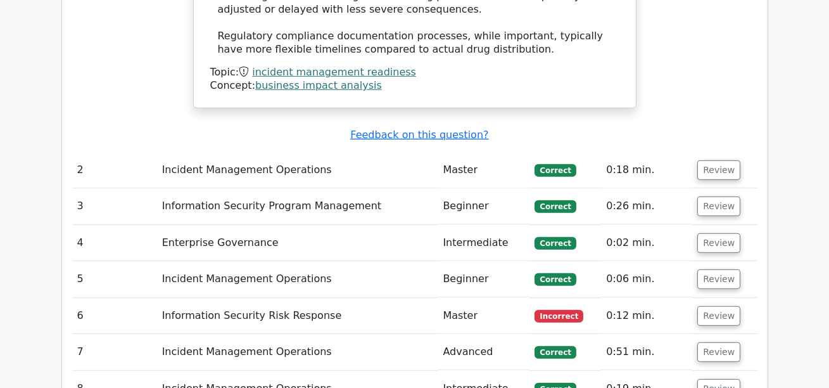
scroll to position [1481, 0]
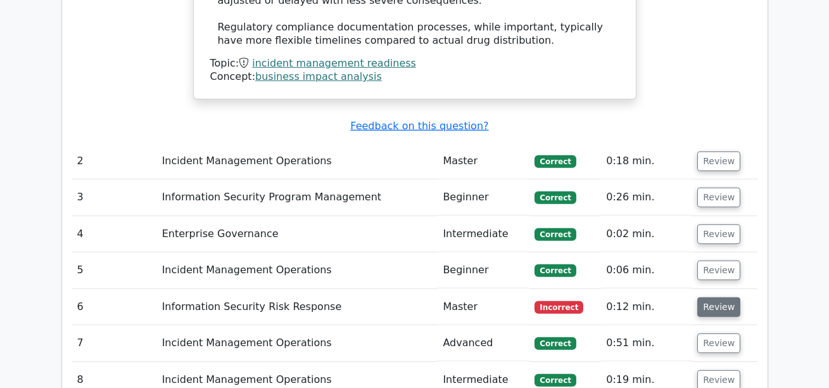
click at [709, 297] on button "Review" at bounding box center [718, 307] width 43 height 20
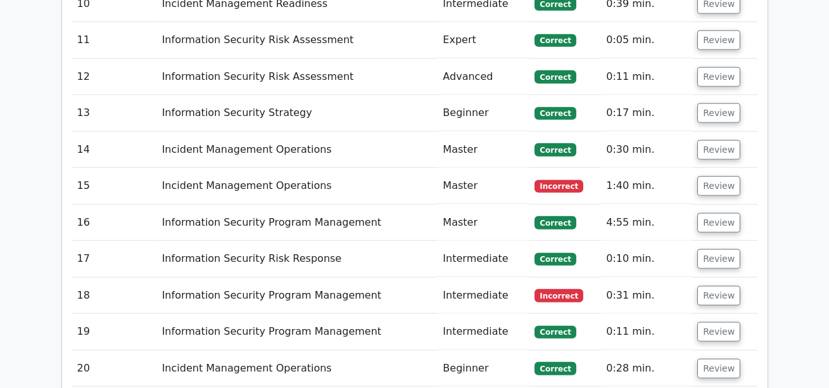
scroll to position [2708, 0]
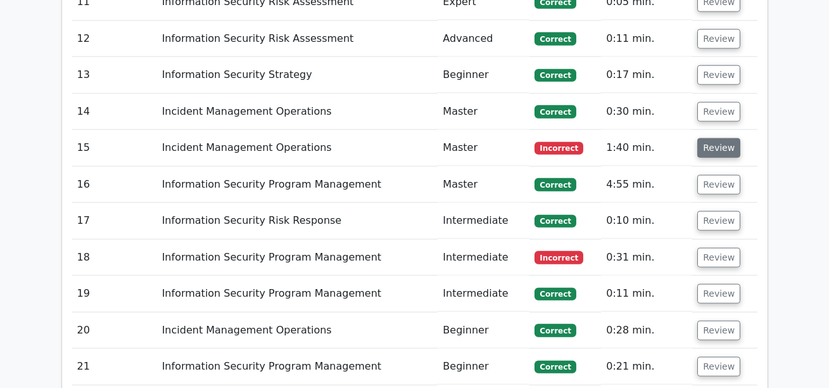
click at [706, 138] on button "Review" at bounding box center [718, 148] width 43 height 20
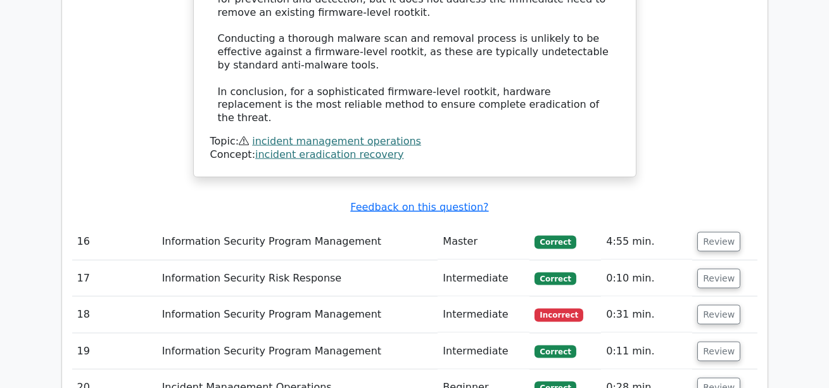
scroll to position [3471, 0]
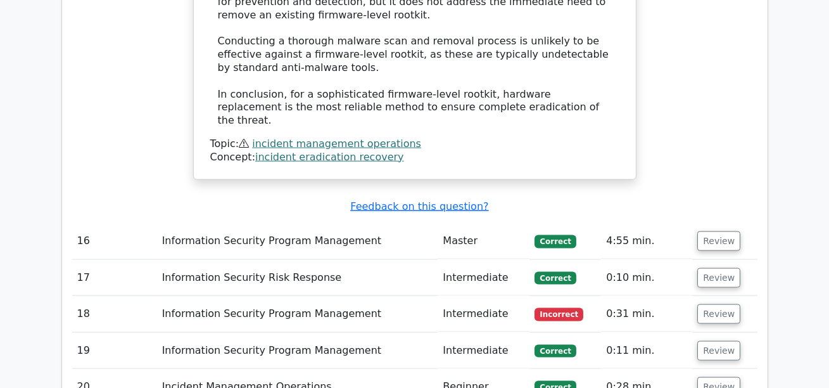
click at [692, 296] on td "Review" at bounding box center [724, 314] width 65 height 36
click at [716, 304] on button "Review" at bounding box center [718, 314] width 43 height 20
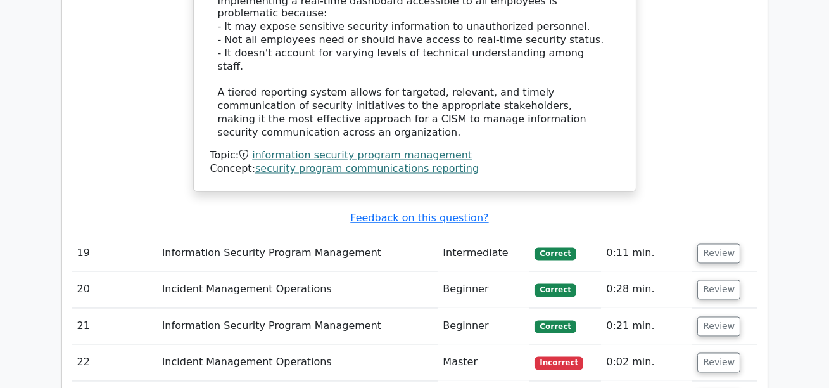
scroll to position [4591, 0]
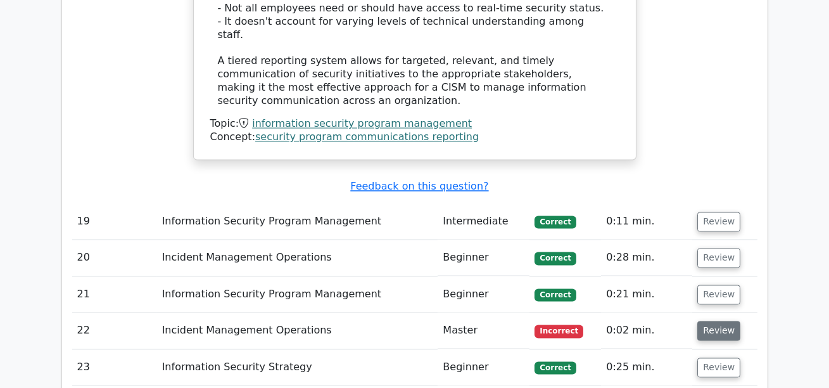
click at [718, 320] on button "Review" at bounding box center [718, 330] width 43 height 20
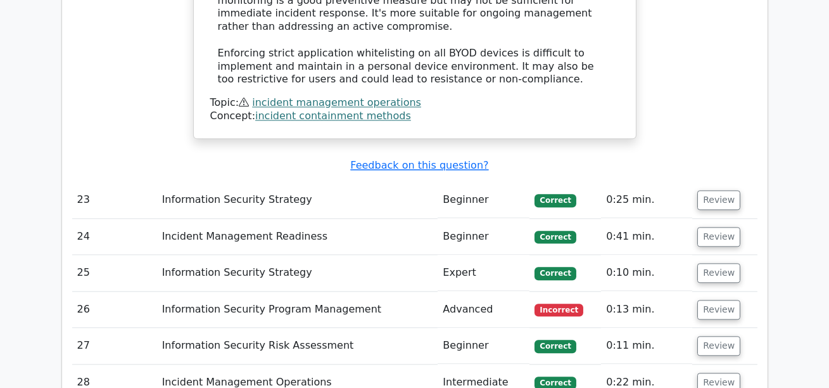
scroll to position [5604, 0]
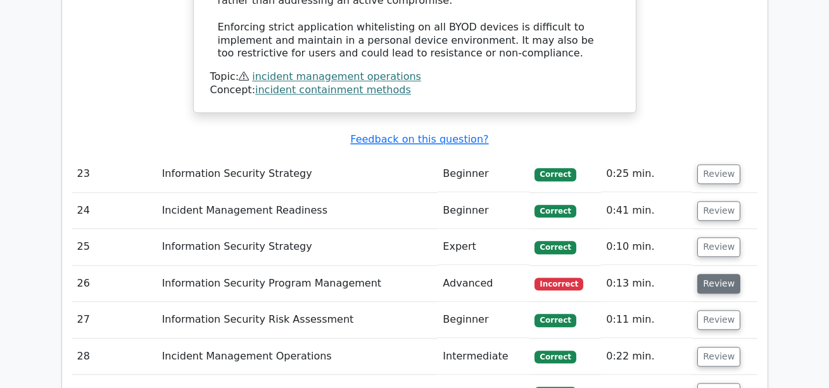
click at [721, 274] on button "Review" at bounding box center [718, 284] width 43 height 20
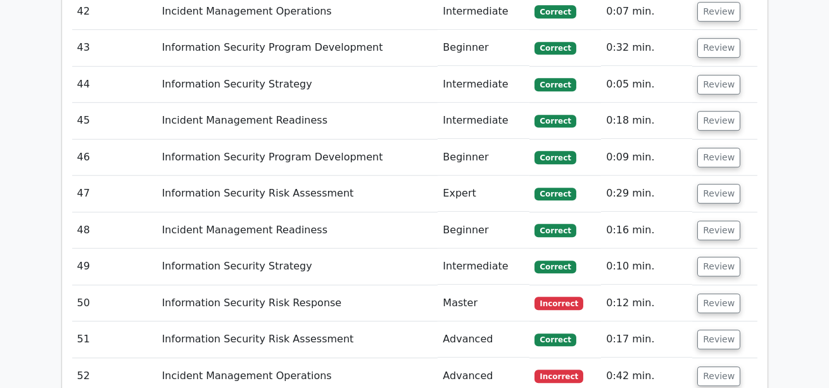
scroll to position [7187, 0]
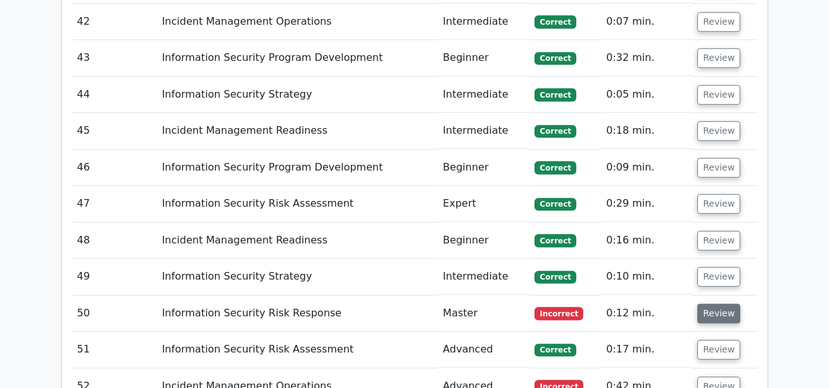
click at [718, 303] on button "Review" at bounding box center [718, 313] width 43 height 20
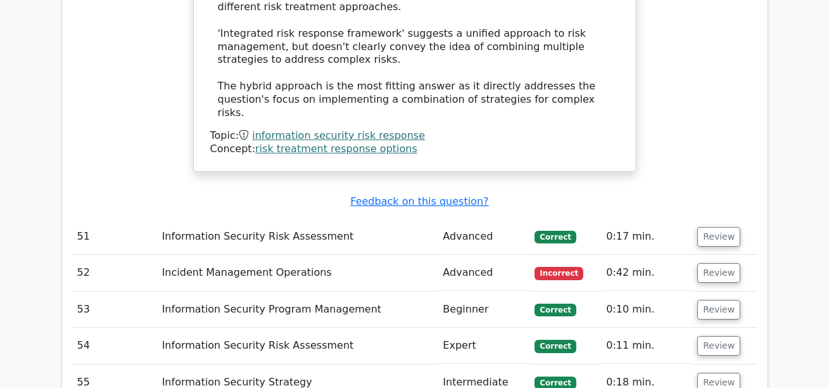
scroll to position [8032, 0]
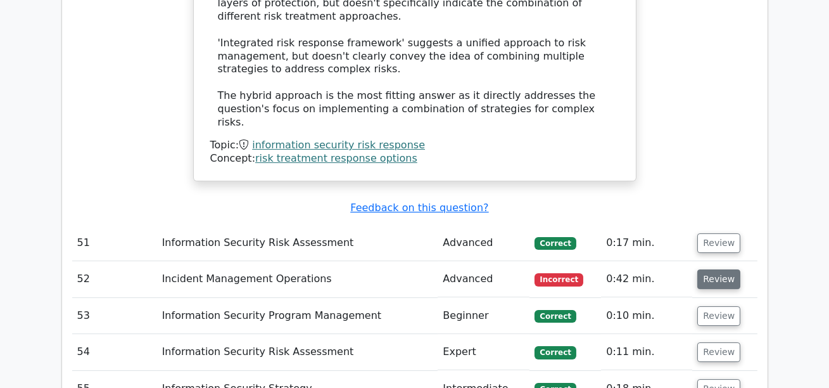
click at [712, 269] on button "Review" at bounding box center [718, 279] width 43 height 20
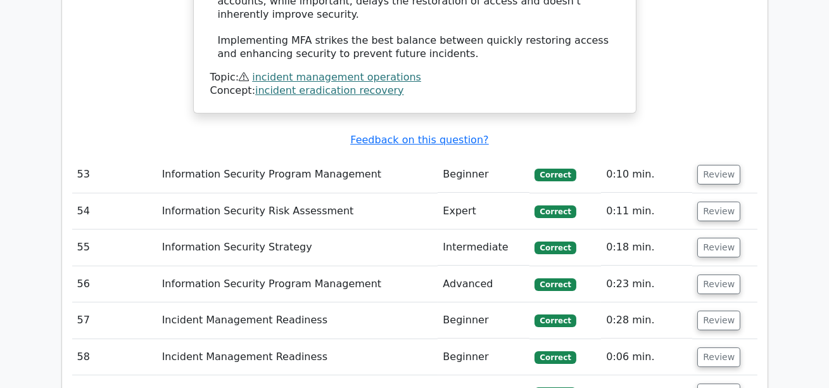
scroll to position [8947, 0]
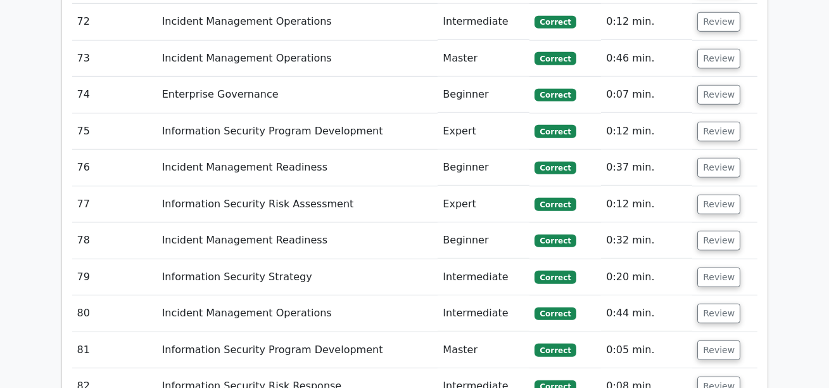
scroll to position [10582, 0]
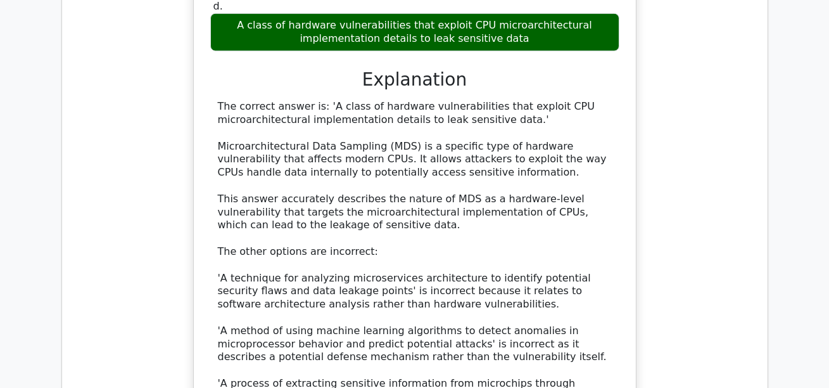
scroll to position [11497, 0]
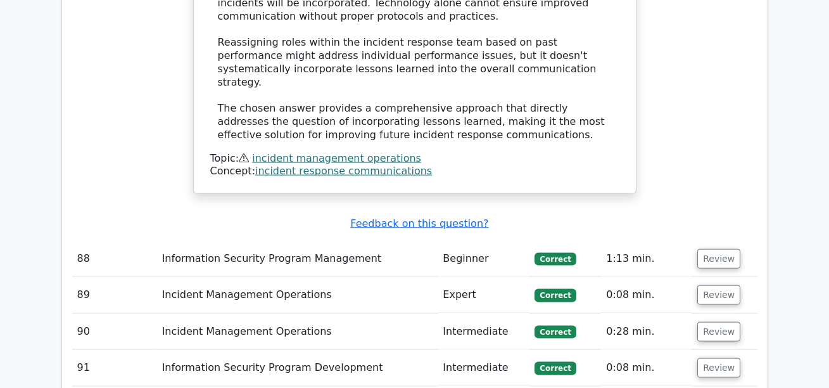
scroll to position [12502, 0]
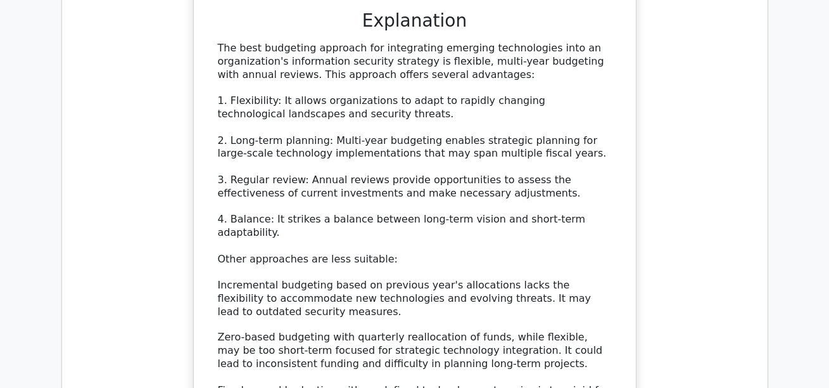
scroll to position [13361, 0]
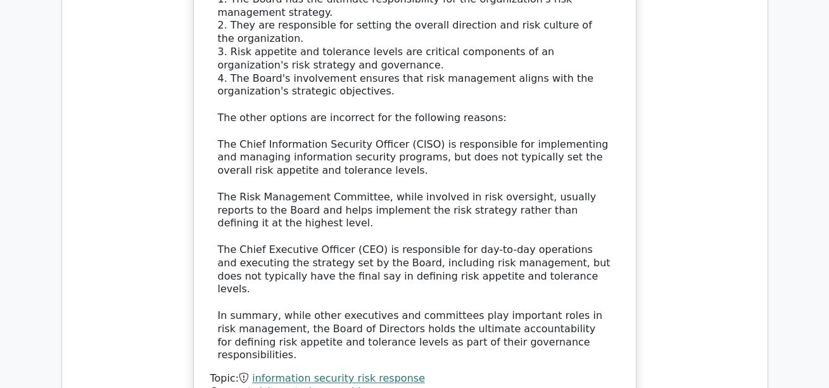
scroll to position [14344, 0]
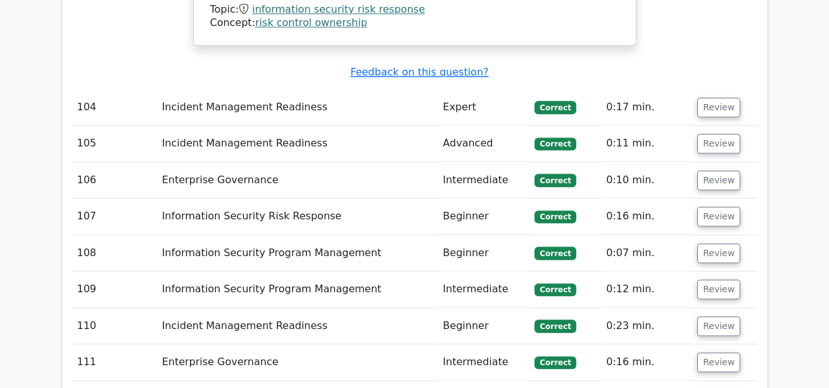
scroll to position [15453, 0]
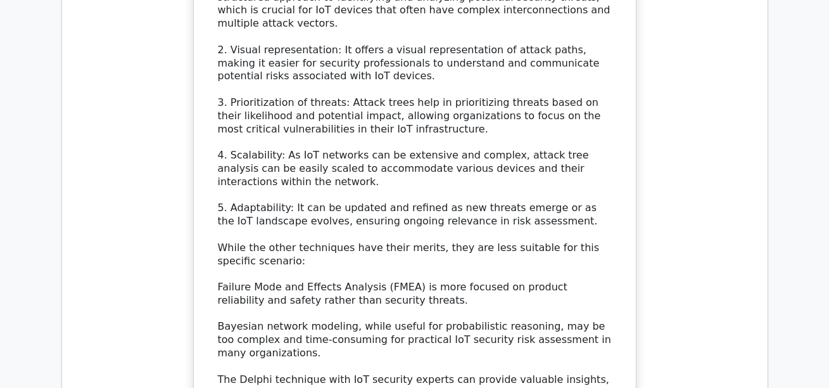
scroll to position [16350, 0]
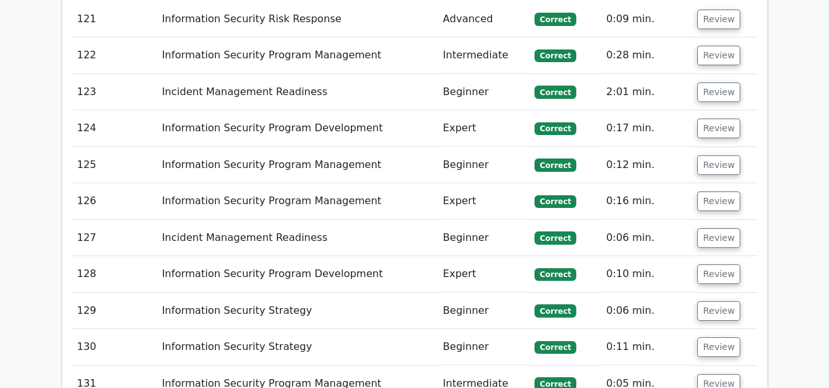
scroll to position [17800, 0]
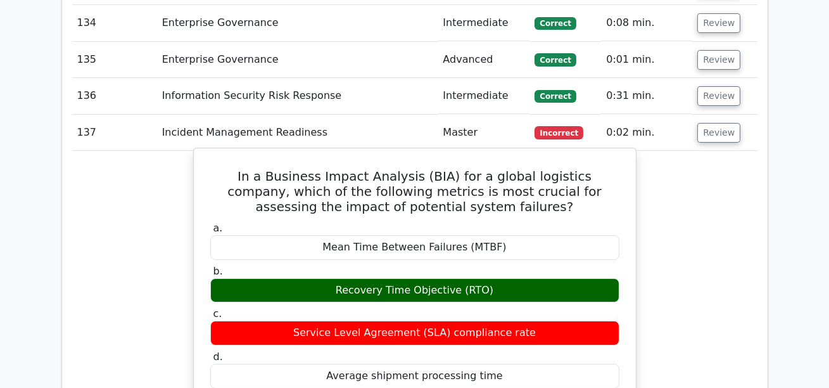
scroll to position [18684, 0]
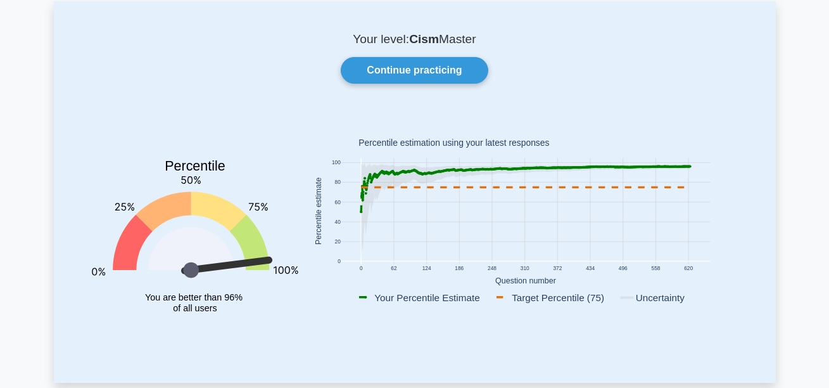
scroll to position [74, 0]
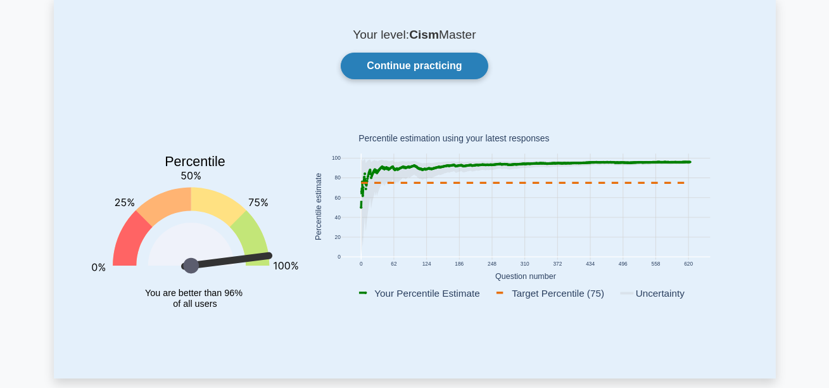
click at [433, 69] on link "Continue practicing" at bounding box center [414, 66] width 147 height 27
